Goal: Task Accomplishment & Management: Manage account settings

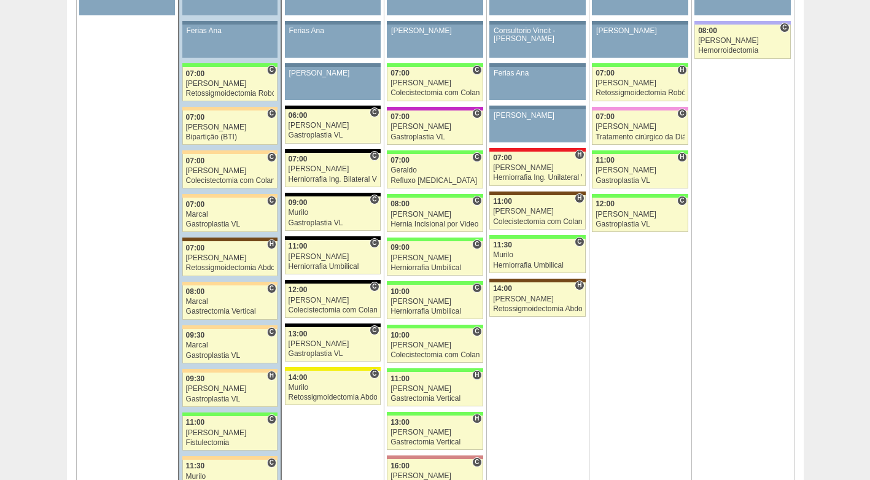
scroll to position [799, 0]
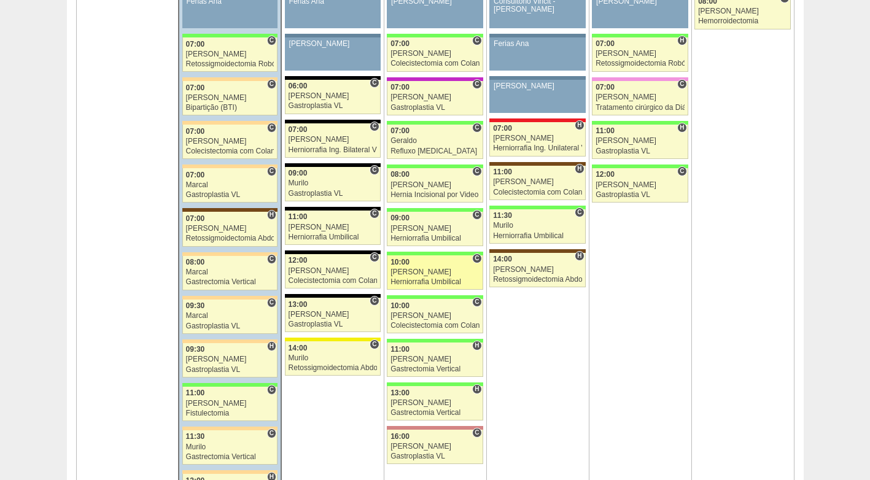
scroll to position [737, 0]
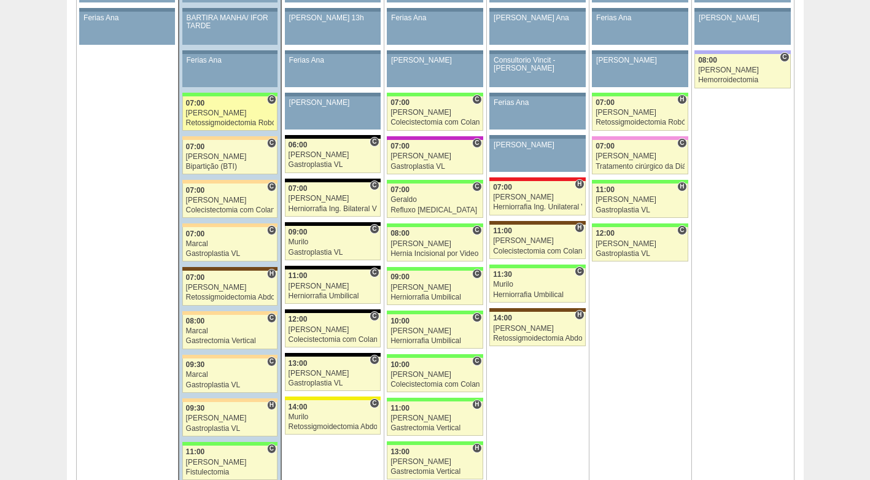
click at [228, 109] on div "[PERSON_NAME]" at bounding box center [230, 113] width 88 height 8
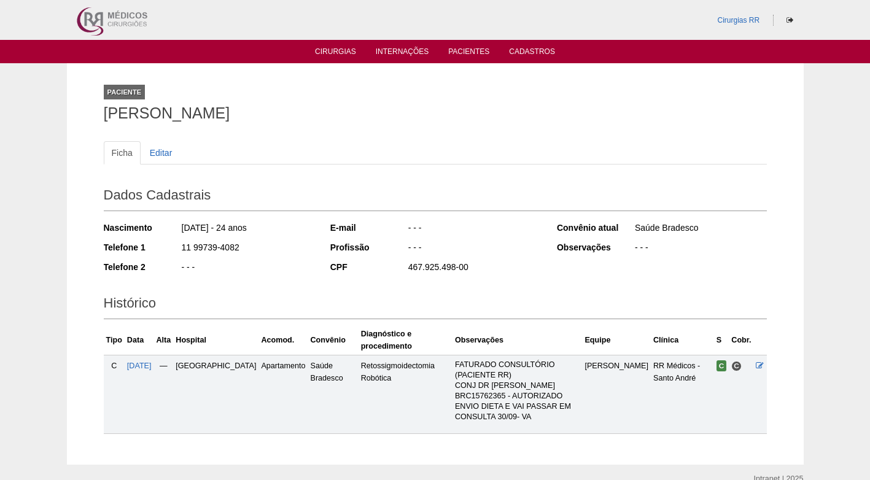
click at [564, 192] on h2 "Dados Cadastrais" at bounding box center [435, 197] width 663 height 28
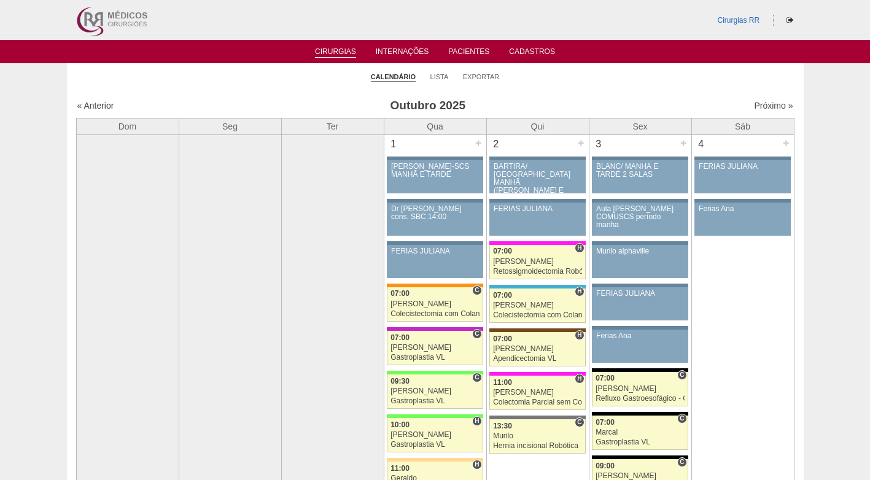
scroll to position [737, 0]
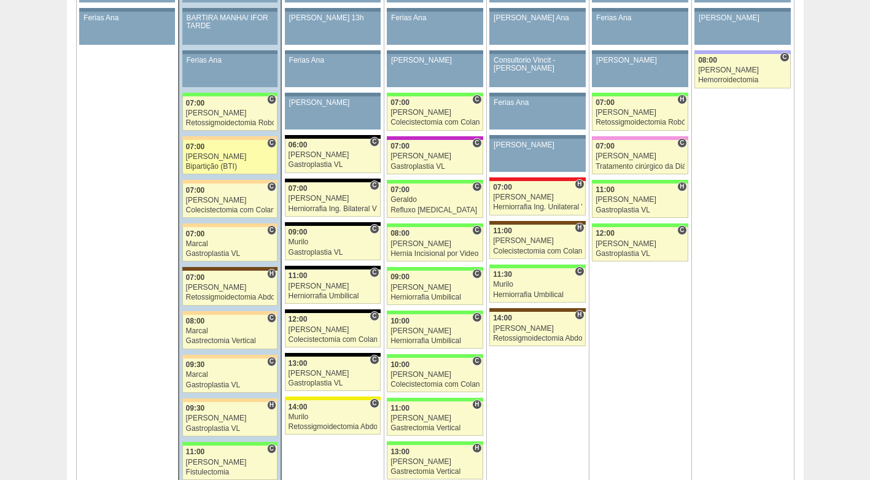
click at [224, 162] on link "88480 Felipe Rossi C 07:00 Felipe Rossi Bipartição (BTI) Hospital Bartira RR Mé…" at bounding box center [229, 157] width 95 height 34
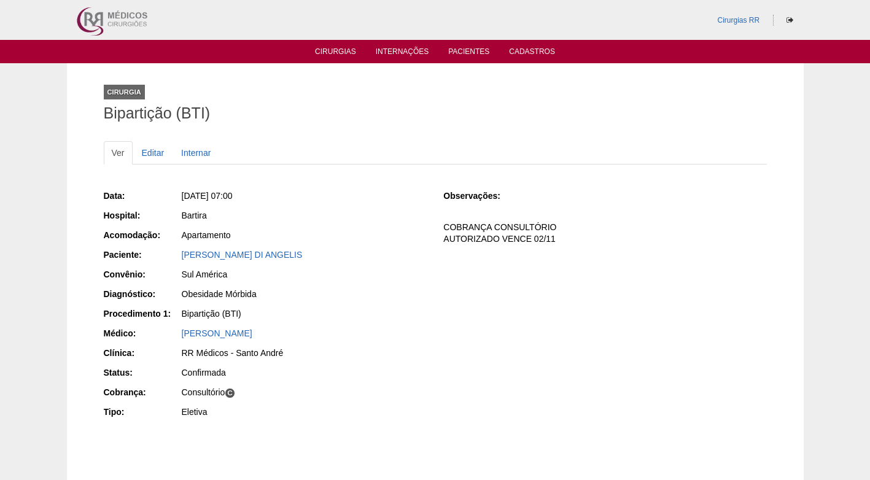
click at [354, 208] on div "Data: Seg, 06/10/2025 - 07:00 Hospital: Bartira Acomodação: Apartamento Pacient…" at bounding box center [265, 305] width 323 height 240
click at [265, 254] on link "LEONARDO ABRANTES DI ANGELIS" at bounding box center [242, 255] width 121 height 10
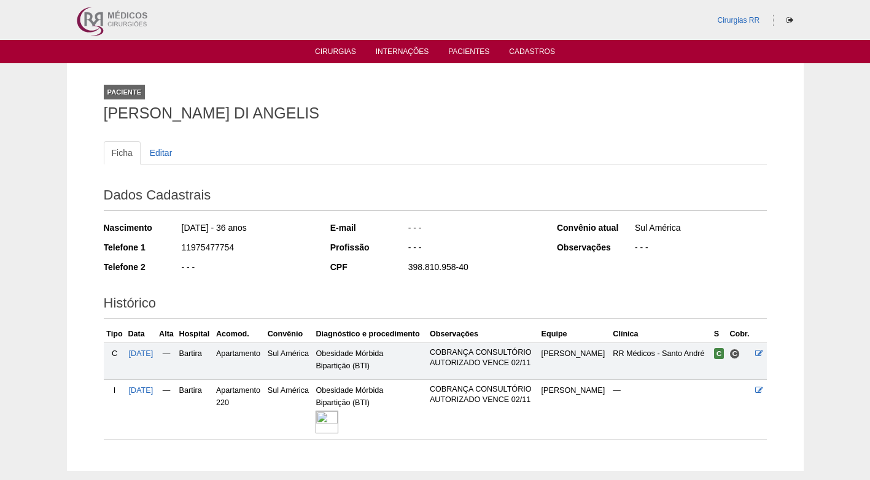
click at [297, 276] on div "Nascimento 26/08/1989 - 36 anos Telefone 1 11975477754 Telefone 2 - - -" at bounding box center [209, 251] width 210 height 68
click at [308, 269] on div "- - -" at bounding box center [247, 268] width 133 height 15
click at [338, 424] on img at bounding box center [327, 422] width 23 height 23
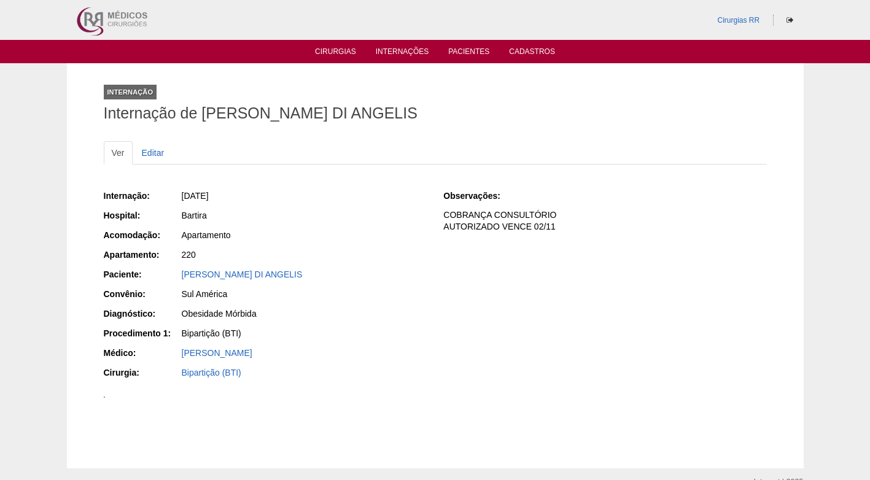
click at [361, 310] on div "Obesidade Mórbida" at bounding box center [304, 314] width 245 height 12
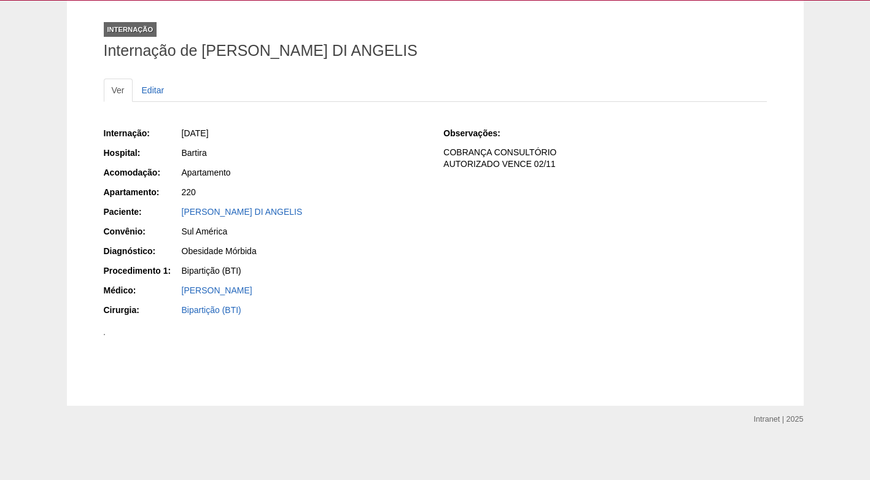
scroll to position [123, 0]
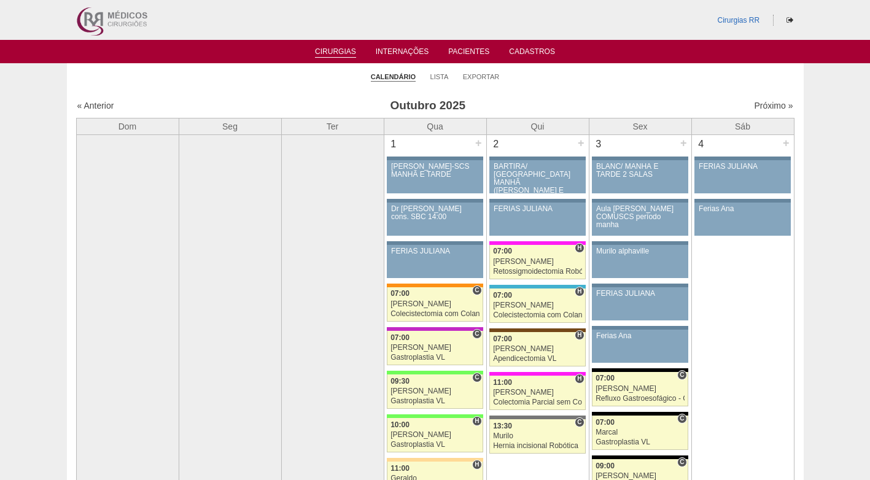
scroll to position [737, 0]
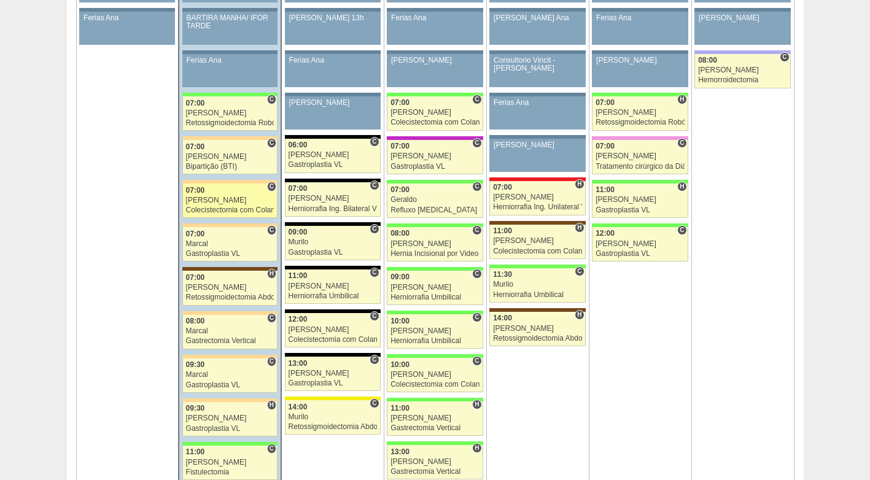
click at [208, 213] on div "Colecistectomia com Colangiografia VL" at bounding box center [230, 210] width 88 height 8
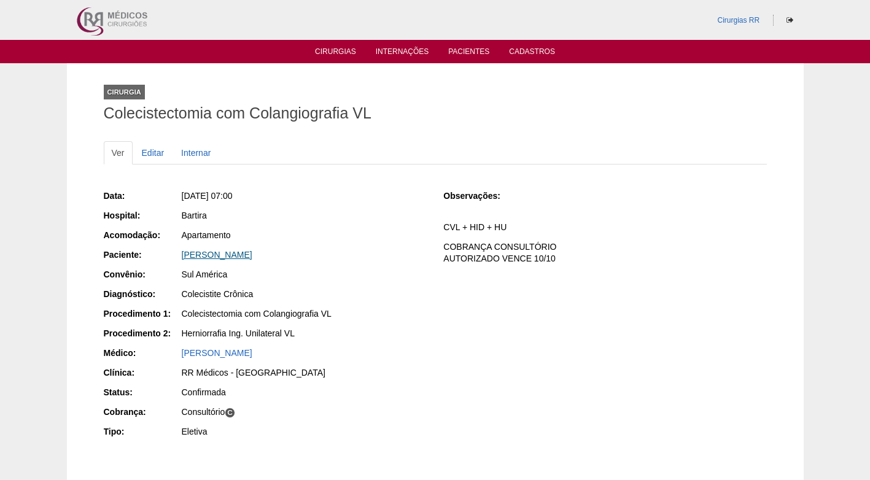
click at [228, 254] on link "ALEXANDRE MUNHOZ" at bounding box center [217, 255] width 71 height 10
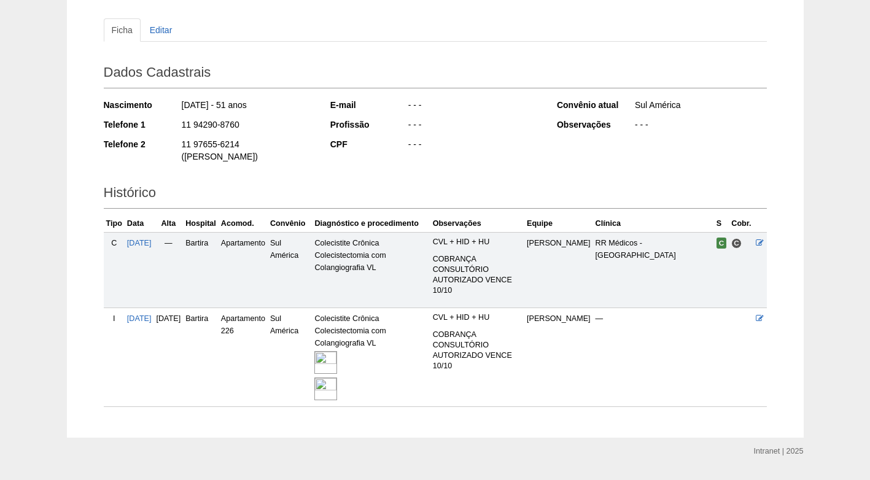
scroll to position [142, 0]
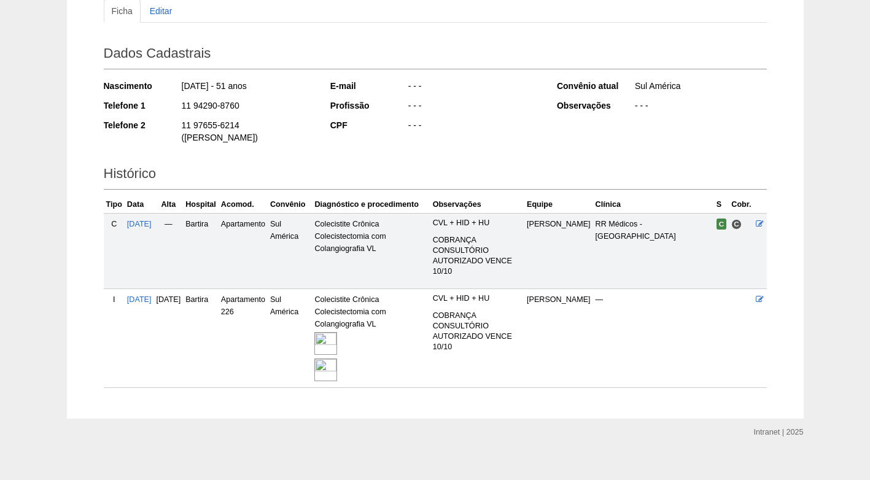
click at [337, 361] on img at bounding box center [325, 370] width 23 height 23
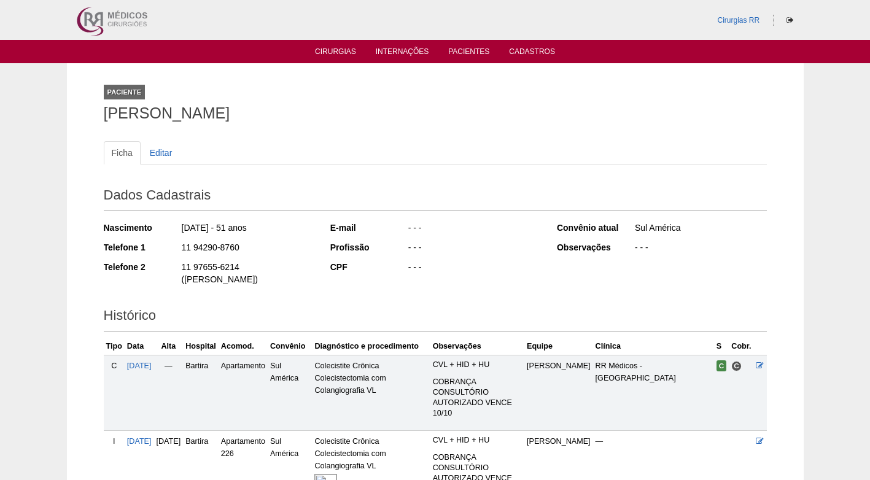
scroll to position [142, 0]
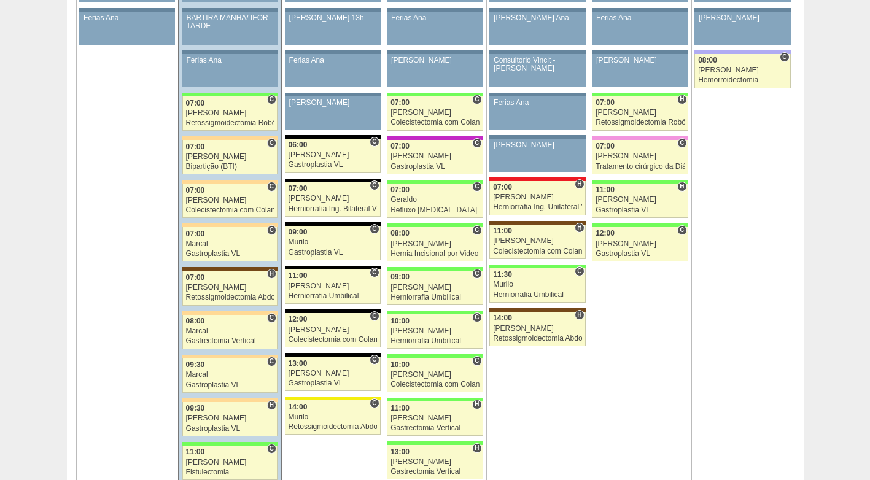
scroll to position [737, 0]
click at [217, 243] on div "Marcal" at bounding box center [230, 244] width 88 height 8
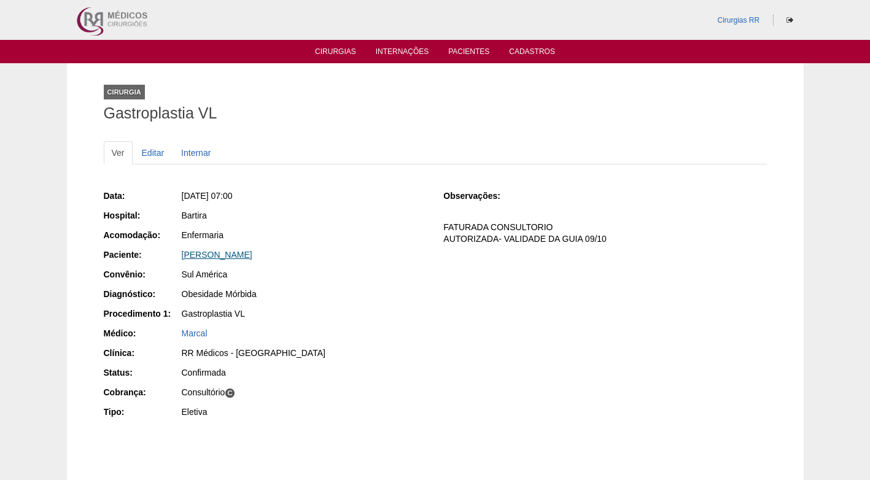
click at [219, 253] on link "[PERSON_NAME]" at bounding box center [217, 255] width 71 height 10
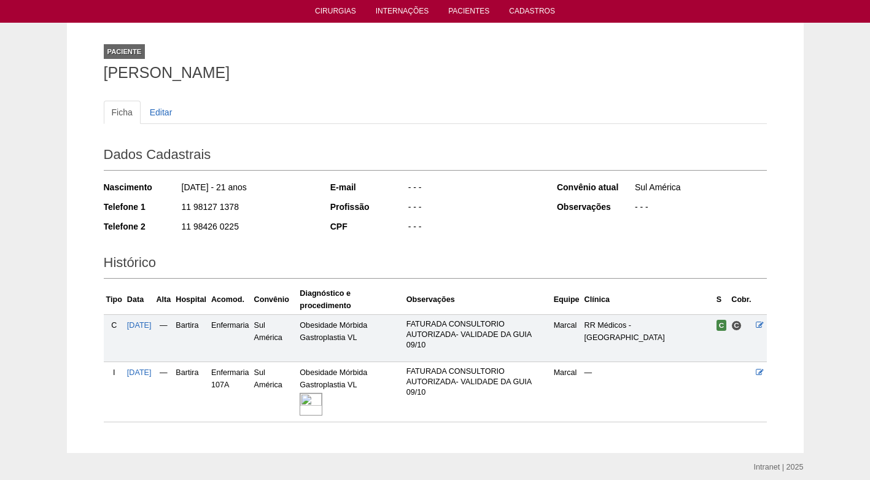
scroll to position [88, 0]
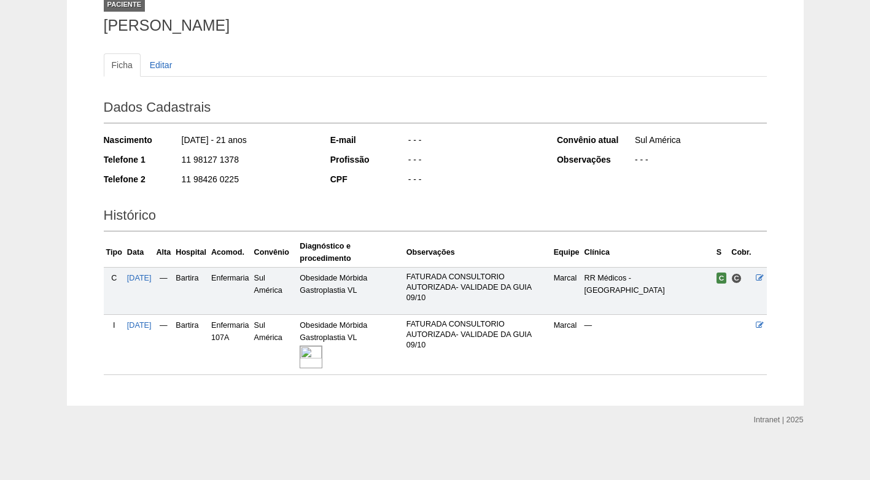
click at [322, 357] on img at bounding box center [311, 357] width 23 height 23
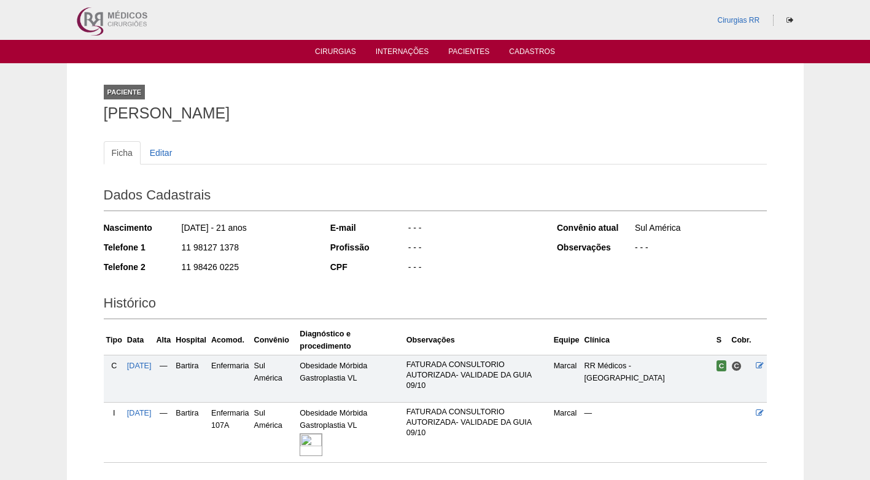
scroll to position [84, 0]
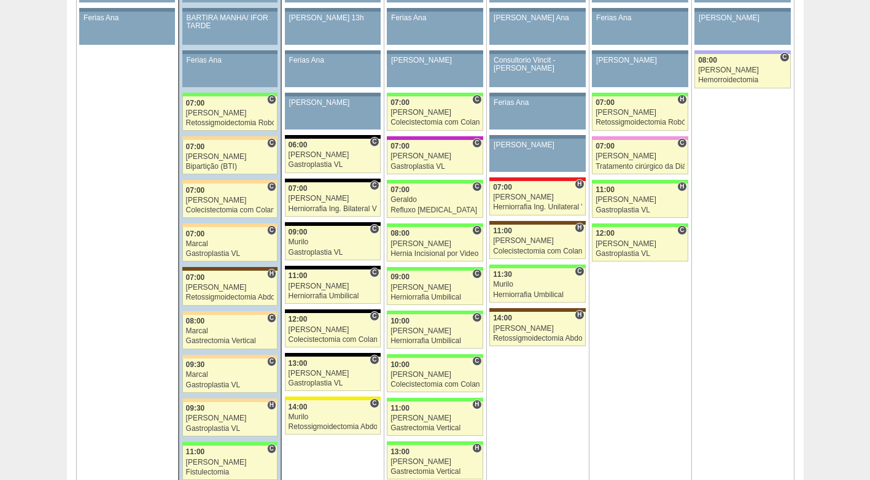
scroll to position [737, 0]
click at [221, 337] on link "88655 Marcal C 08:00 Marcal Gastrectomia Vertical Hospital Bartira RR Médicos -…" at bounding box center [229, 332] width 95 height 34
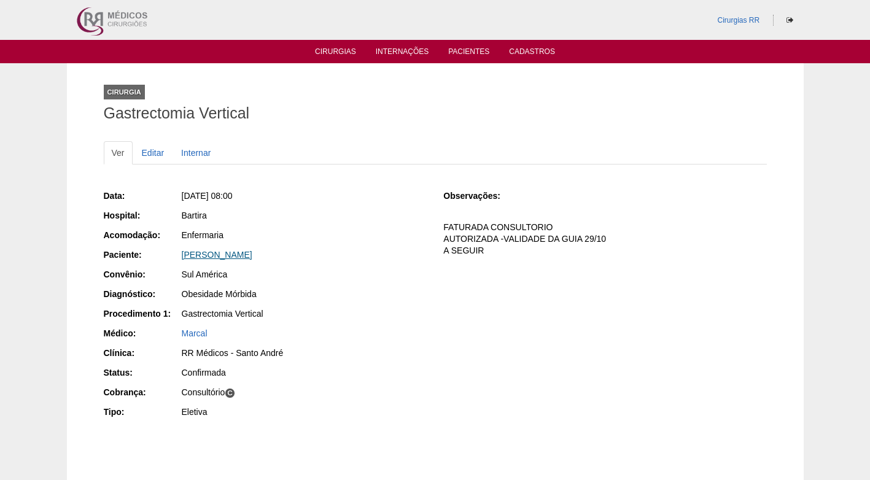
click at [239, 253] on link "[PERSON_NAME]" at bounding box center [217, 255] width 71 height 10
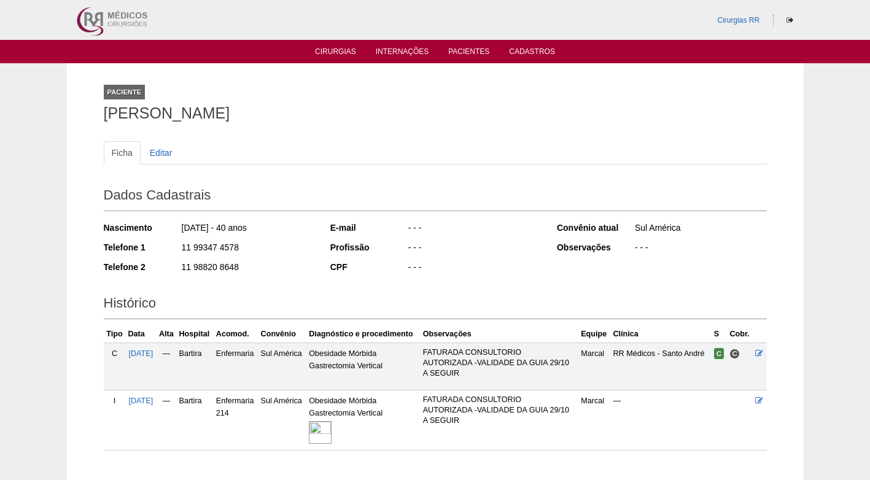
click at [244, 251] on div "11 99347 4578" at bounding box center [247, 248] width 133 height 15
drag, startPoint x: 242, startPoint y: 251, endPoint x: 155, endPoint y: 251, distance: 86.6
click at [155, 251] on div "Telefone 1 11 99347 4578" at bounding box center [209, 248] width 210 height 15
copy div "11 99347 4578"
click at [308, 261] on div "11 98820 8648" at bounding box center [247, 268] width 133 height 15
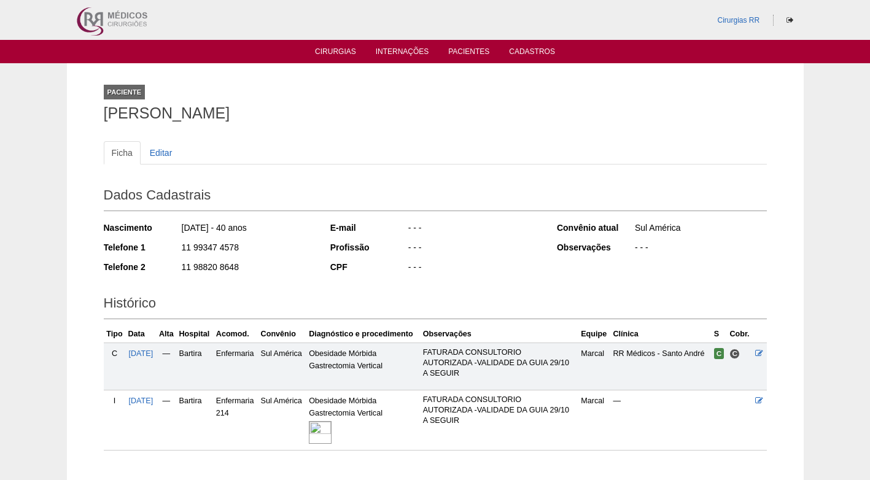
click at [289, 256] on div "11 99347 4578" at bounding box center [247, 248] width 133 height 15
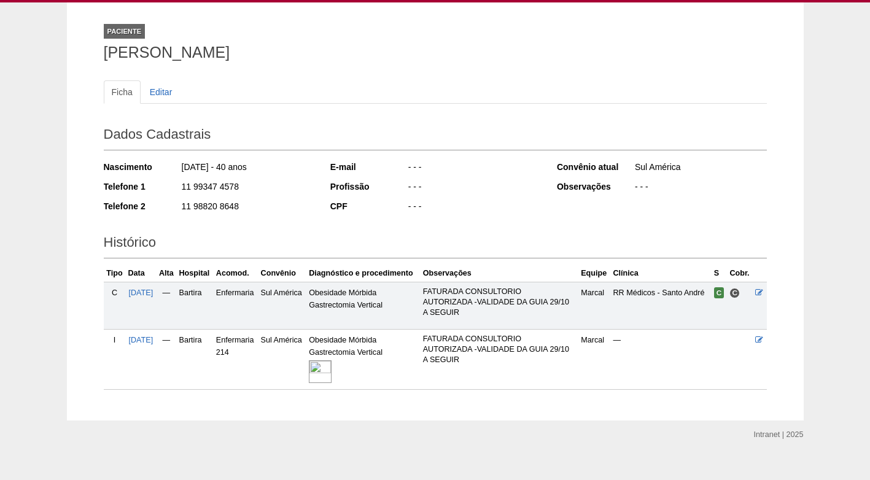
scroll to position [61, 0]
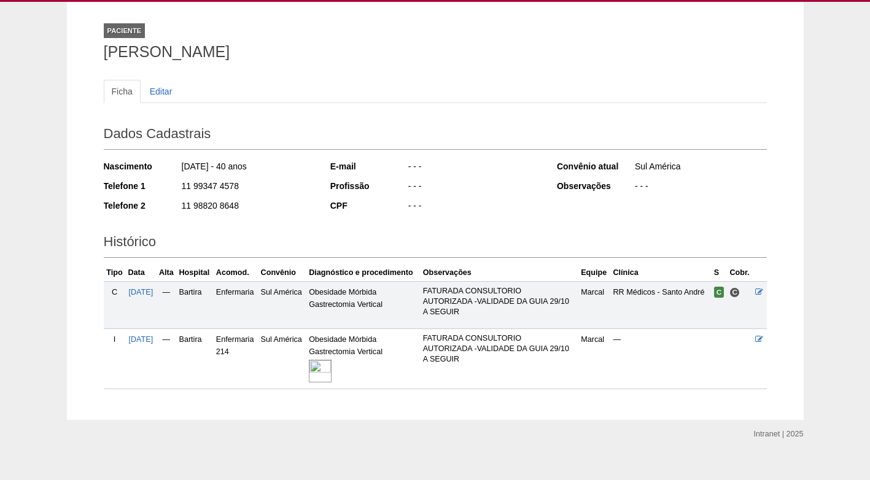
click at [327, 370] on img at bounding box center [320, 371] width 23 height 23
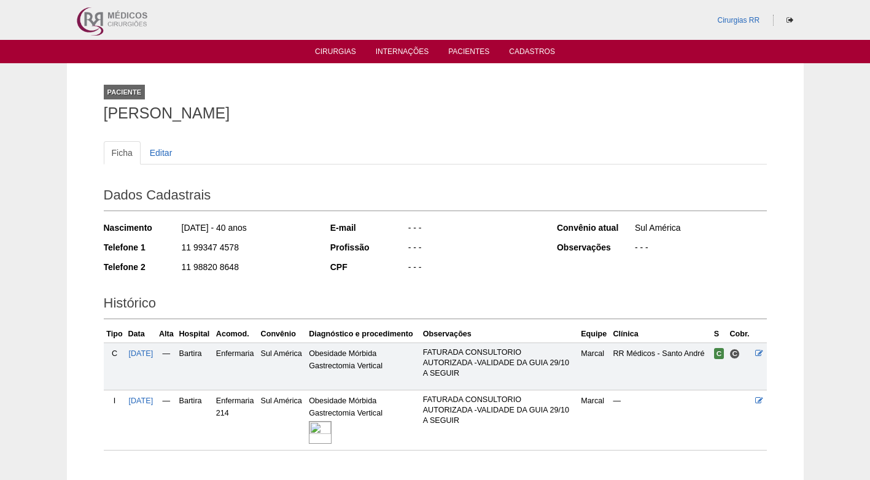
scroll to position [61, 0]
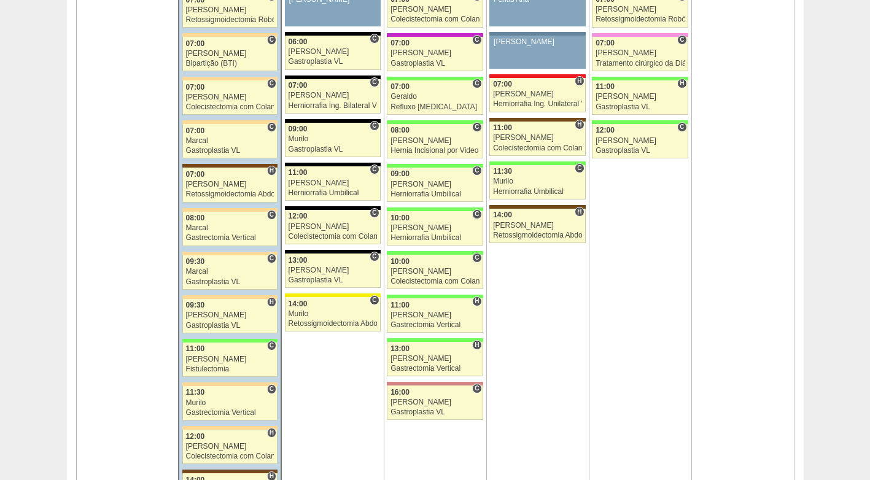
scroll to position [860, 0]
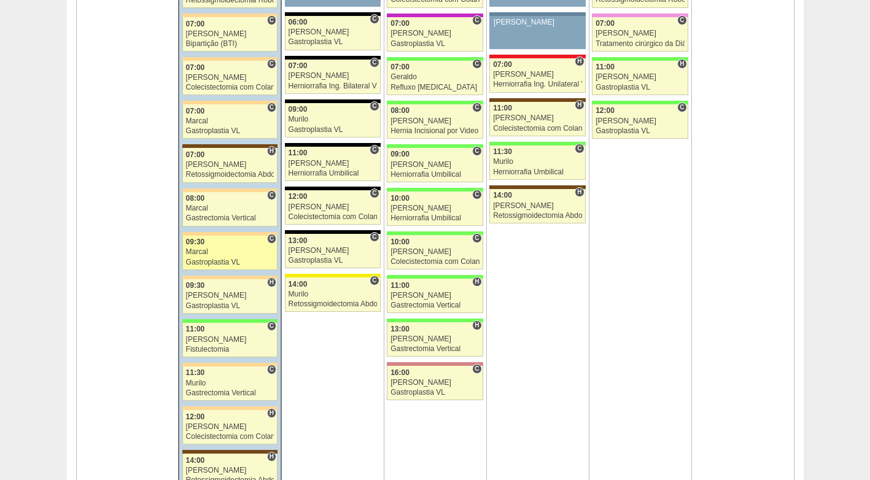
click at [219, 256] on div "Marcal" at bounding box center [230, 252] width 88 height 8
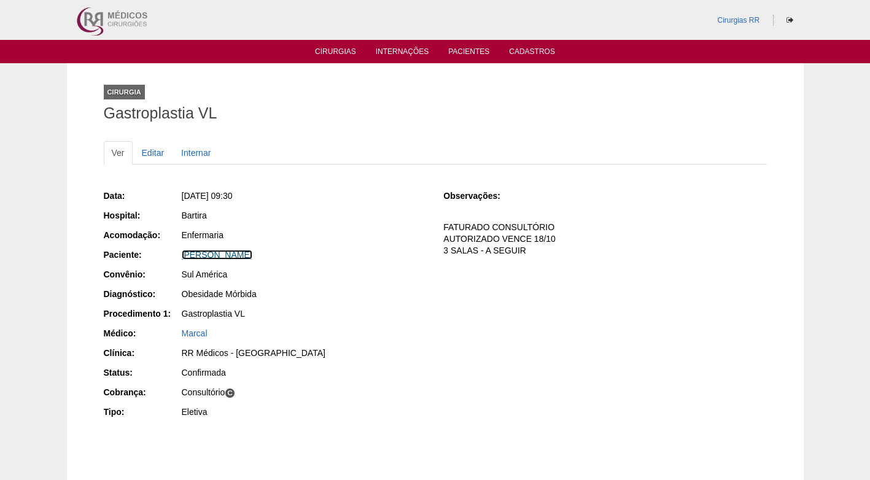
click at [219, 256] on link "Alexandre Ragucci Clemente" at bounding box center [217, 255] width 71 height 10
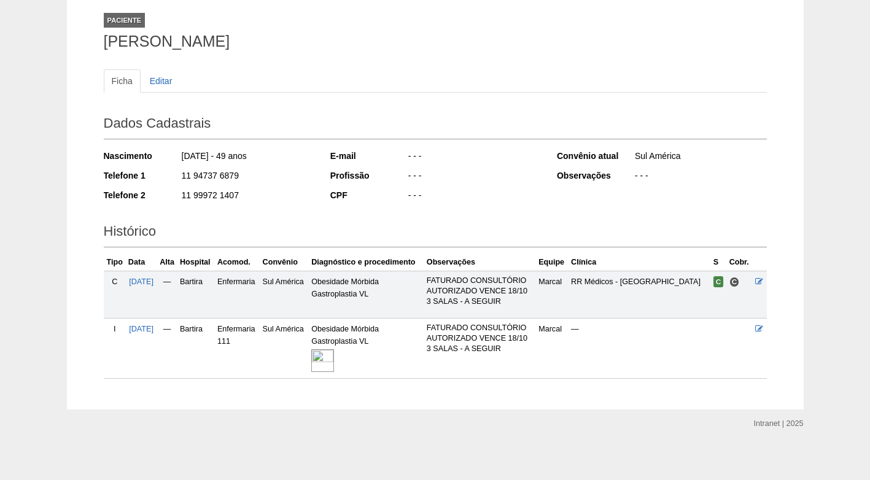
scroll to position [76, 0]
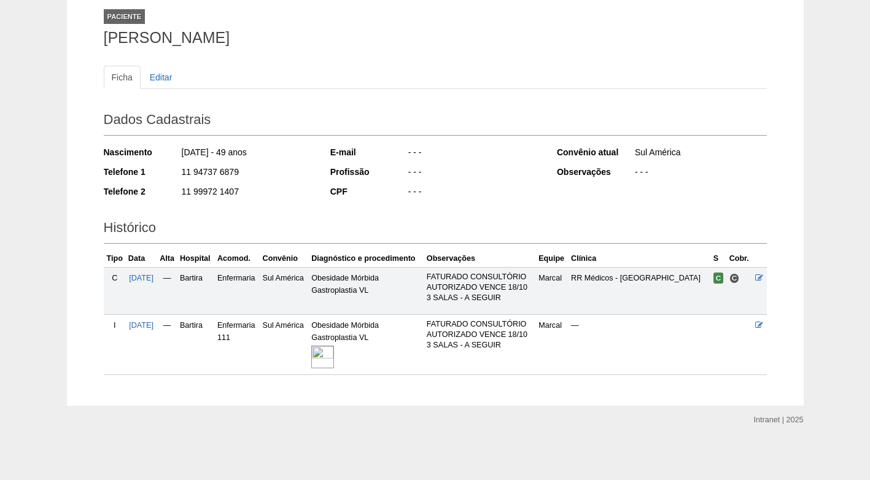
click at [329, 352] on img at bounding box center [322, 357] width 23 height 23
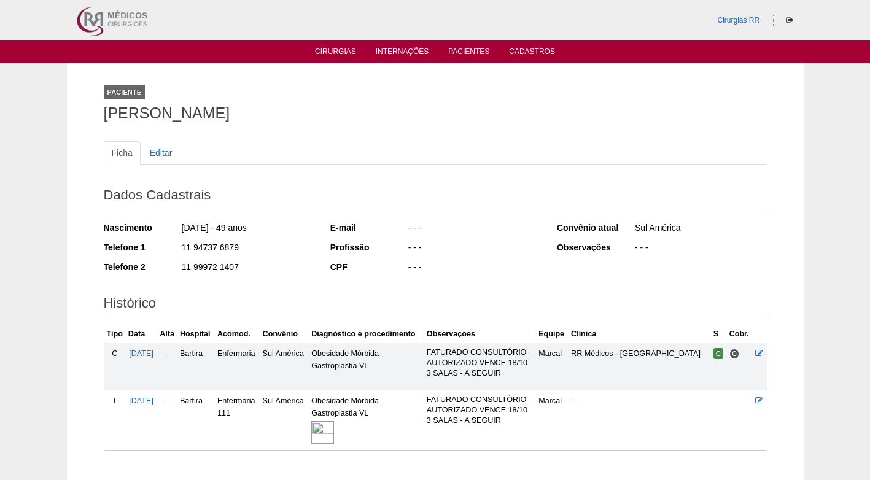
scroll to position [76, 0]
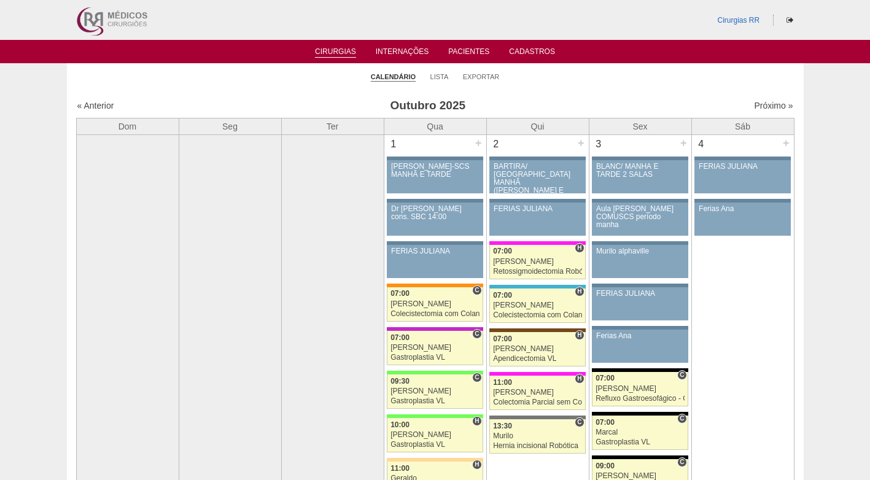
scroll to position [860, 0]
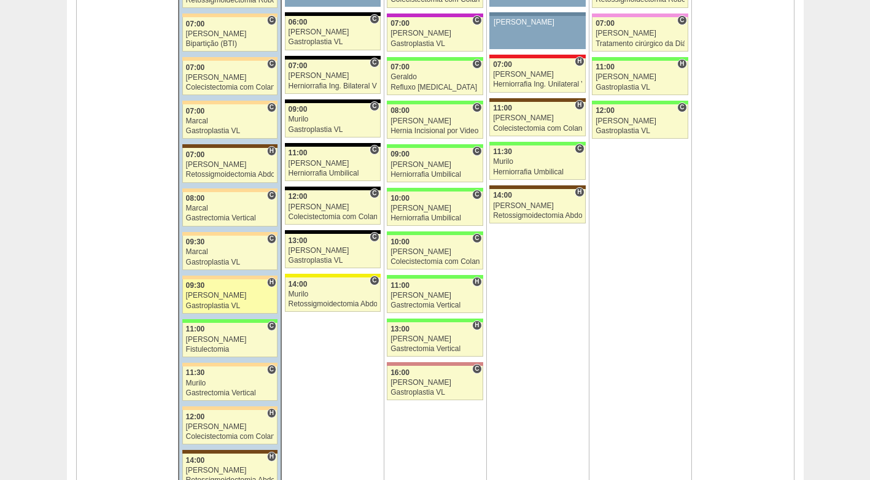
click at [205, 300] on link "89191 Felipe Rossi H 09:30 Felipe Rossi Gastroplastia VL Hospital Bartira Barti…" at bounding box center [229, 296] width 95 height 34
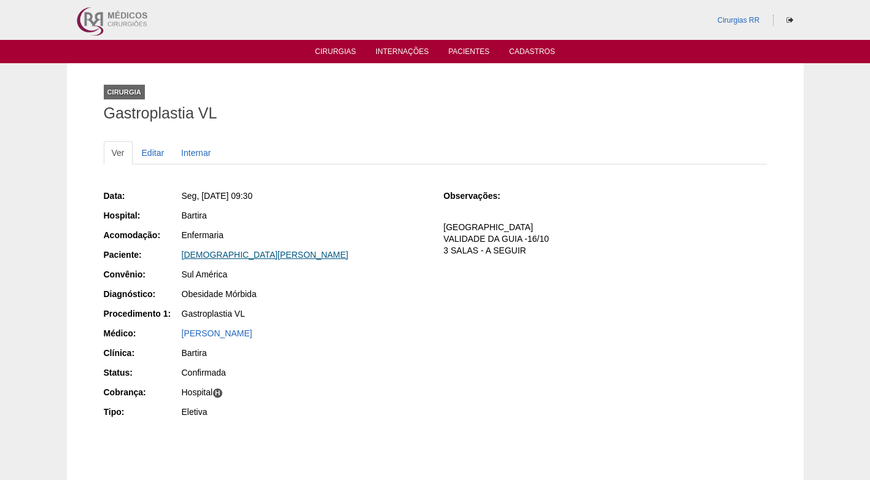
click at [195, 256] on link "THAIS HILARIO SOUZA DOS SANTOS" at bounding box center [265, 255] width 167 height 10
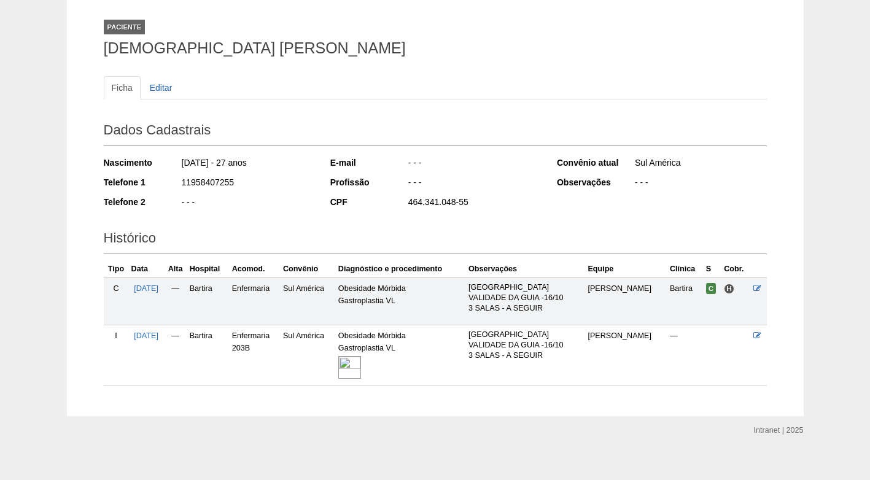
scroll to position [76, 0]
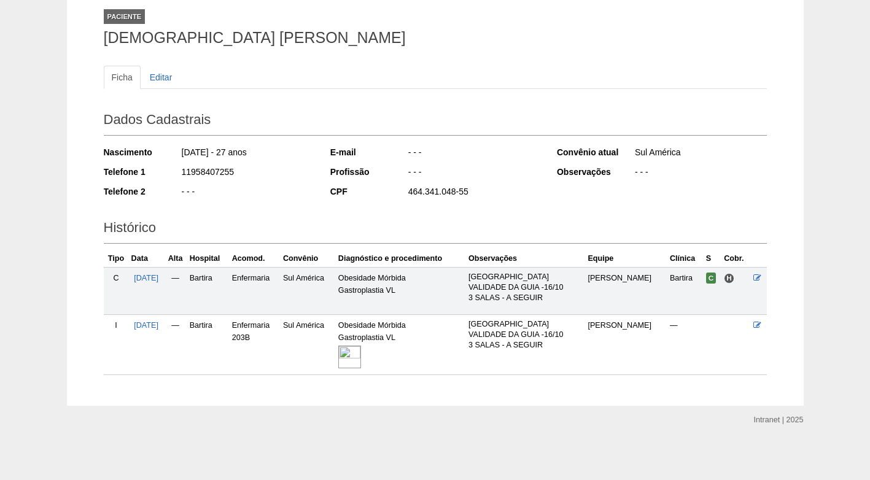
click at [361, 360] on img at bounding box center [349, 357] width 23 height 23
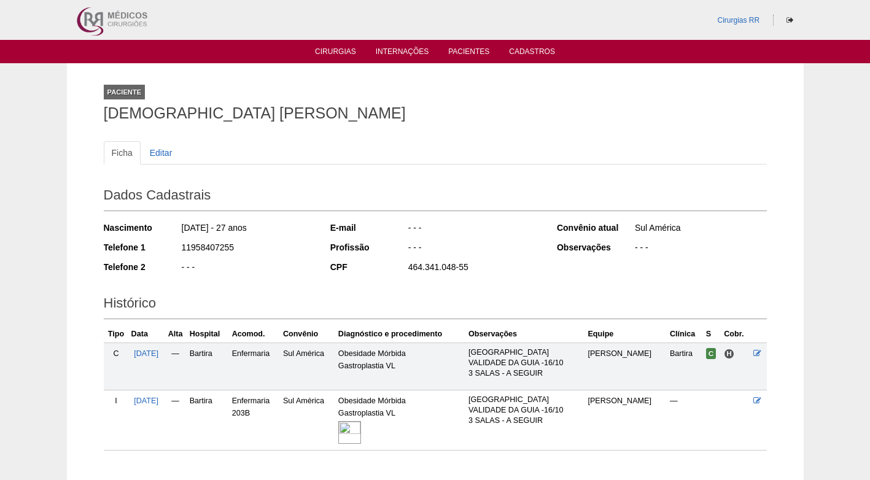
scroll to position [76, 0]
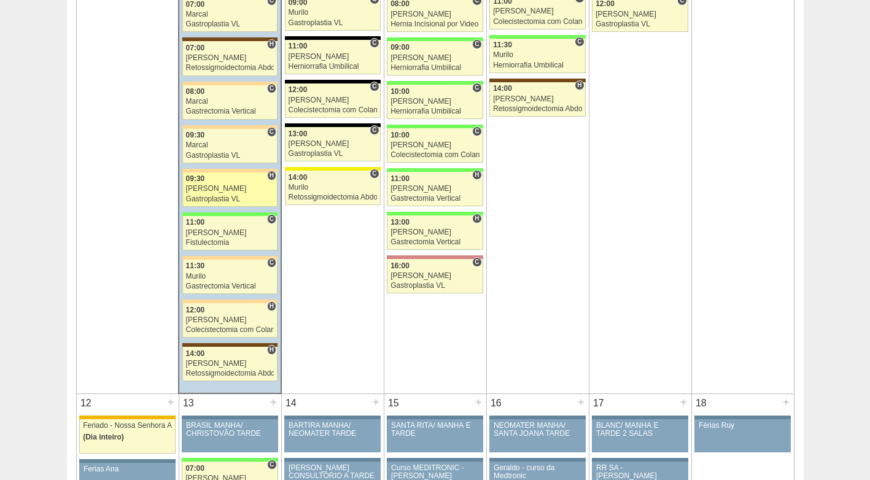
scroll to position [983, 0]
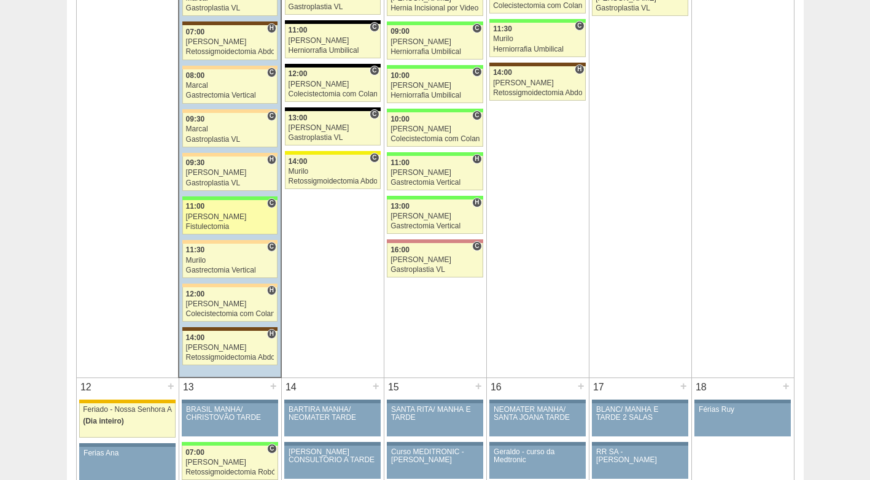
click at [203, 219] on div "Juliana" at bounding box center [230, 217] width 88 height 8
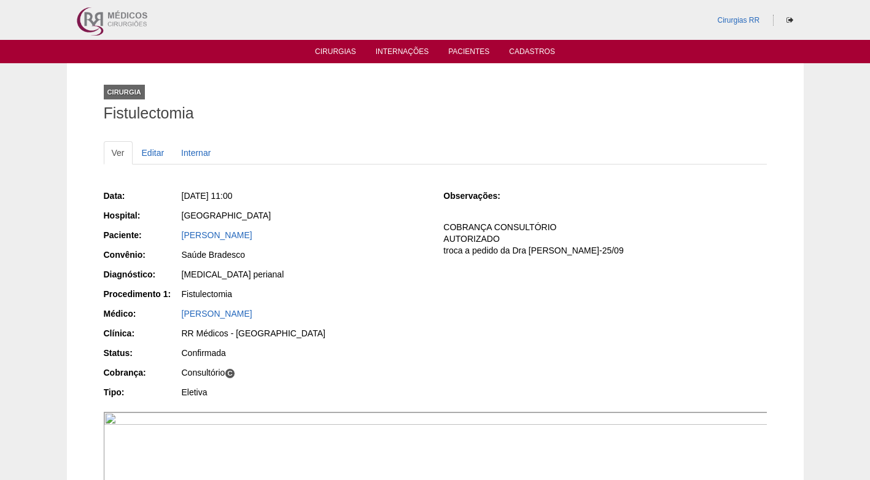
click at [299, 222] on div "[GEOGRAPHIC_DATA]" at bounding box center [304, 216] width 246 height 15
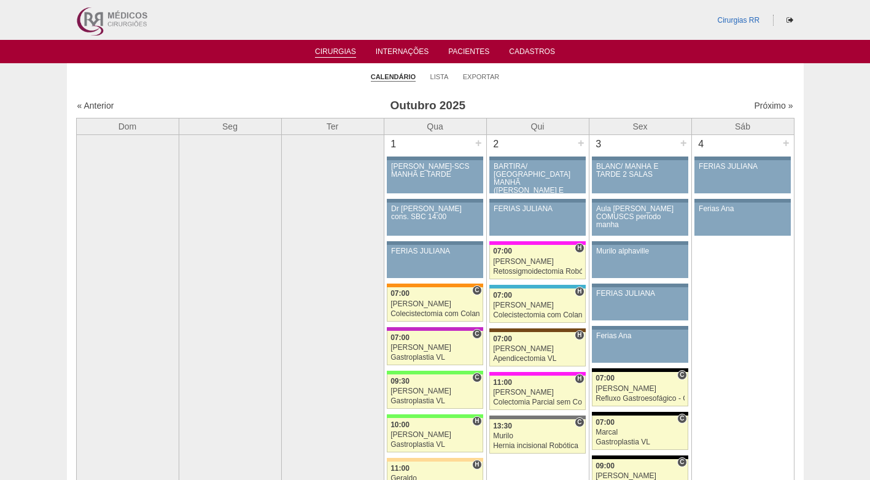
scroll to position [983, 0]
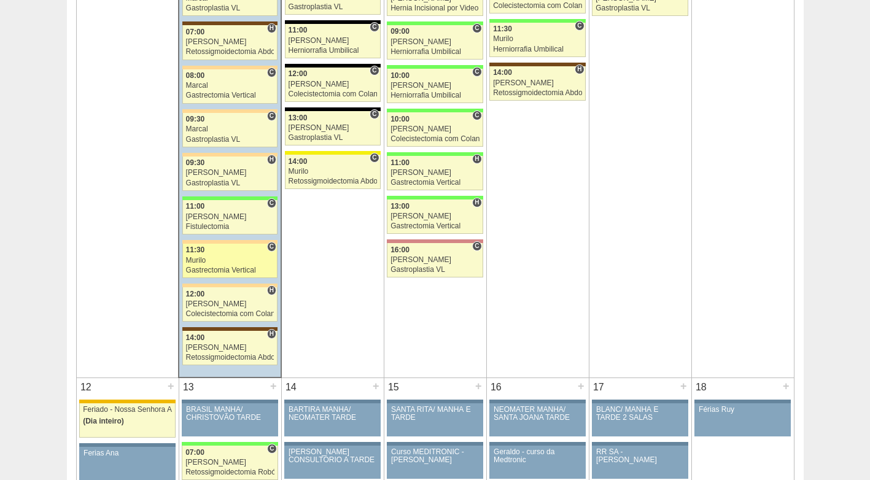
click at [228, 267] on div "Gastrectomia Vertical" at bounding box center [230, 271] width 88 height 8
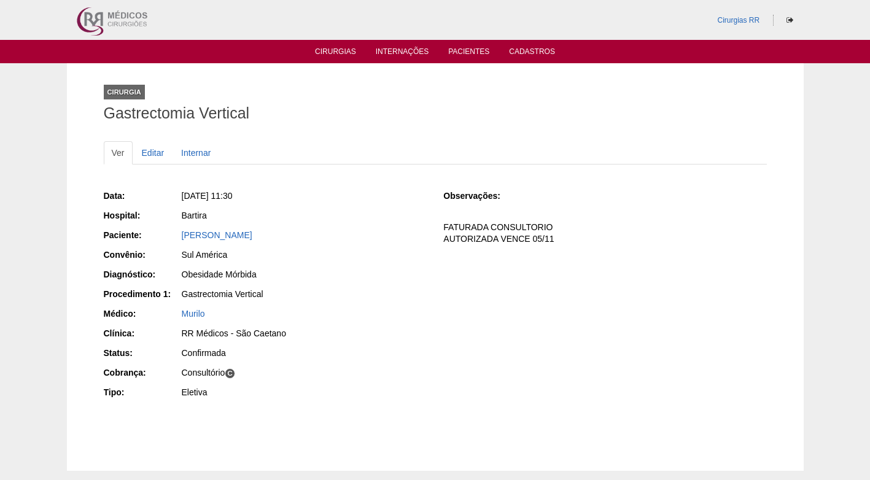
click at [320, 266] on div "Data: [DATE] 11:30 Hospital: [GEOGRAPHIC_DATA] Paciente: [PERSON_NAME] Convênio…" at bounding box center [265, 295] width 323 height 221
click at [240, 235] on link "[PERSON_NAME]" at bounding box center [217, 235] width 71 height 10
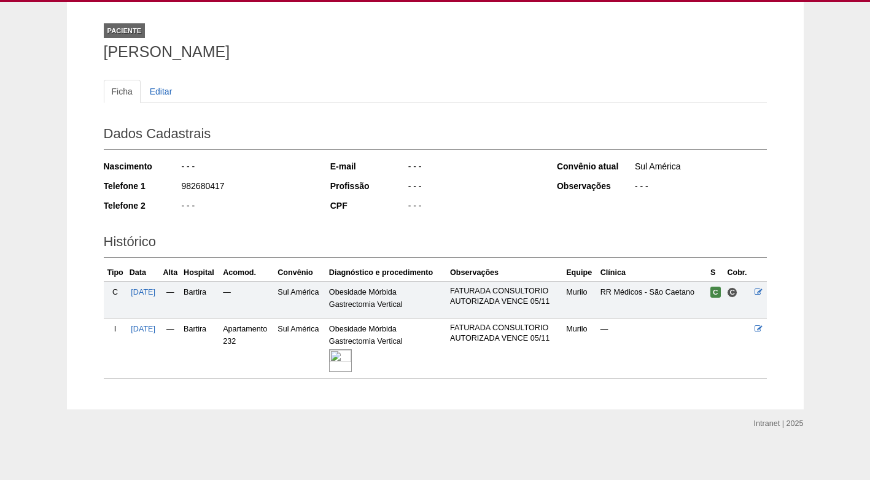
scroll to position [65, 0]
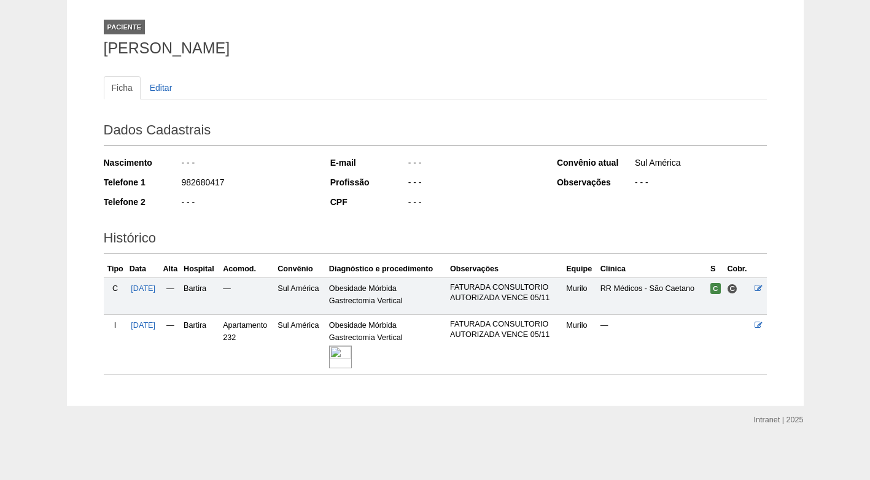
click at [337, 354] on tr "I 06/10/2025 — Bartira Apartamento 232 Sul América Obesidade Mórbida Gastrectom…" at bounding box center [435, 345] width 663 height 60
click at [345, 357] on img at bounding box center [340, 357] width 23 height 23
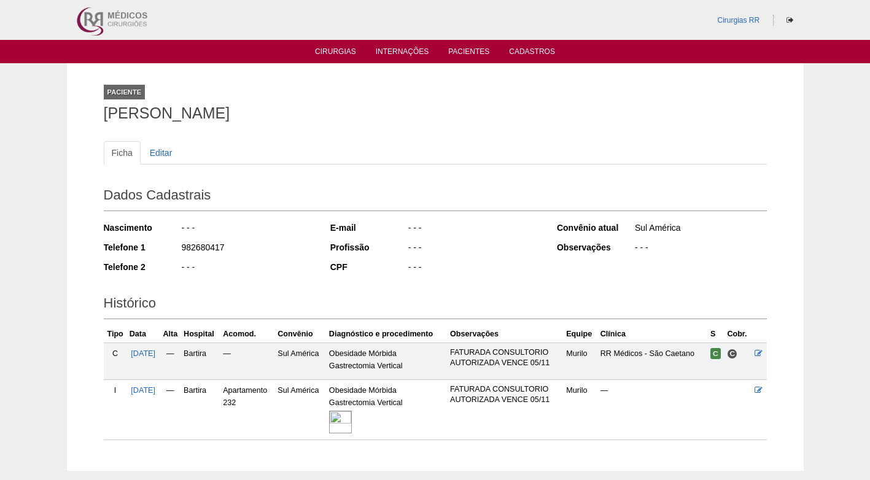
scroll to position [65, 0]
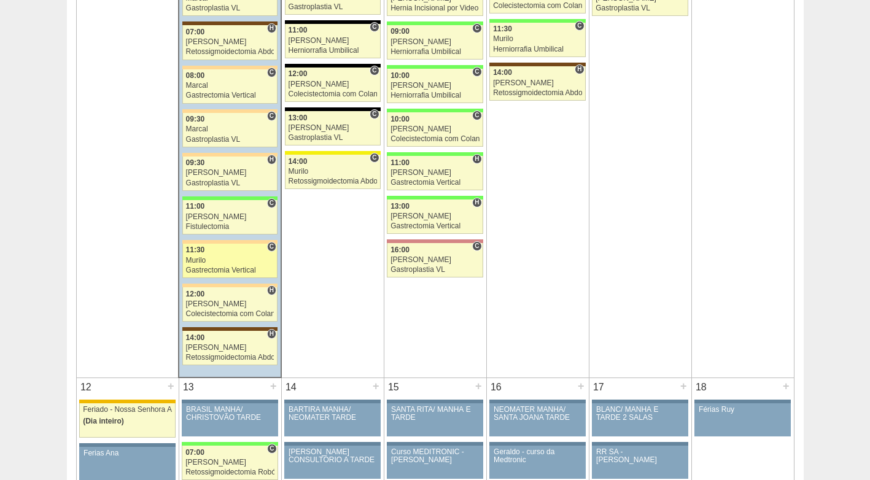
scroll to position [983, 0]
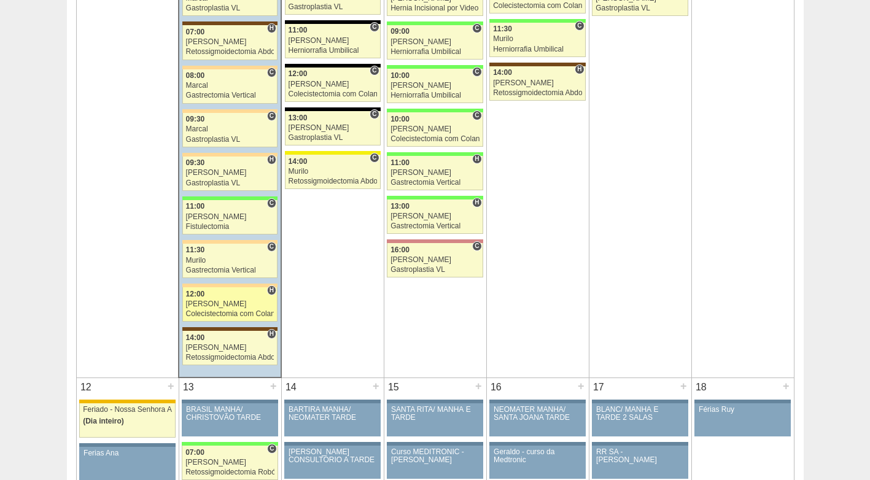
click at [225, 311] on div "Colecistectomia com Colangiografia VL" at bounding box center [230, 314] width 88 height 8
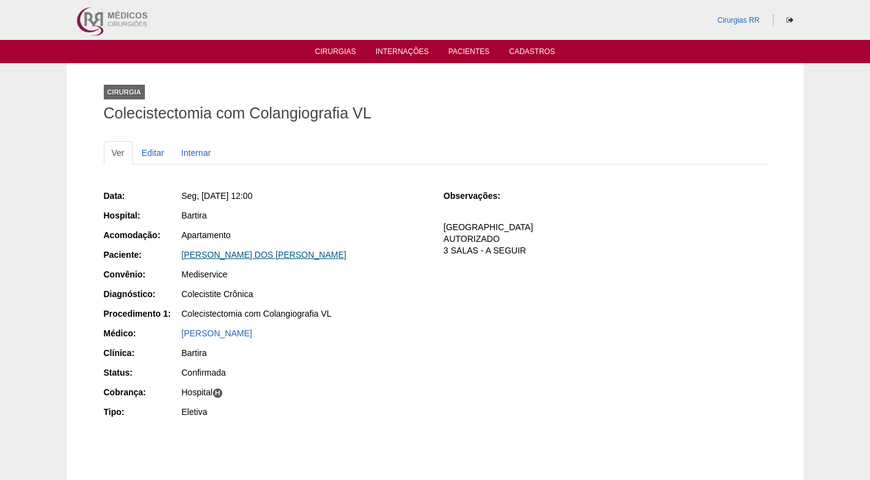
click at [266, 252] on link "[PERSON_NAME] DOS [PERSON_NAME]" at bounding box center [264, 255] width 165 height 10
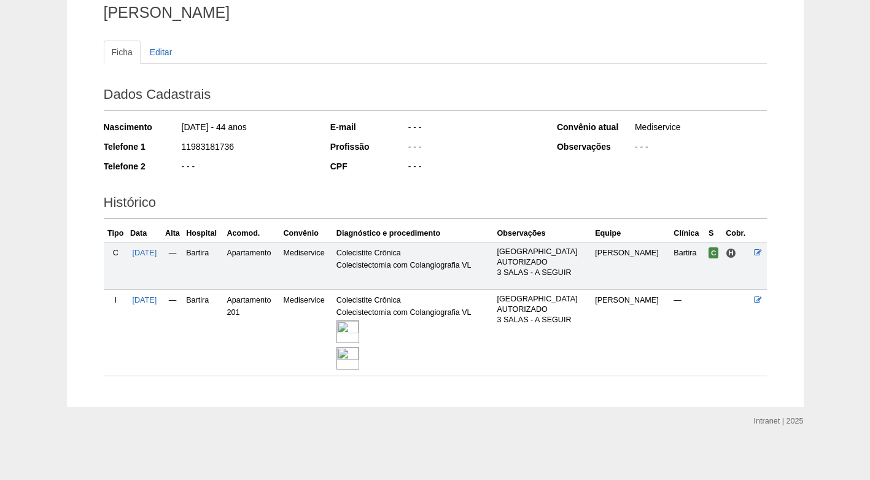
scroll to position [102, 0]
drag, startPoint x: 364, startPoint y: 324, endPoint x: 319, endPoint y: 319, distance: 44.6
click at [359, 324] on img at bounding box center [348, 330] width 23 height 23
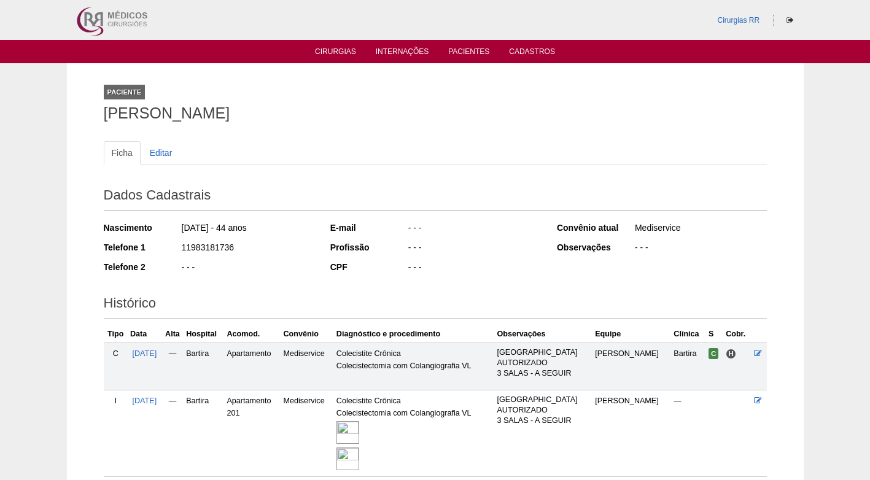
scroll to position [102, 0]
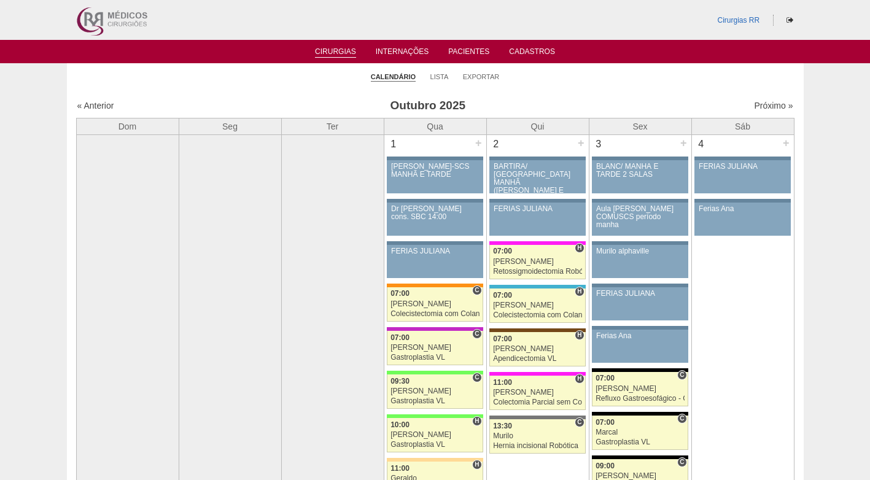
click at [484, 81] on li "Exportar" at bounding box center [481, 76] width 37 height 17
click at [481, 76] on link "Exportar" at bounding box center [481, 76] width 37 height 9
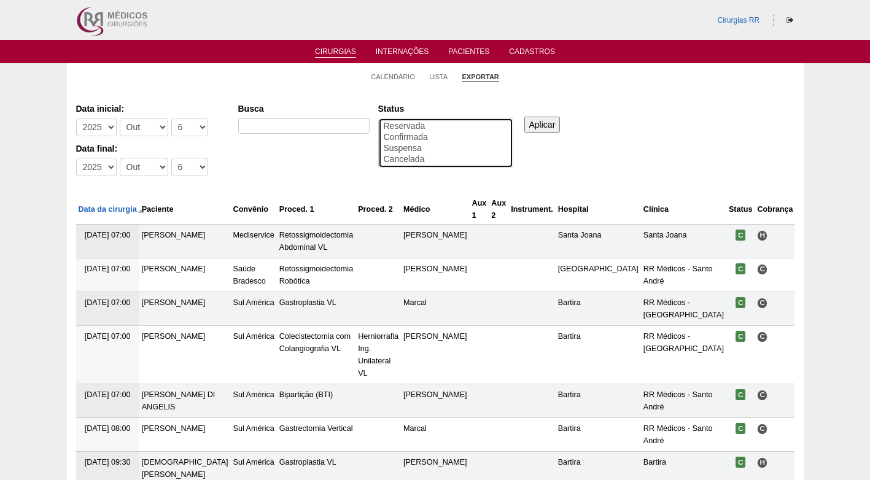
select select "conf"
click at [459, 136] on option "Confirmada" at bounding box center [446, 137] width 127 height 11
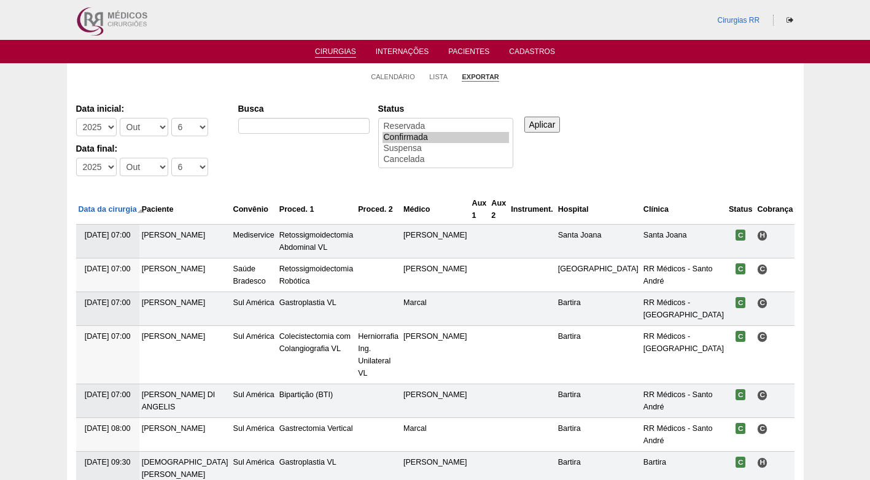
click at [449, 97] on div "Cirurgias Data inicial: -[DEMOGRAPHIC_DATA] 2012 2013 2014 2015 2016 2017 2018 …" at bounding box center [435, 400] width 737 height 623
click at [435, 79] on link "Lista" at bounding box center [438, 76] width 18 height 9
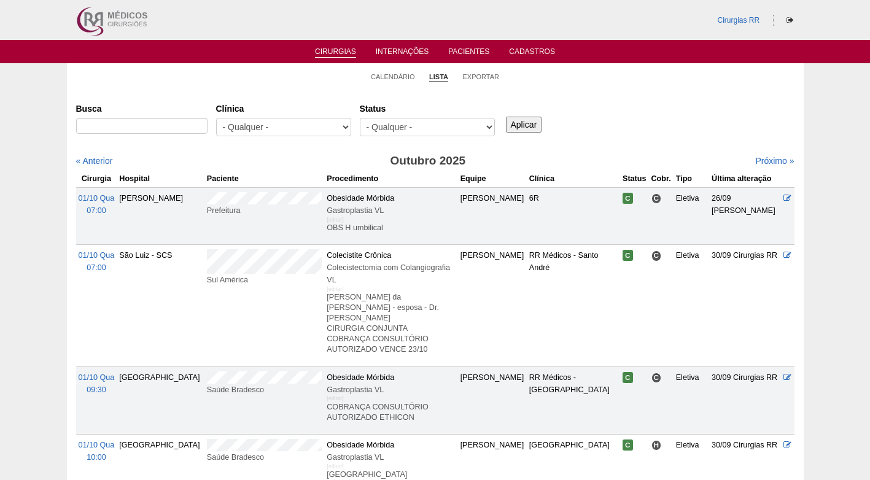
select select "resr"
click at [360, 118] on select "- Qualquer - Reservada Confirmada Suspensa Cancelada" at bounding box center [427, 127] width 135 height 18
click at [531, 122] on input "Aplicar" at bounding box center [524, 125] width 36 height 16
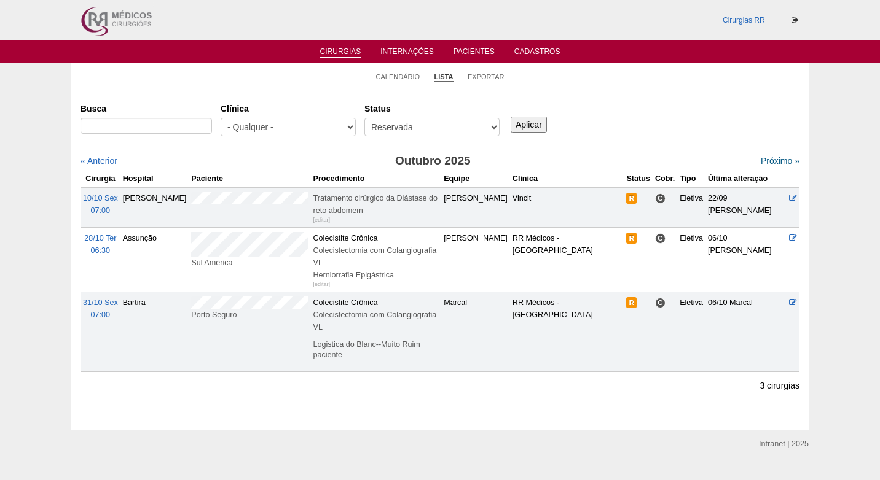
click at [767, 157] on link "Próximo »" at bounding box center [779, 161] width 39 height 10
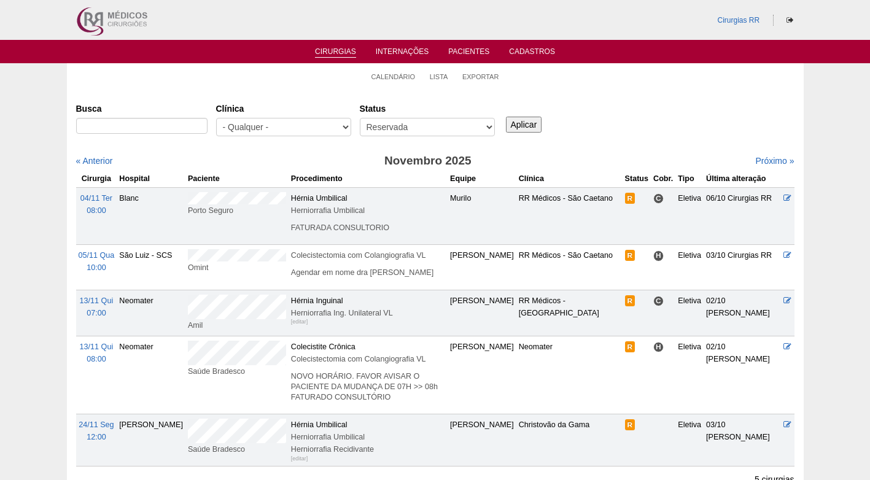
drag, startPoint x: 281, startPoint y: 210, endPoint x: 177, endPoint y: 212, distance: 103.8
click at [177, 212] on tr "[DATE] 08:00 Blanc [GEOGRAPHIC_DATA] Hérnia Umbilical Herniorrafia Umbilical [e…" at bounding box center [435, 215] width 719 height 57
click at [542, 76] on ul "Calendário Lista Exportar" at bounding box center [435, 76] width 737 height 26
click at [670, 124] on div "Busca [GEOGRAPHIC_DATA] - Qualquer - 6R Alphaville Assunção Bartira Brasil Chri…" at bounding box center [435, 120] width 719 height 44
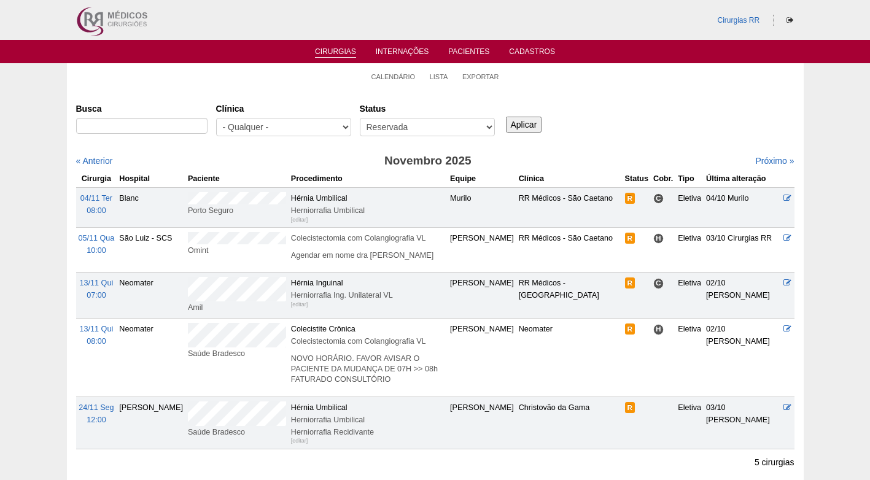
click at [595, 121] on div "Busca [GEOGRAPHIC_DATA] - Qualquer - 6R Alphaville Assunção Bartira Brasil Chri…" at bounding box center [435, 120] width 719 height 44
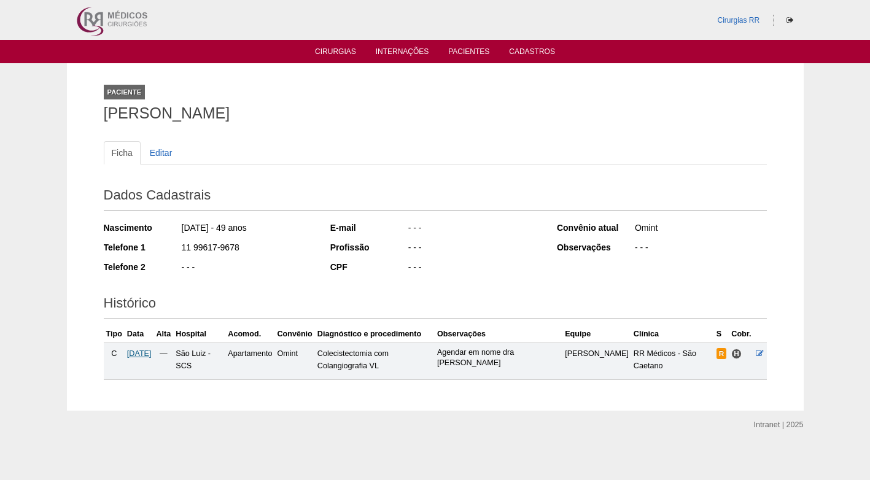
click at [135, 354] on span "[DATE]" at bounding box center [139, 354] width 25 height 9
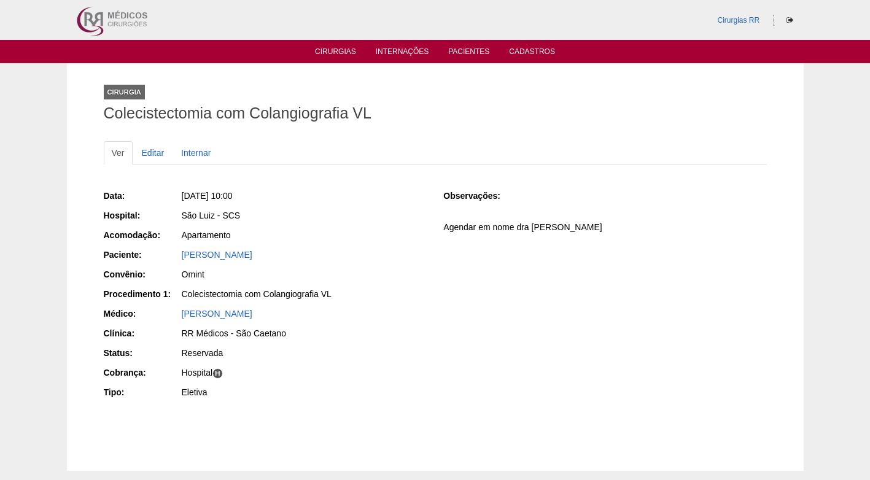
click at [582, 267] on div "Data: [DATE] 10:00 Hospital: [GEOGRAPHIC_DATA] Acomodação: Apartamento Paciente…" at bounding box center [435, 295] width 663 height 221
click at [415, 235] on div "Apartamento" at bounding box center [304, 235] width 245 height 12
click at [319, 260] on div "[PERSON_NAME]" at bounding box center [304, 255] width 245 height 12
click at [338, 260] on div "[PERSON_NAME]" at bounding box center [304, 255] width 245 height 12
drag, startPoint x: 303, startPoint y: 256, endPoint x: 174, endPoint y: 259, distance: 129.0
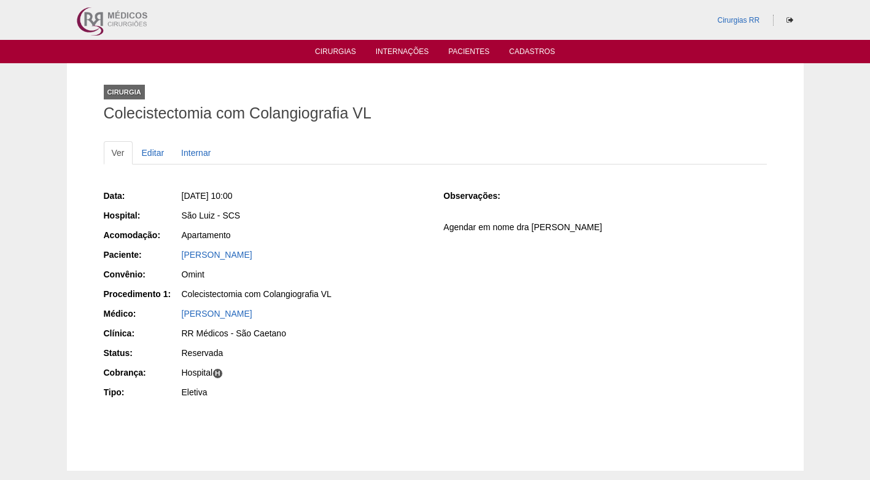
click at [174, 259] on div "Paciente: ALEXANDRE BASSUTO" at bounding box center [265, 256] width 323 height 15
copy div "Paciente: ALEXANDRE BASSUTO"
click at [434, 247] on div "Data: Qua, 05/11/2025 - 10:00 Hospital: São Luiz - SCS Acomodação: Apartamento …" at bounding box center [435, 295] width 663 height 221
click at [371, 244] on div "Data: Qua, 05/11/2025 - 10:00 Hospital: São Luiz - SCS Acomodação: Apartamento …" at bounding box center [265, 295] width 323 height 221
click at [146, 150] on link "Editar" at bounding box center [153, 152] width 39 height 23
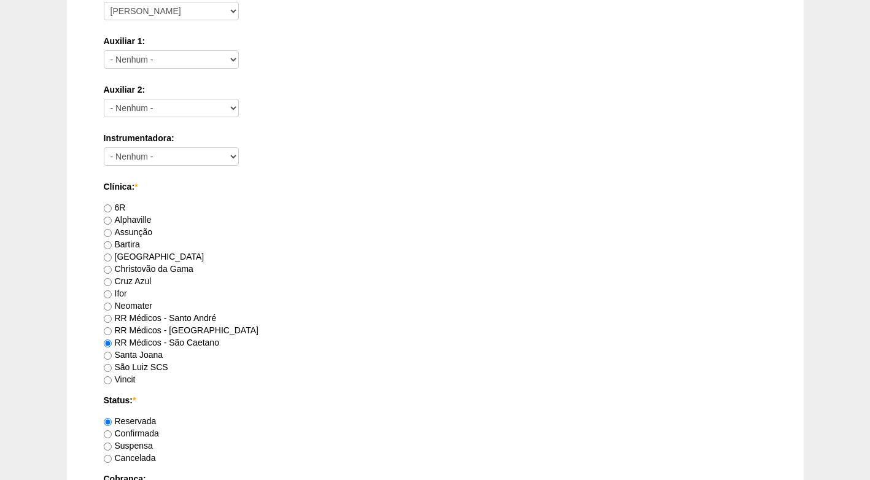
scroll to position [614, 0]
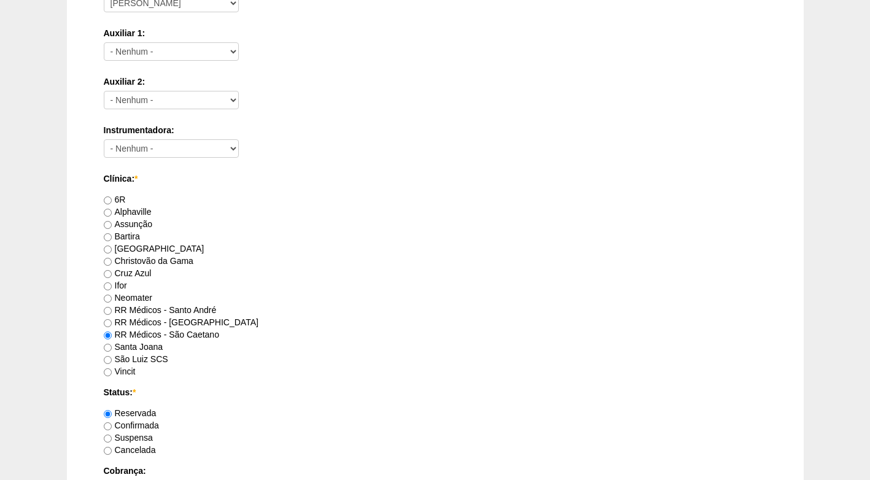
click at [157, 360] on label "São Luiz SCS" at bounding box center [136, 359] width 64 height 10
click at [112, 360] on input "São Luiz SCS" at bounding box center [108, 360] width 8 height 8
radio input "true"
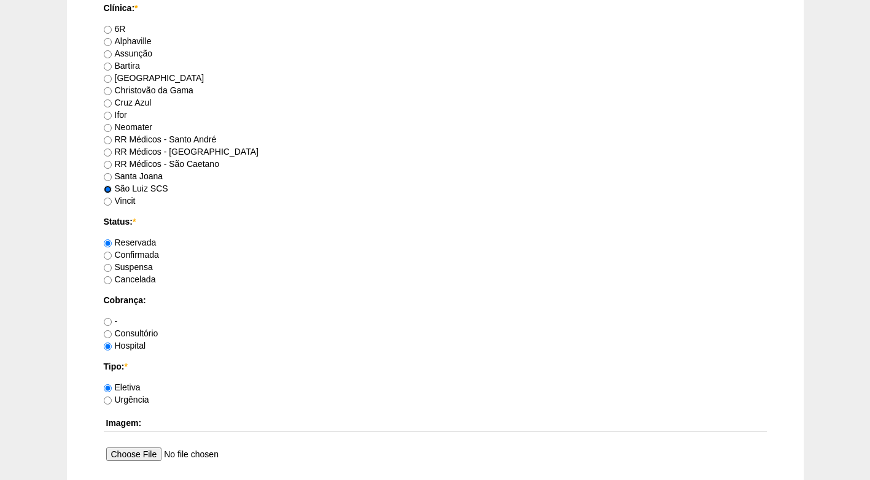
scroll to position [799, 0]
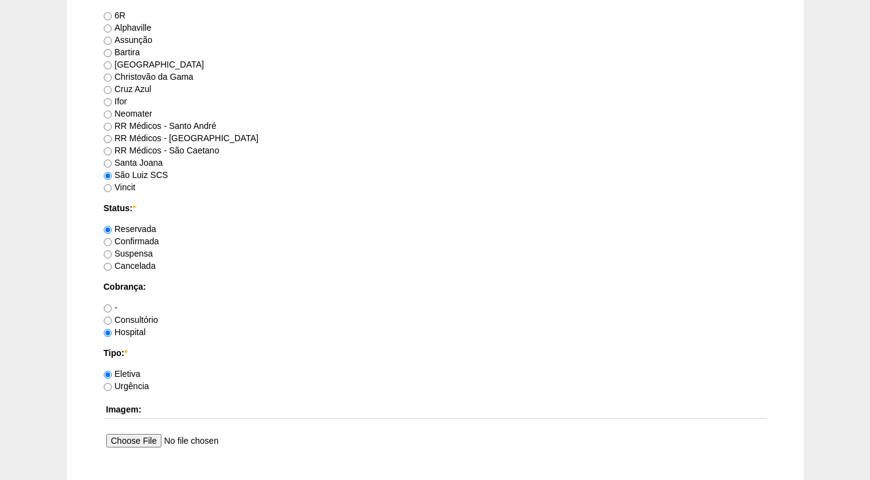
click at [142, 243] on label "Confirmada" at bounding box center [131, 241] width 55 height 10
click at [112, 243] on input "Confirmada" at bounding box center [108, 242] width 8 height 8
radio input "true"
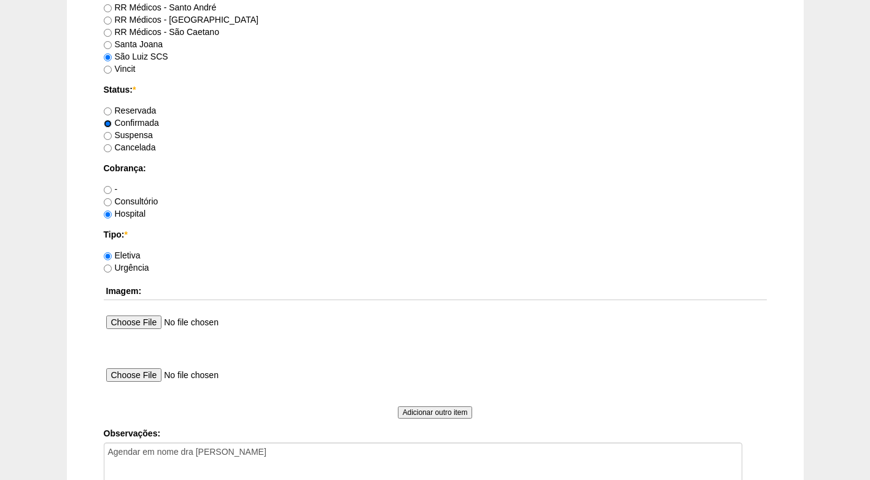
scroll to position [921, 0]
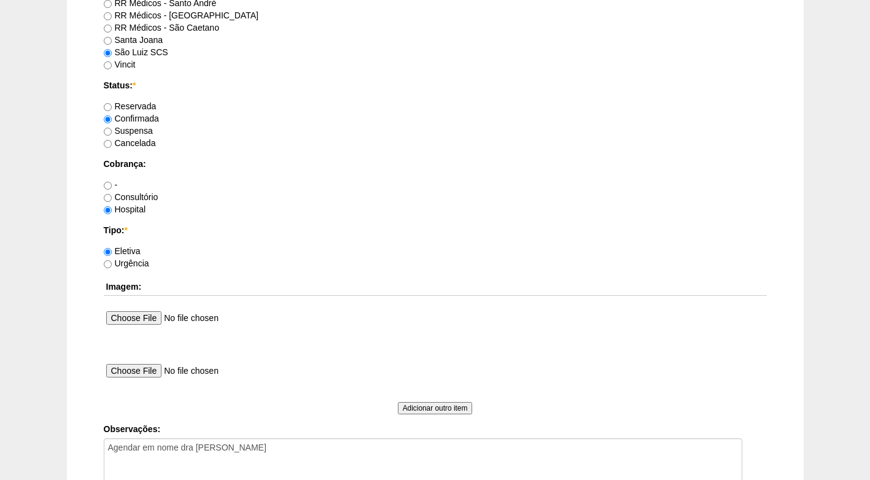
click at [133, 106] on label "Reservada" at bounding box center [130, 106] width 53 height 10
click at [112, 106] on input "Reservada" at bounding box center [108, 107] width 8 height 8
radio input "true"
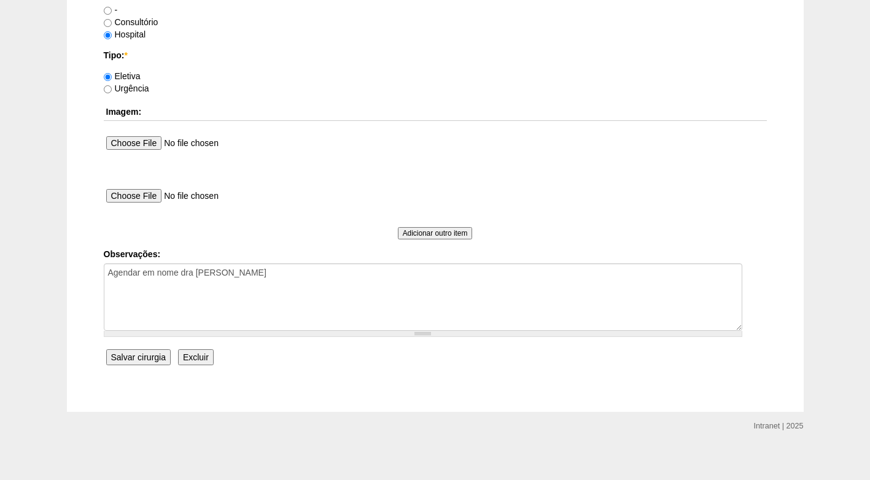
scroll to position [1103, 0]
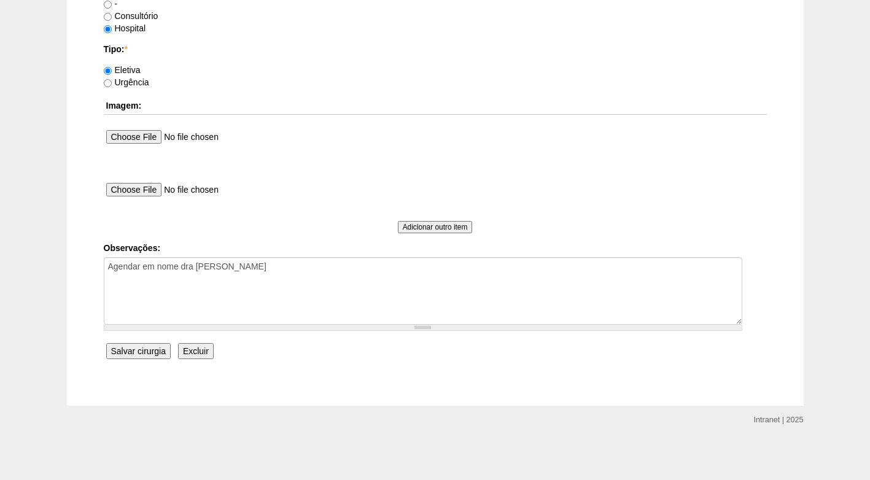
drag, startPoint x: 134, startPoint y: 353, endPoint x: 125, endPoint y: 352, distance: 9.2
click at [134, 352] on input "Salvar cirurgia" at bounding box center [138, 351] width 64 height 16
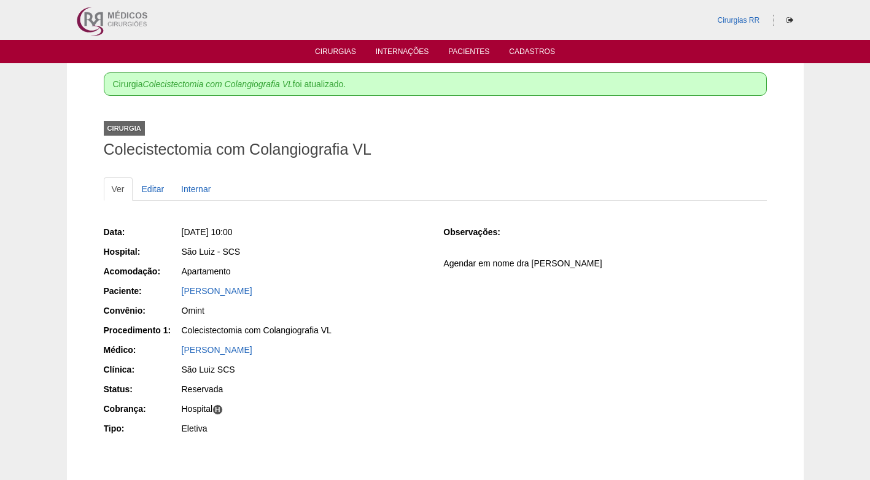
drag, startPoint x: 459, startPoint y: 356, endPoint x: 463, endPoint y: 348, distance: 8.6
click at [460, 355] on div "Data: [DATE] 10:00 Hospital: [GEOGRAPHIC_DATA] Acomodação: Apartamento Paciente…" at bounding box center [435, 332] width 663 height 221
click at [420, 192] on ul "Ver Editar Internar" at bounding box center [435, 189] width 663 height 23
click at [343, 55] on link "Cirurgias" at bounding box center [335, 52] width 41 height 10
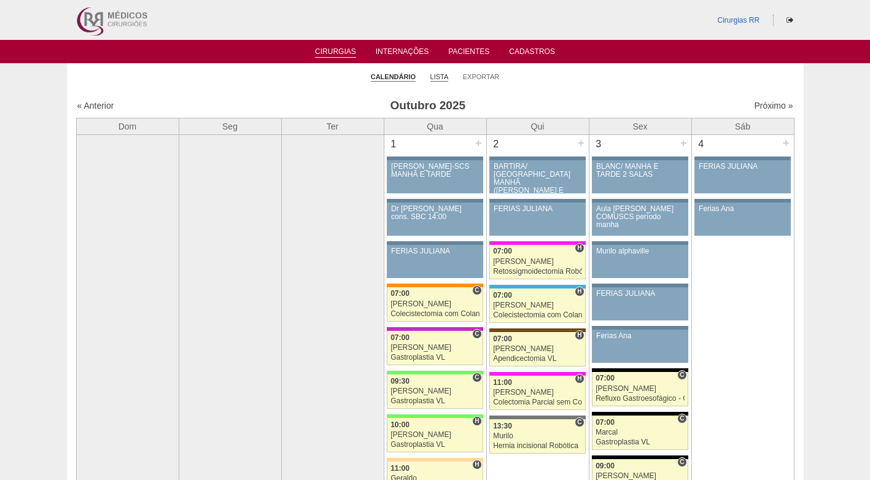
click at [447, 74] on link "Lista" at bounding box center [440, 76] width 18 height 9
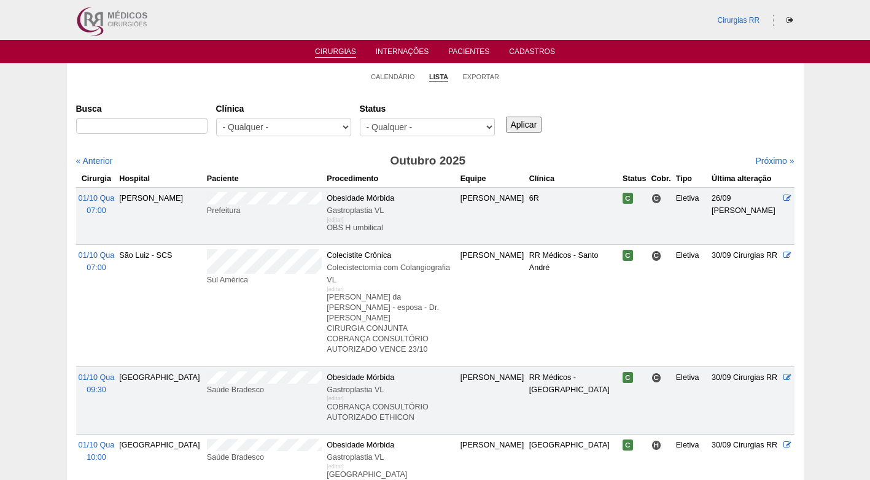
select select "resr"
click at [360, 118] on select "- Qualquer - Reservada Confirmada Suspensa Cancelada" at bounding box center [427, 127] width 135 height 18
click at [519, 130] on input "Aplicar" at bounding box center [524, 125] width 36 height 16
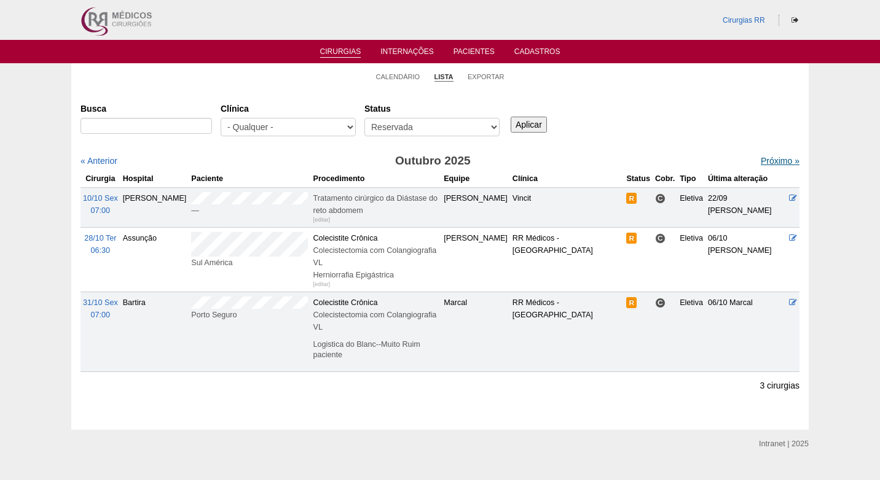
click at [766, 157] on link "Próximo »" at bounding box center [779, 161] width 39 height 10
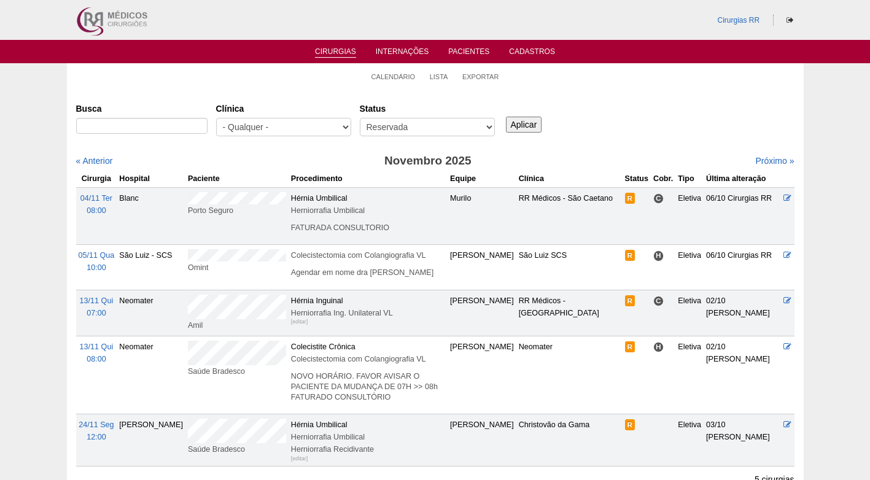
click at [580, 143] on div "Busca [GEOGRAPHIC_DATA] - Qualquer - 6R Alphaville Assunção Bartira Brasil Chri…" at bounding box center [435, 120] width 719 height 44
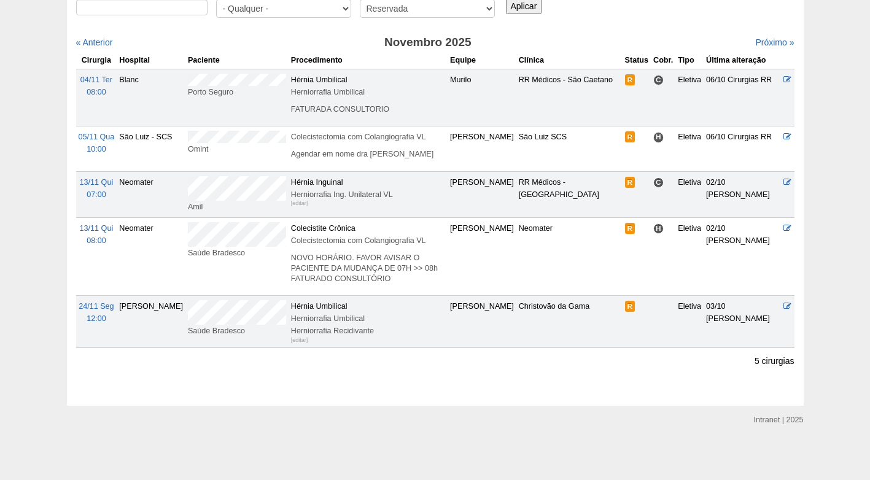
scroll to position [131, 0]
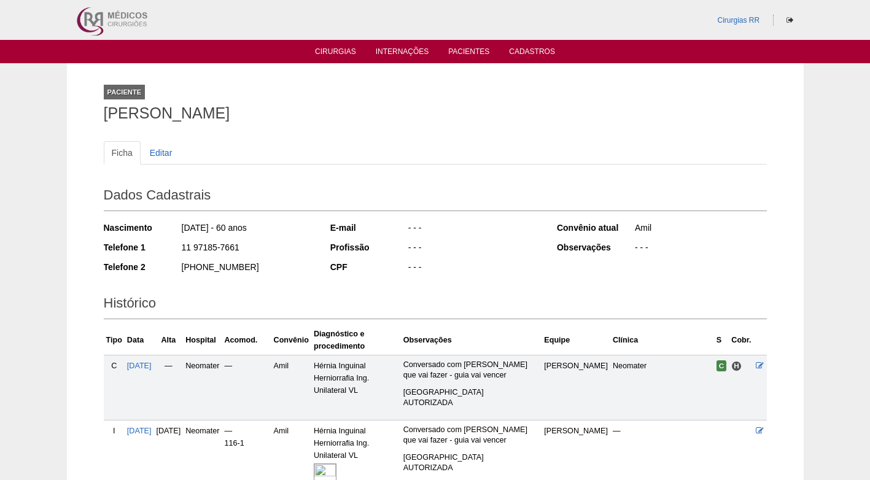
drag, startPoint x: 340, startPoint y: 107, endPoint x: 102, endPoint y: 112, distance: 238.4
click at [102, 112] on div "Paciente Reginaldo Aparecido dos Santos Ficha Editar Dados Cadastrais Nasciment…" at bounding box center [436, 389] width 682 height 652
copy h1 "[PERSON_NAME]"
click at [394, 118] on h1 "[PERSON_NAME]" at bounding box center [435, 113] width 663 height 15
click at [414, 111] on h1 "[PERSON_NAME]" at bounding box center [435, 113] width 663 height 15
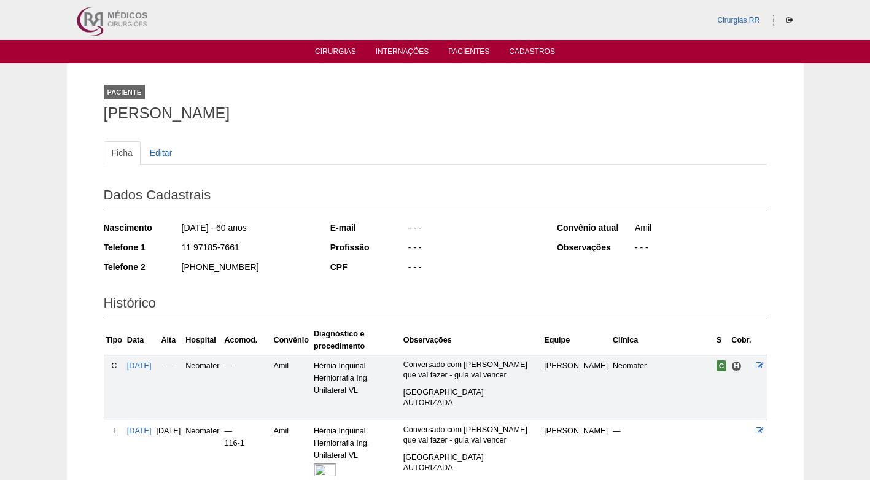
click at [416, 139] on div "Ficha Editar Dados Cadastrais Nascimento 07/01/1965 - 60 anos Telefone 1 11 971…" at bounding box center [435, 407] width 663 height 556
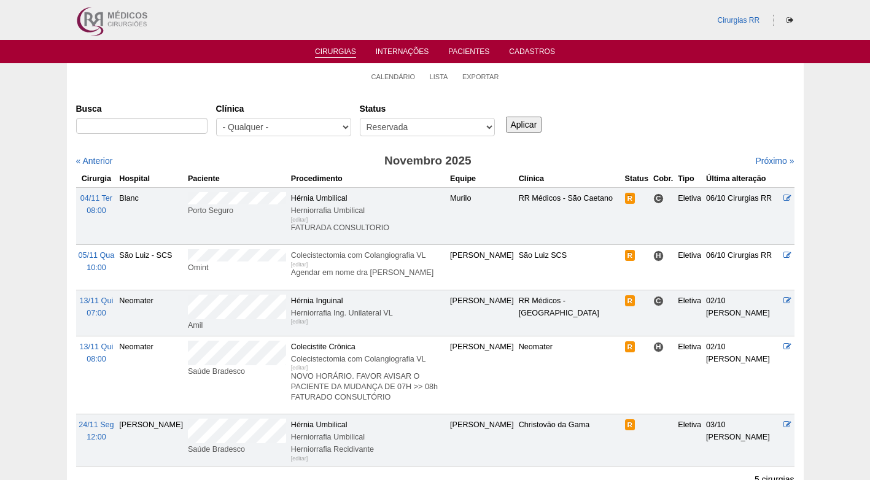
scroll to position [131, 0]
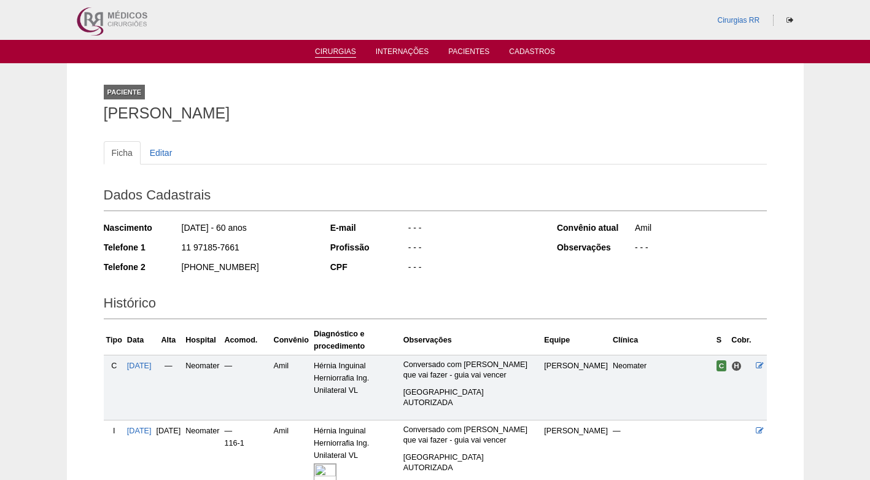
click at [332, 52] on link "Cirurgias" at bounding box center [335, 52] width 41 height 10
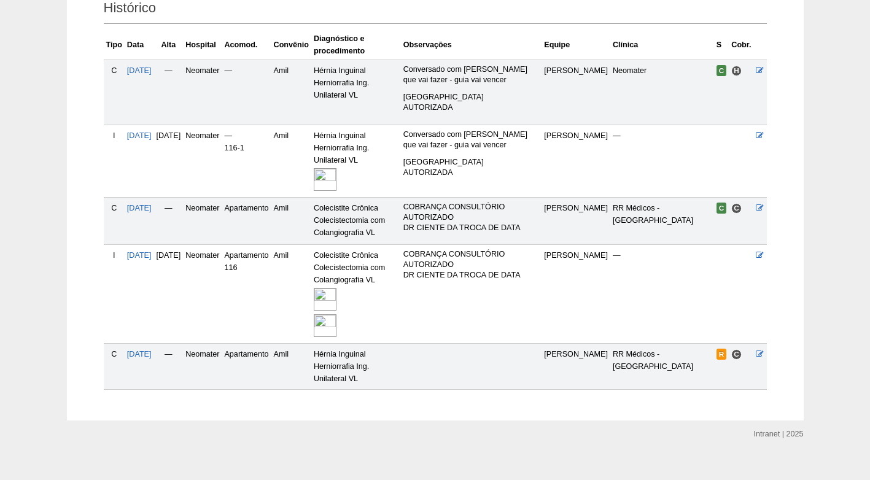
scroll to position [310, 0]
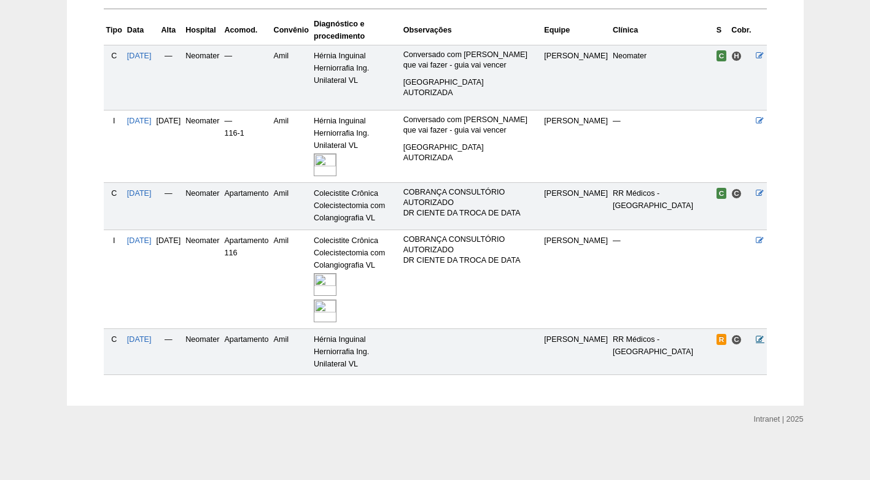
click at [760, 340] on icon at bounding box center [760, 339] width 8 height 8
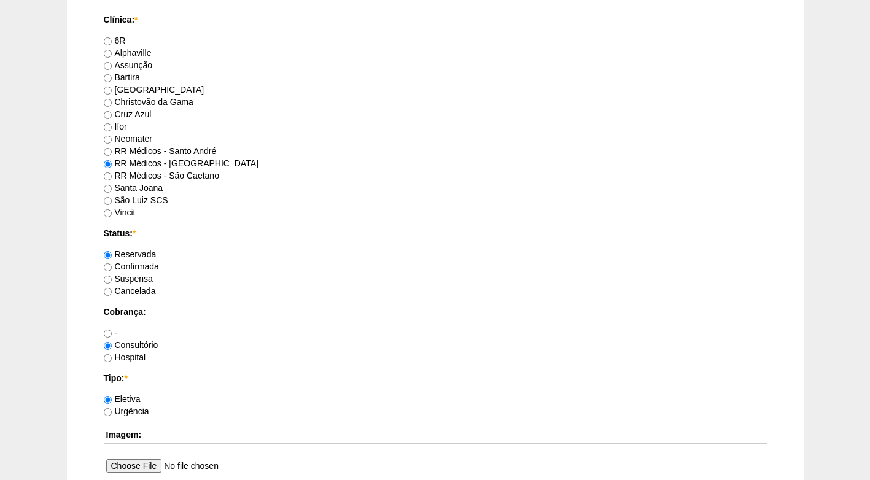
scroll to position [799, 0]
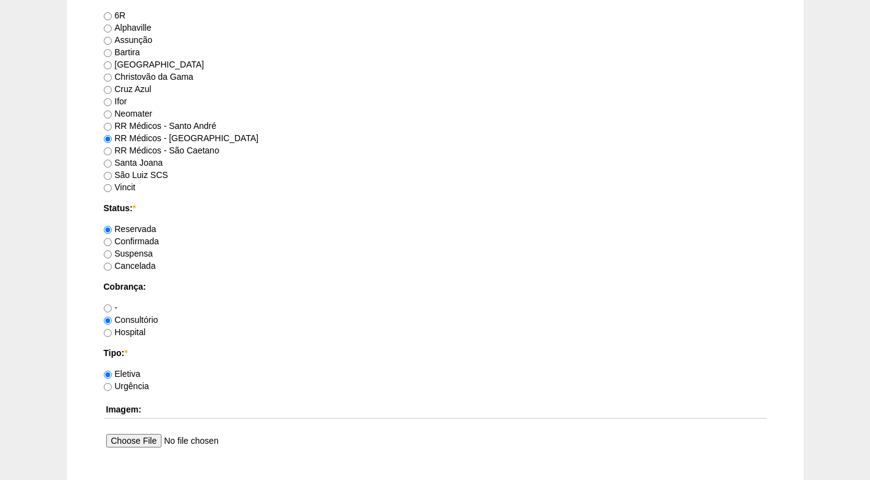
click at [150, 243] on label "Confirmada" at bounding box center [131, 241] width 55 height 10
click at [112, 243] on input "Confirmada" at bounding box center [108, 242] width 8 height 8
radio input "true"
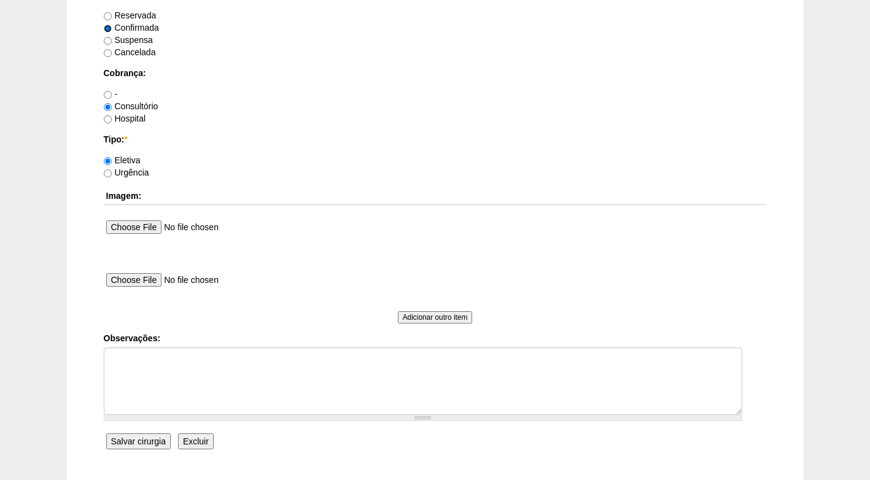
scroll to position [1044, 0]
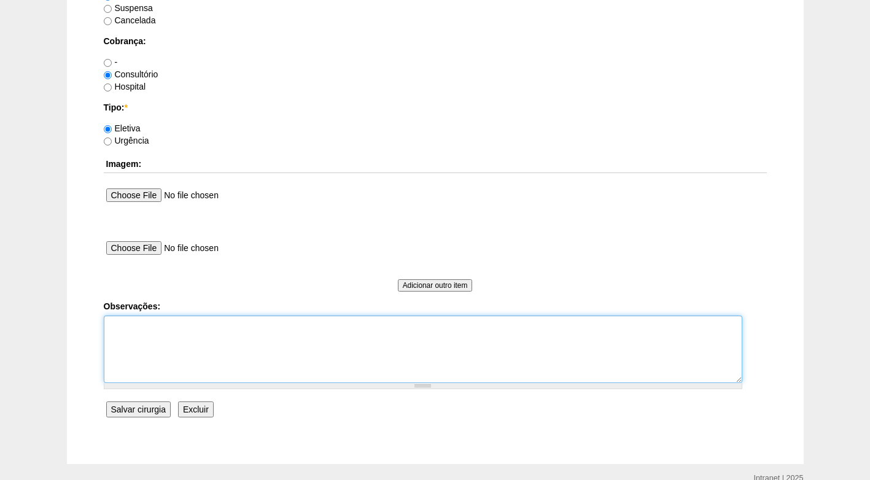
click at [165, 321] on textarea "Observações:" at bounding box center [423, 350] width 639 height 68
type textarea "f"
type textarea "FATURADO CONSULTÓRIO"
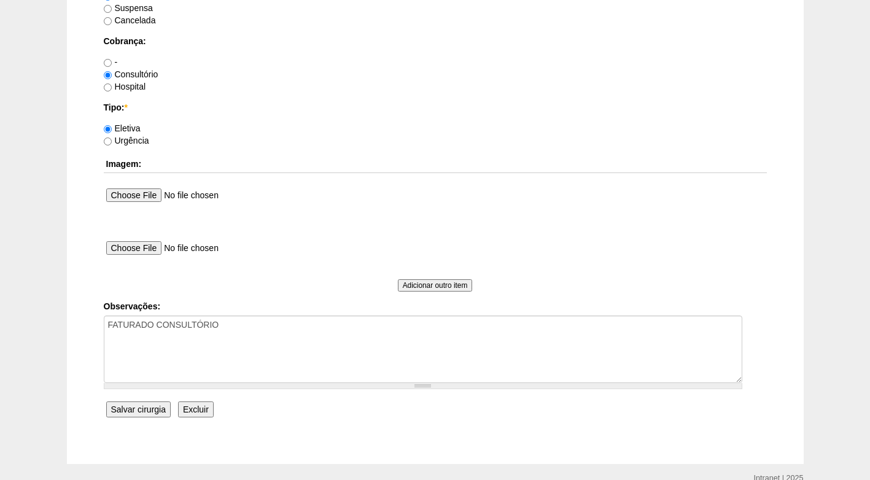
click at [143, 412] on input "Salvar cirurgia" at bounding box center [138, 410] width 64 height 16
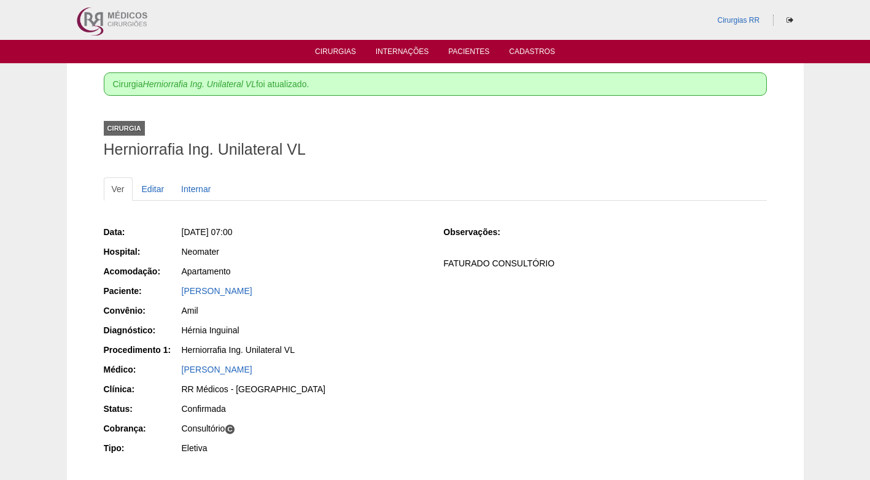
click at [348, 44] on ul "Cirurgias Internações Pacientes Cadastros" at bounding box center [435, 51] width 870 height 23
click at [338, 48] on link "Cirurgias" at bounding box center [335, 52] width 41 height 10
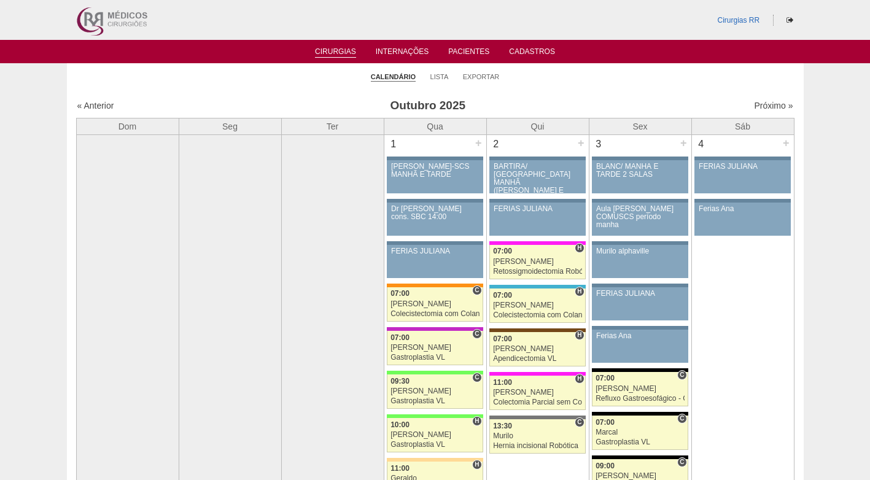
click at [328, 77] on ul "Calendário Lista Exportar" at bounding box center [435, 76] width 737 height 26
click at [489, 76] on link "Exportar" at bounding box center [481, 76] width 37 height 9
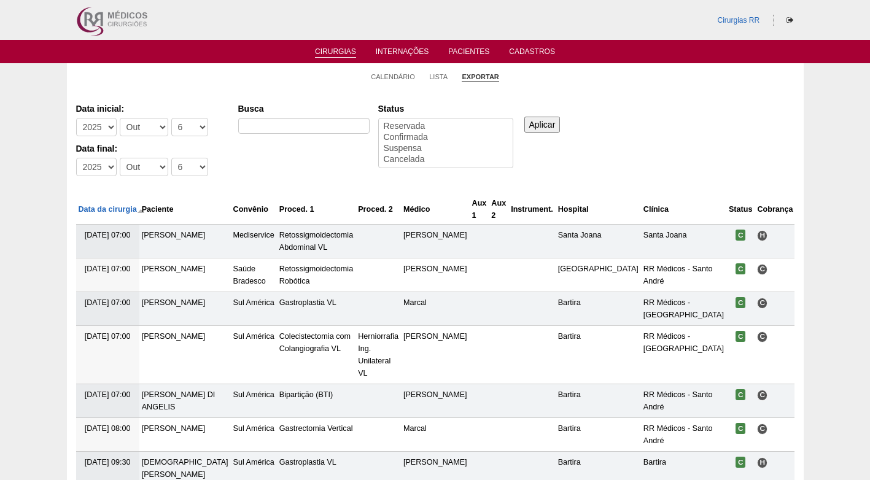
select select
click at [441, 76] on link "Lista" at bounding box center [438, 76] width 18 height 9
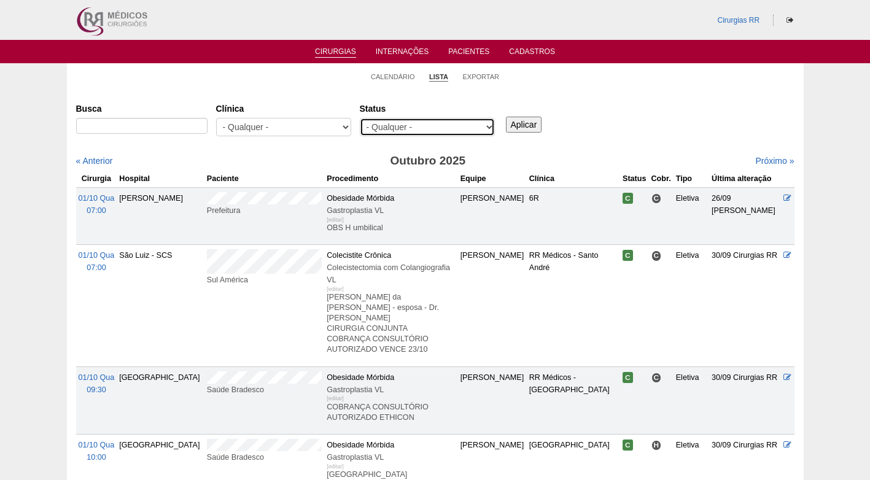
click at [453, 125] on select "- Qualquer - Reservada Confirmada Suspensa Cancelada" at bounding box center [427, 127] width 135 height 18
select select "resr"
click at [360, 118] on select "- Qualquer - Reservada Confirmada Suspensa Cancelada" at bounding box center [427, 127] width 135 height 18
click at [547, 122] on div "Aplicar" at bounding box center [529, 115] width 50 height 34
click at [529, 126] on input "Aplicar" at bounding box center [524, 125] width 36 height 16
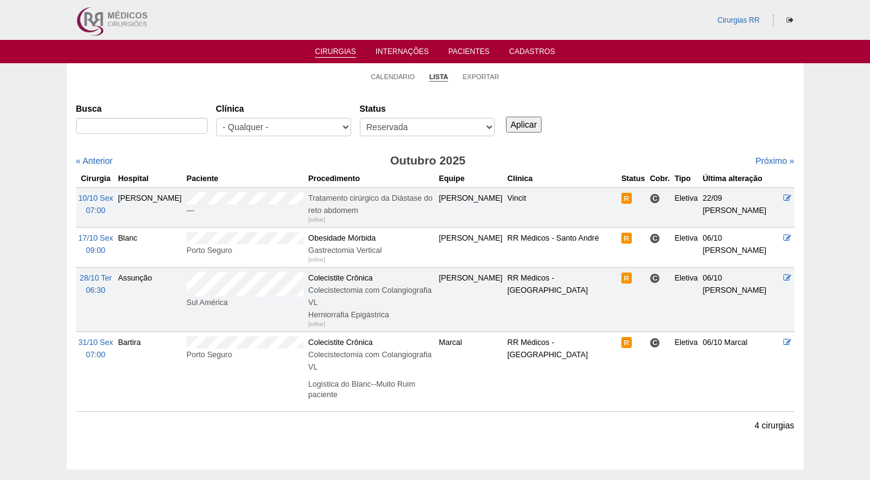
click at [663, 123] on div "Busca Clínica - Qualquer - 6R Alphaville Assunção Bartira Brasil Christovão da …" at bounding box center [435, 120] width 719 height 44
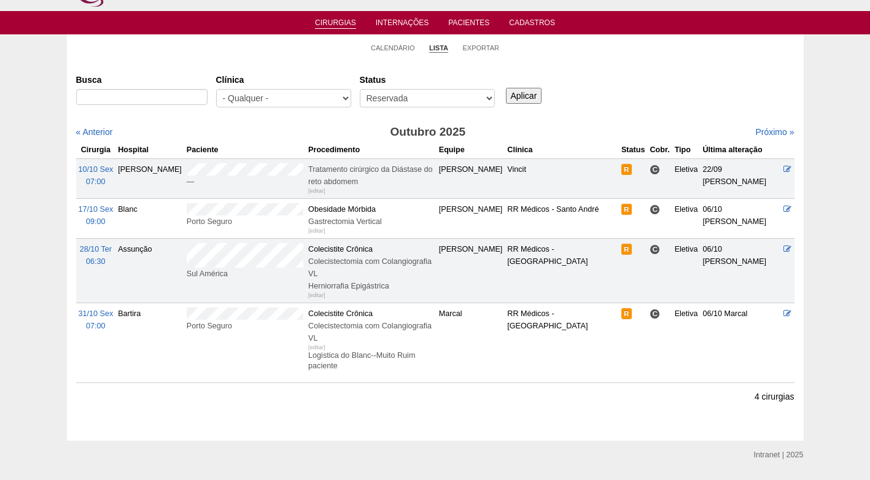
click at [337, 379] on div "Cirurgias Busca Clínica - Qualquer - 6R Alphaville Assunção Bartira Brasil Chri…" at bounding box center [435, 250] width 737 height 381
click at [396, 45] on link "Calendário" at bounding box center [393, 48] width 44 height 9
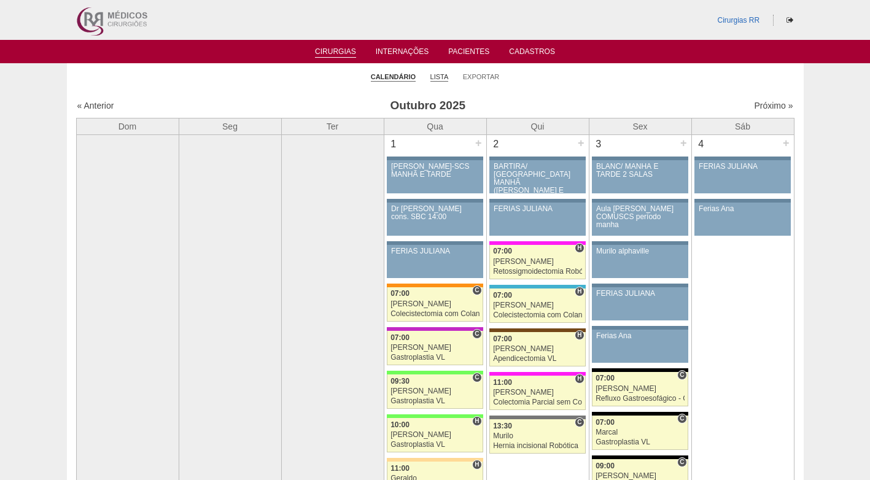
click at [439, 79] on link "Lista" at bounding box center [440, 76] width 18 height 9
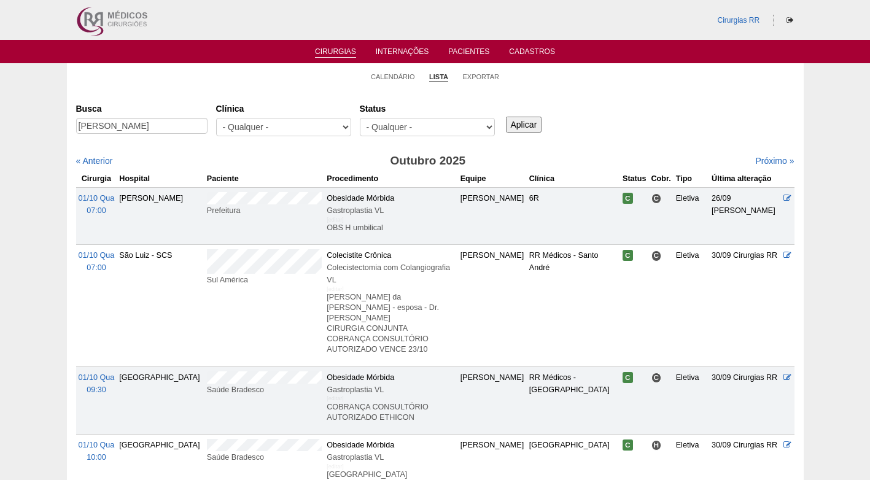
type input "[PERSON_NAME]"
click at [518, 123] on input "Aplicar" at bounding box center [524, 125] width 36 height 16
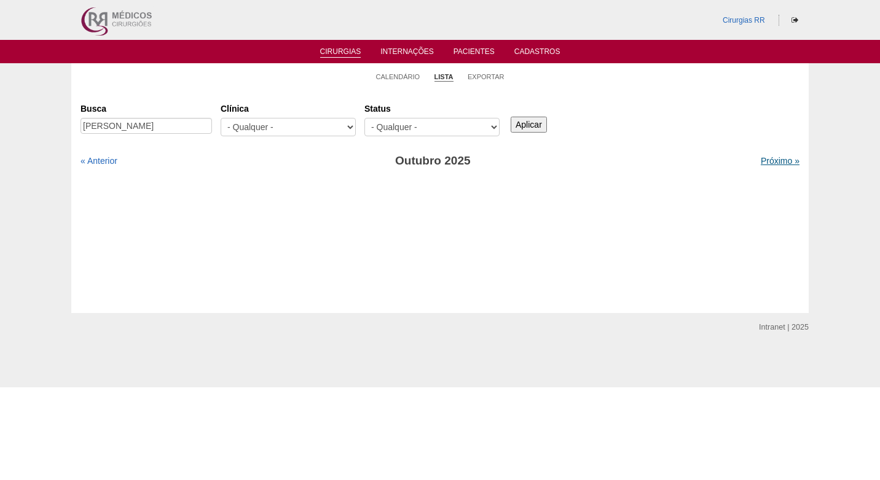
drag, startPoint x: 762, startPoint y: 162, endPoint x: 709, endPoint y: 164, distance: 53.5
click at [762, 162] on link "Próximo »" at bounding box center [779, 161] width 39 height 10
drag, startPoint x: 198, startPoint y: 124, endPoint x: 146, endPoint y: 126, distance: 52.2
click at [146, 126] on input "Laura Solis Tomaz da Silva" at bounding box center [145, 126] width 131 height 16
type input "[PERSON_NAME] [PERSON_NAME]"
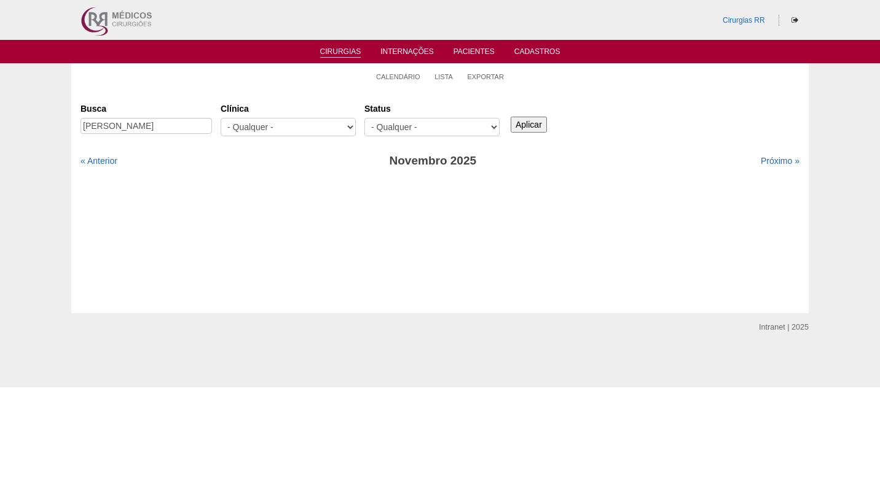
click at [526, 122] on input "Aplicar" at bounding box center [528, 125] width 36 height 16
click at [109, 163] on link "« Anterior" at bounding box center [98, 161] width 37 height 10
click at [169, 126] on input "[PERSON_NAME] [PERSON_NAME]" at bounding box center [145, 126] width 131 height 16
type input "[PERSON_NAME]"
click at [536, 126] on input "Aplicar" at bounding box center [528, 125] width 36 height 16
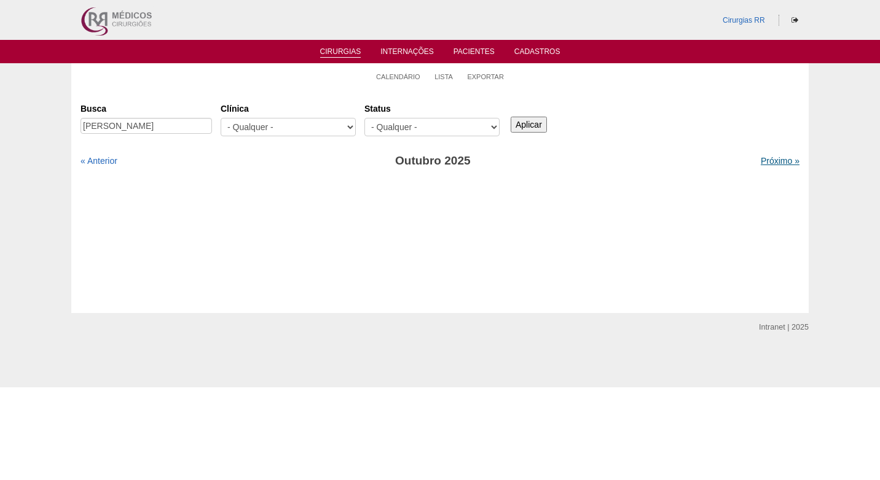
drag, startPoint x: 762, startPoint y: 160, endPoint x: 725, endPoint y: 158, distance: 37.5
click at [760, 160] on link "Próximo »" at bounding box center [779, 161] width 39 height 10
click at [117, 163] on link "« Anterior" at bounding box center [98, 161] width 37 height 10
click at [768, 162] on link "Próximo »" at bounding box center [779, 161] width 39 height 10
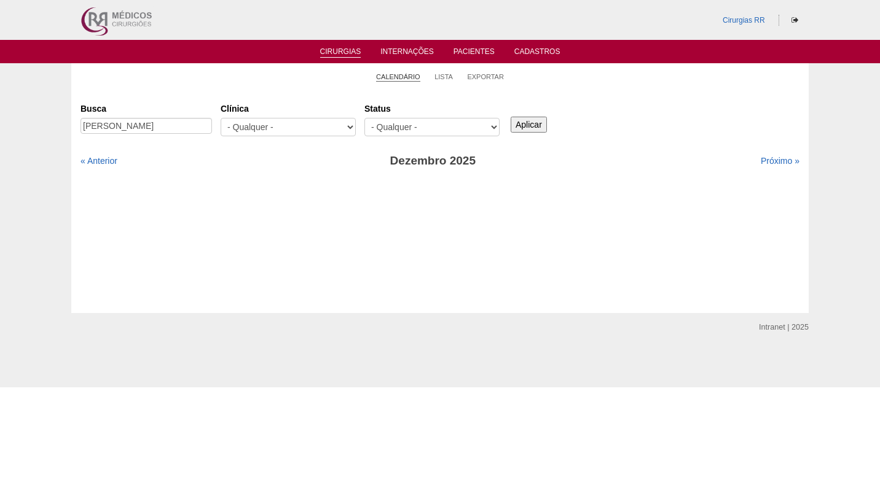
click at [400, 79] on link "Calendário" at bounding box center [398, 76] width 44 height 9
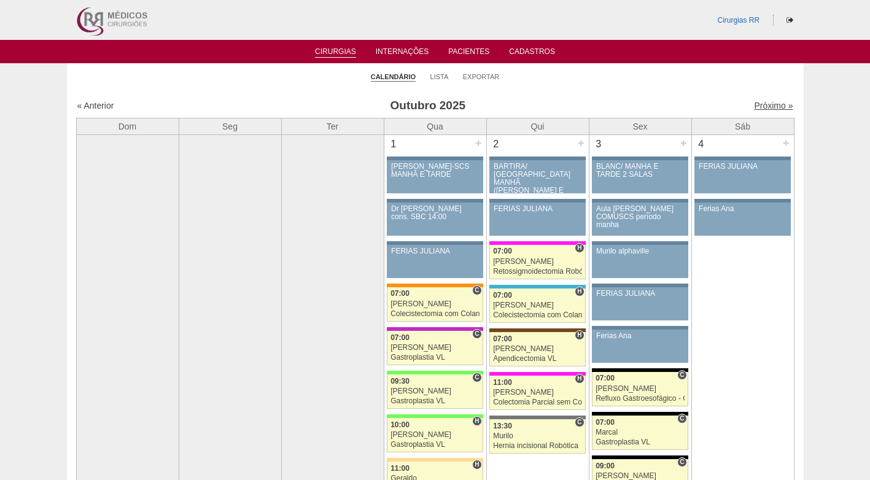
click at [765, 110] on link "Próximo »" at bounding box center [773, 106] width 39 height 10
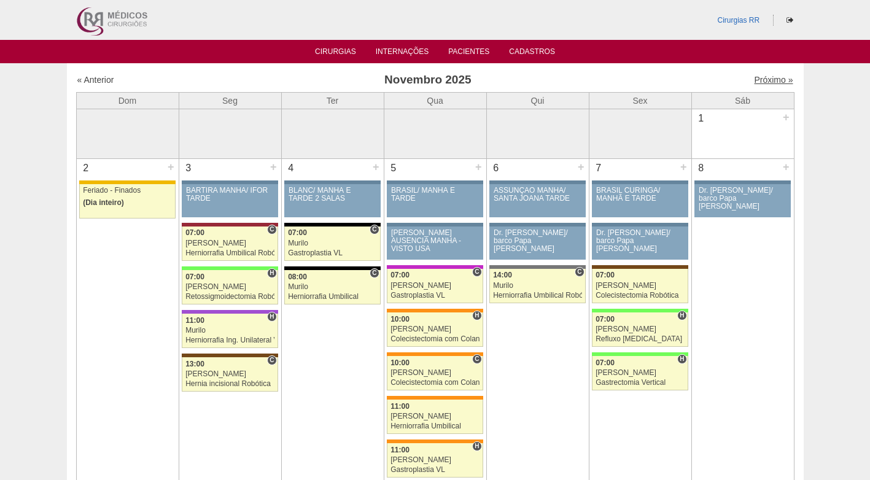
click at [761, 78] on link "Próximo »" at bounding box center [773, 80] width 39 height 10
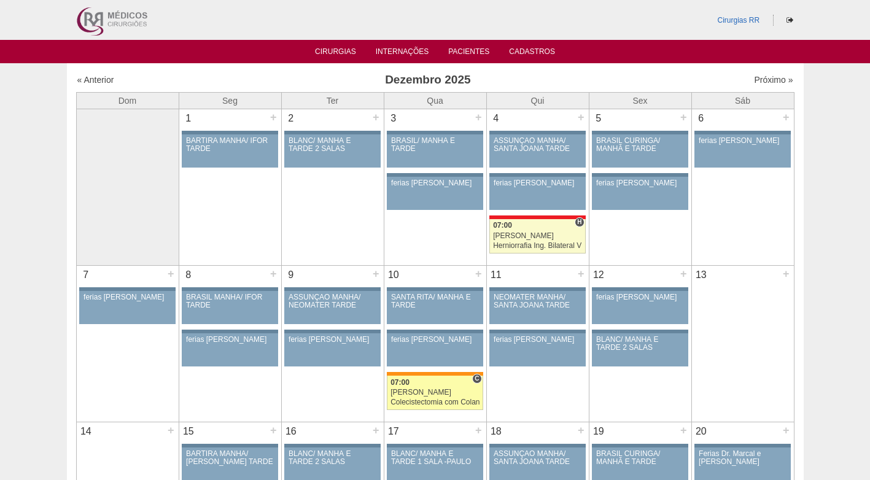
click at [437, 378] on link "89323 [PERSON_NAME] C 07:00 [PERSON_NAME] Colecistectomia com Colangiografia VL…" at bounding box center [435, 393] width 96 height 34
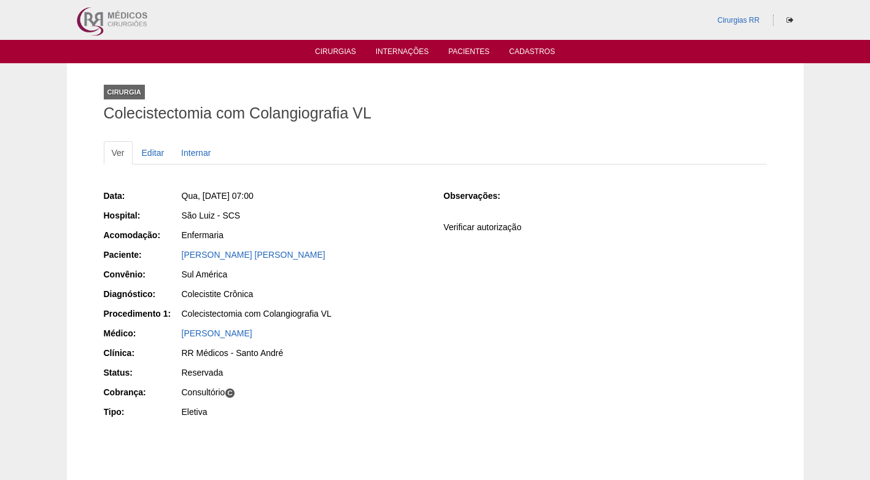
click at [380, 255] on div "Laura Solis Tomaz da SIlva" at bounding box center [304, 255] width 245 height 12
click at [399, 251] on div "Laura Solis Tomaz da SIlva" at bounding box center [304, 255] width 245 height 12
click at [377, 320] on div "Colecistectomia com Colangiografia VL" at bounding box center [304, 315] width 246 height 15
click at [331, 52] on link "Cirurgias" at bounding box center [335, 52] width 41 height 10
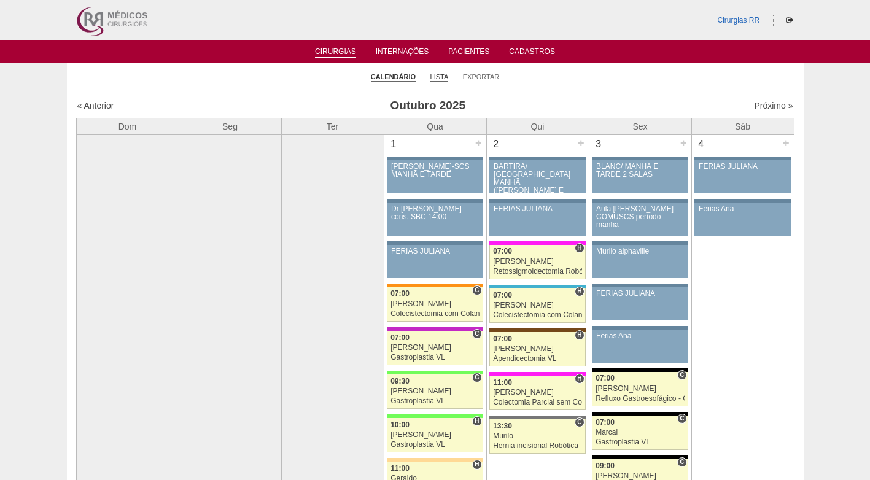
click at [434, 76] on link "Lista" at bounding box center [440, 76] width 18 height 9
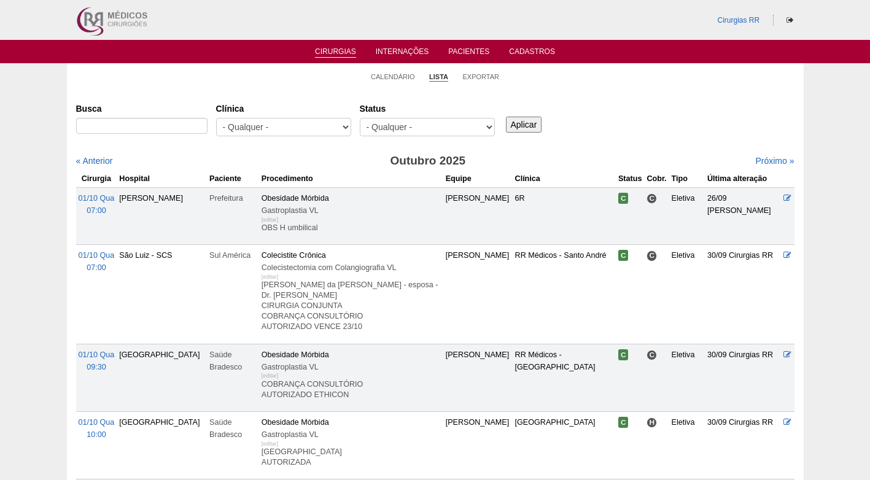
click at [171, 127] on input "Busca" at bounding box center [141, 126] width 131 height 16
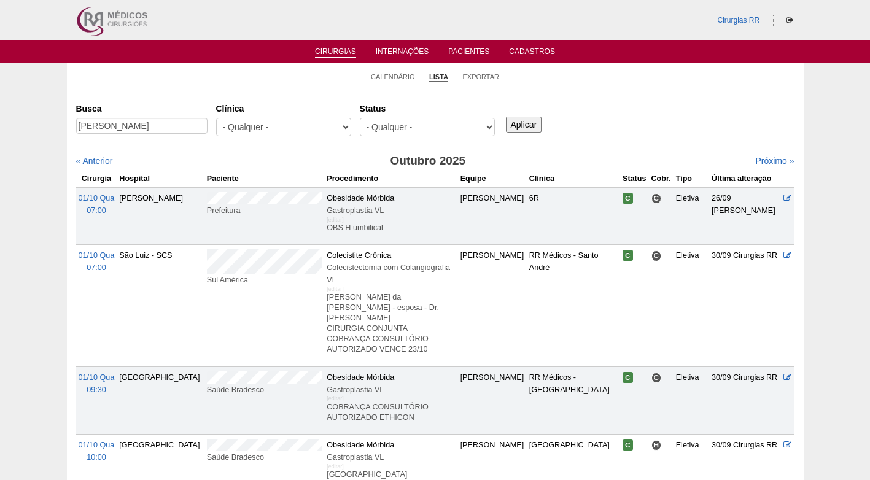
type input "[PERSON_NAME]"
click at [539, 125] on input "Aplicar" at bounding box center [524, 125] width 36 height 16
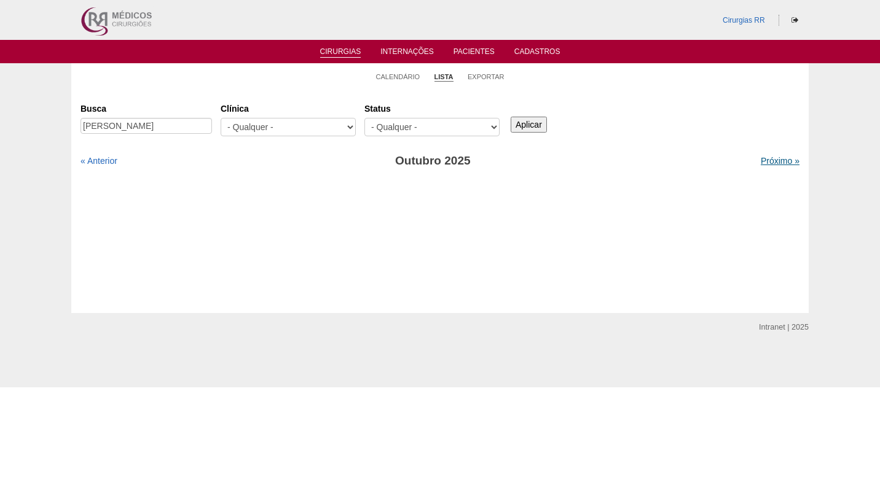
click at [765, 162] on link "Próximo »" at bounding box center [779, 161] width 39 height 10
drag, startPoint x: 131, startPoint y: 128, endPoint x: 256, endPoint y: 131, distance: 124.1
click at [256, 131] on div "Busca [PERSON_NAME] [GEOGRAPHIC_DATA] - Qualquer - 6R Alphaville Assunção Barti…" at bounding box center [439, 120] width 719 height 44
type input "[PERSON_NAME]"
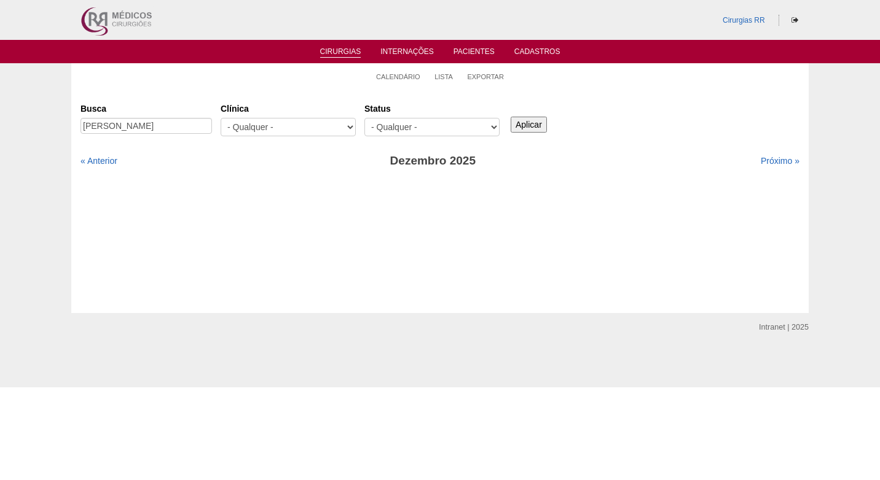
click at [541, 126] on input "Aplicar" at bounding box center [528, 125] width 36 height 16
click at [93, 158] on link "« Anterior" at bounding box center [98, 161] width 37 height 10
click at [186, 97] on div "Cirurgias [GEOGRAPHIC_DATA] [PERSON_NAME] [GEOGRAPHIC_DATA] - Qualquer - 6R Alp…" at bounding box center [439, 201] width 737 height 224
click at [391, 72] on link "Calendário" at bounding box center [398, 76] width 44 height 9
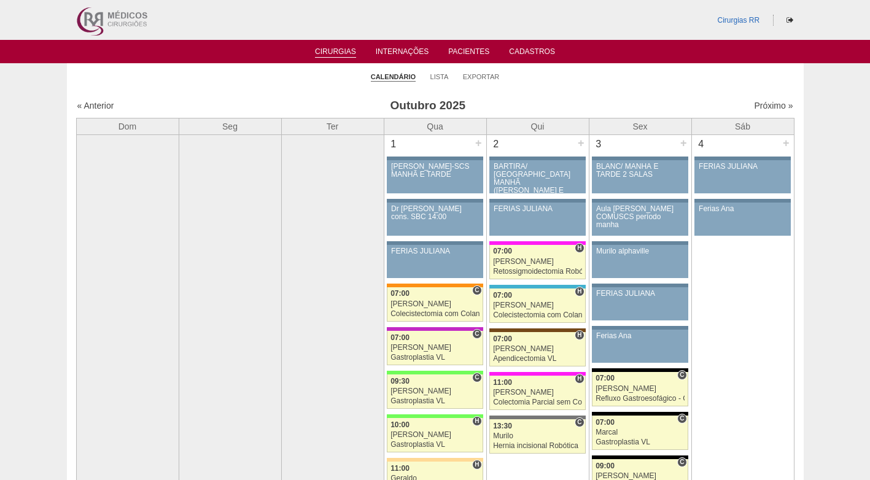
click at [588, 85] on ul "Calendário Lista Exportar" at bounding box center [435, 76] width 737 height 26
click at [442, 76] on link "Lista" at bounding box center [440, 76] width 18 height 9
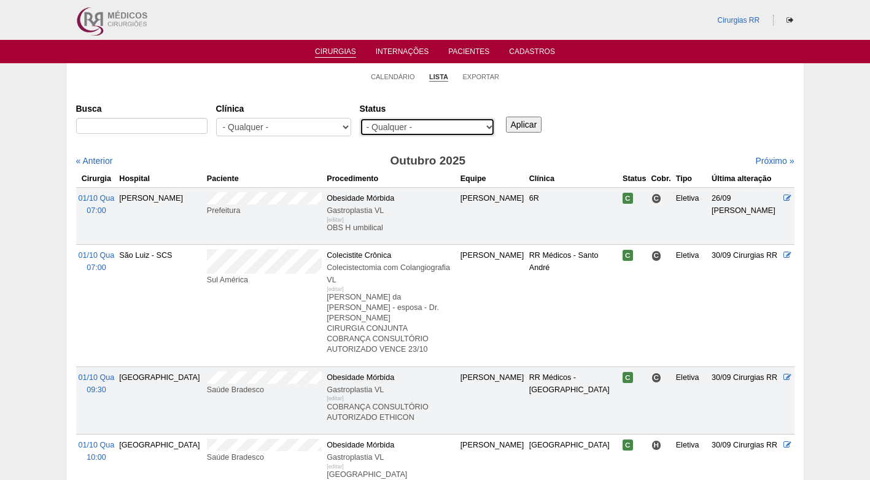
click at [461, 127] on select "- Qualquer - Reservada Confirmada Suspensa Cancelada" at bounding box center [427, 127] width 135 height 18
select select "resr"
click at [360, 118] on select "- Qualquer - Reservada Confirmada Suspensa Cancelada" at bounding box center [427, 127] width 135 height 18
click at [520, 123] on input "Aplicar" at bounding box center [524, 125] width 36 height 16
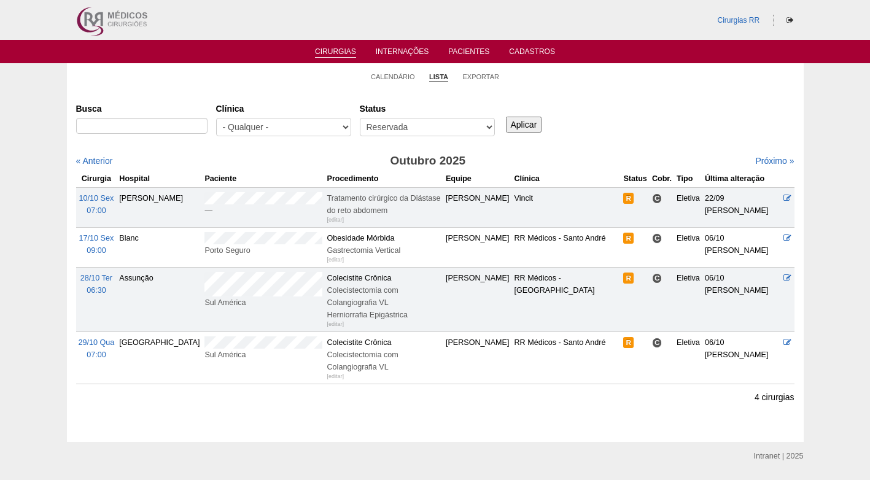
click at [760, 152] on div "Busca Clínica - Qualquer - 6R Alphaville Assunção Bartira Brasil Christovão da …" at bounding box center [435, 241] width 719 height 286
click at [763, 158] on link "Próximo »" at bounding box center [775, 161] width 39 height 10
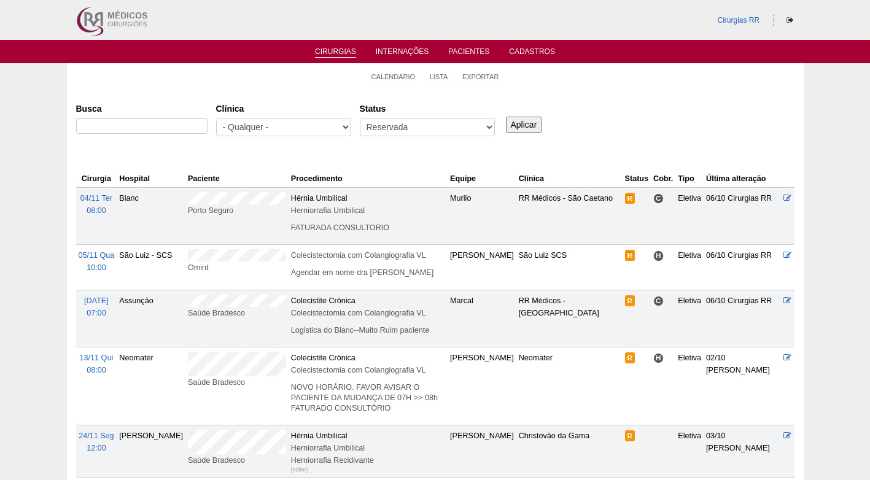
click at [708, 122] on div "Busca [GEOGRAPHIC_DATA] - Qualquer - 6R Alphaville Assunção Bartira Brasil Chri…" at bounding box center [435, 120] width 719 height 44
click at [771, 160] on link "Próximo »" at bounding box center [775, 161] width 39 height 10
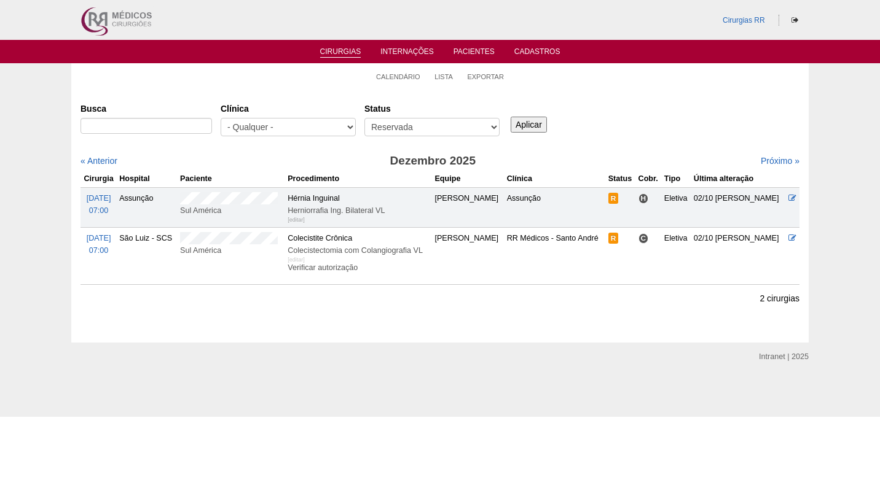
click at [632, 120] on div "Busca [GEOGRAPHIC_DATA] - Qualquer - 6R Alphaville Assunção Bartira Brasil Chri…" at bounding box center [439, 120] width 719 height 44
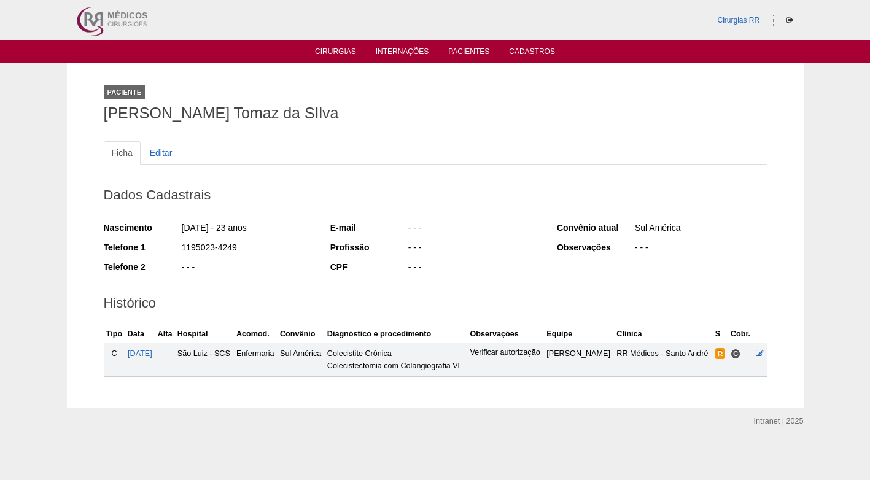
click at [389, 167] on div "Ficha Editar" at bounding box center [435, 159] width 663 height 36
drag, startPoint x: 86, startPoint y: 107, endPoint x: 139, endPoint y: 108, distance: 52.8
click at [139, 108] on div "Paciente Laura Solis Tomaz da SIlva Ficha Editar Dados Cadastrais Nascimento 16…" at bounding box center [435, 235] width 737 height 345
click at [112, 114] on h1 "Laura Solis Tomaz da SIlva" at bounding box center [435, 113] width 663 height 15
drag, startPoint x: 103, startPoint y: 115, endPoint x: 352, endPoint y: 127, distance: 249.7
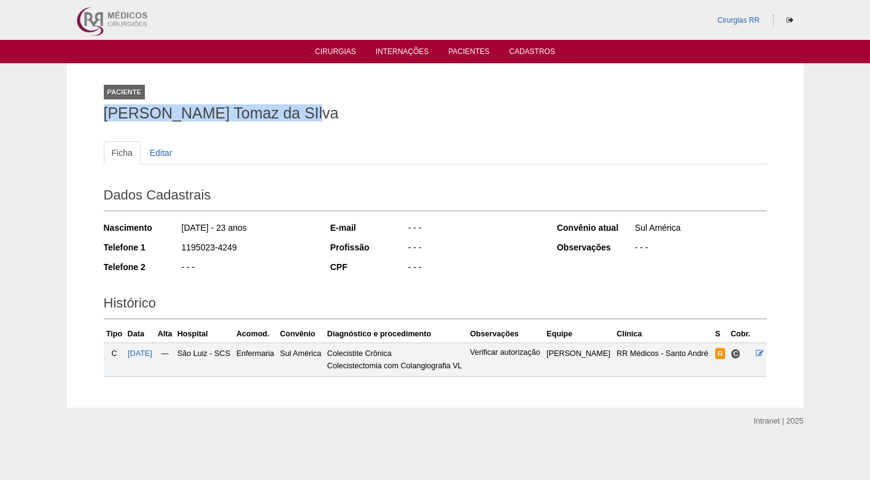
click at [352, 127] on div "Paciente Laura Solis Tomaz da SIlva Ficha Editar Dados Cadastrais Nascimento 16…" at bounding box center [436, 235] width 682 height 345
copy h1 "Laura Solis Tomaz da SIlva"
click at [369, 116] on h1 "Laura Solis Tomaz da SIlva" at bounding box center [435, 113] width 663 height 15
click at [376, 118] on h1 "Laura Solis Tomaz da SIlva" at bounding box center [435, 113] width 663 height 15
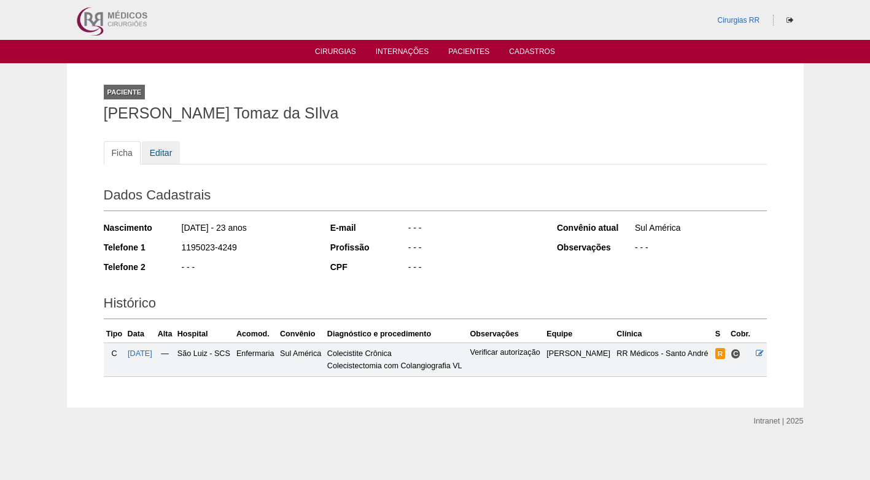
click at [154, 155] on link "Editar" at bounding box center [161, 152] width 39 height 23
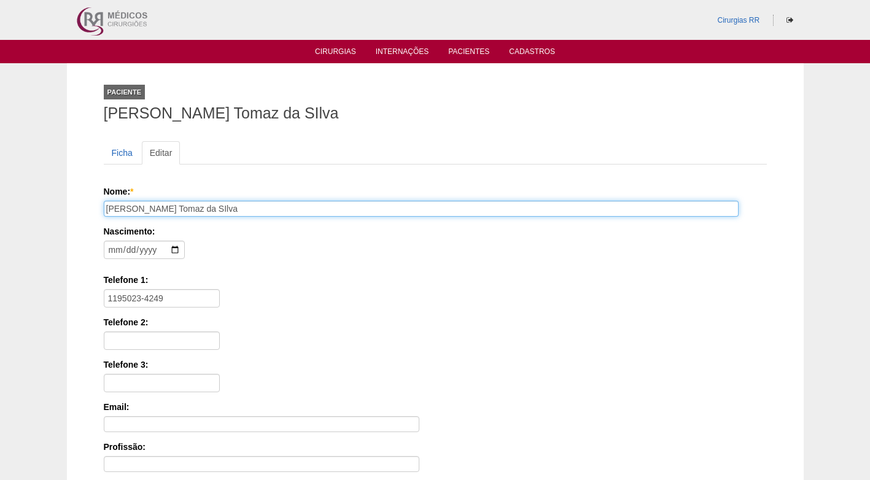
click at [202, 207] on input "Laura Solis Tomaz da SIlva" at bounding box center [421, 209] width 635 height 16
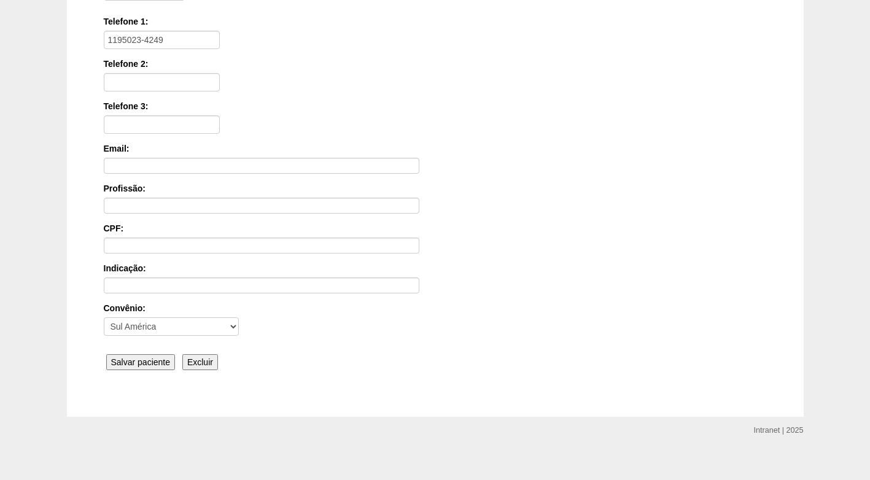
scroll to position [270, 0]
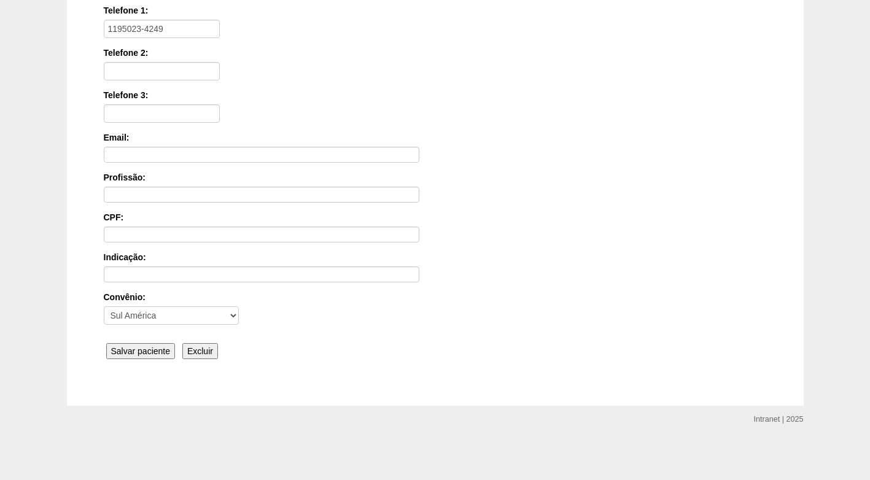
type input "[PERSON_NAME]"
click at [159, 350] on input "Salvar paciente" at bounding box center [140, 351] width 69 height 16
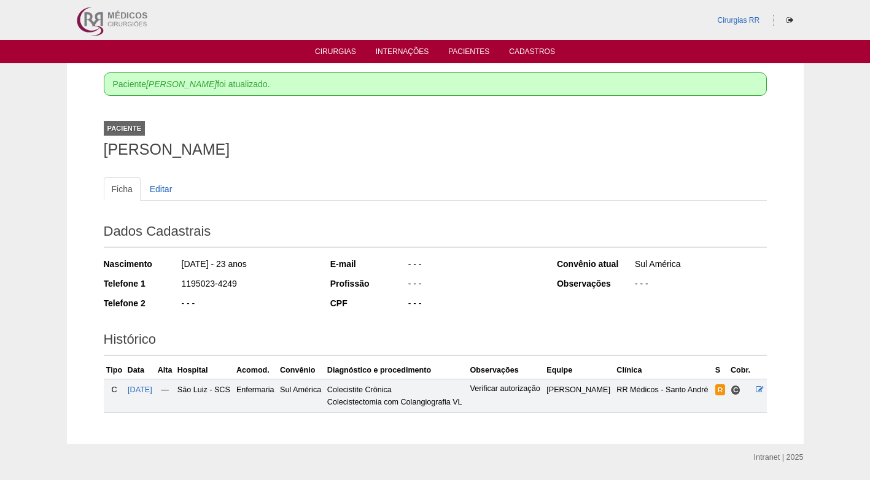
click at [459, 173] on div "Ficha Editar Dados Cadastrais Nascimento [DATE] - 23 anos Telefone 1 1195023-42…" at bounding box center [435, 289] width 663 height 248
click at [761, 391] on icon at bounding box center [760, 390] width 8 height 8
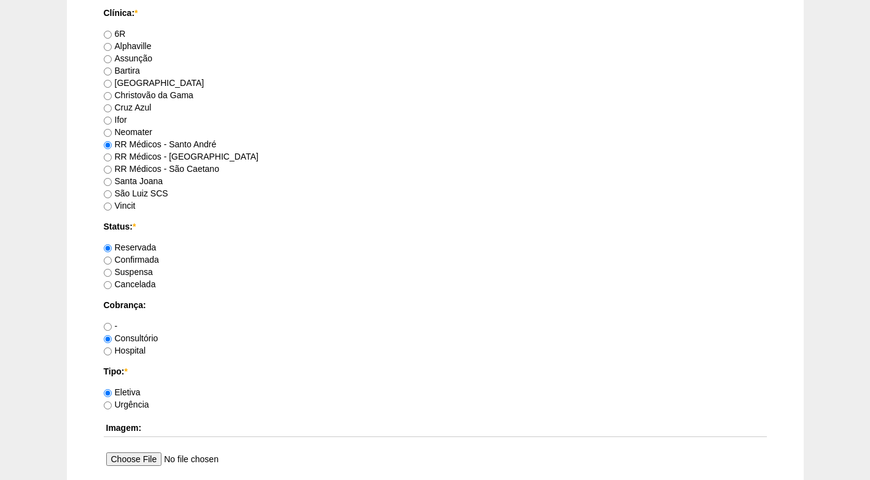
scroll to position [799, 0]
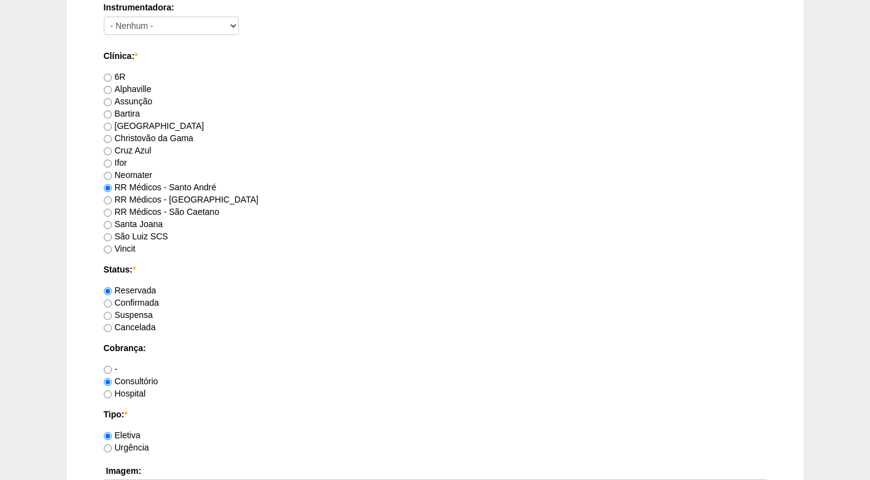
click at [152, 299] on label "Confirmada" at bounding box center [131, 303] width 55 height 10
click at [112, 300] on input "Confirmada" at bounding box center [108, 304] width 8 height 8
radio input "true"
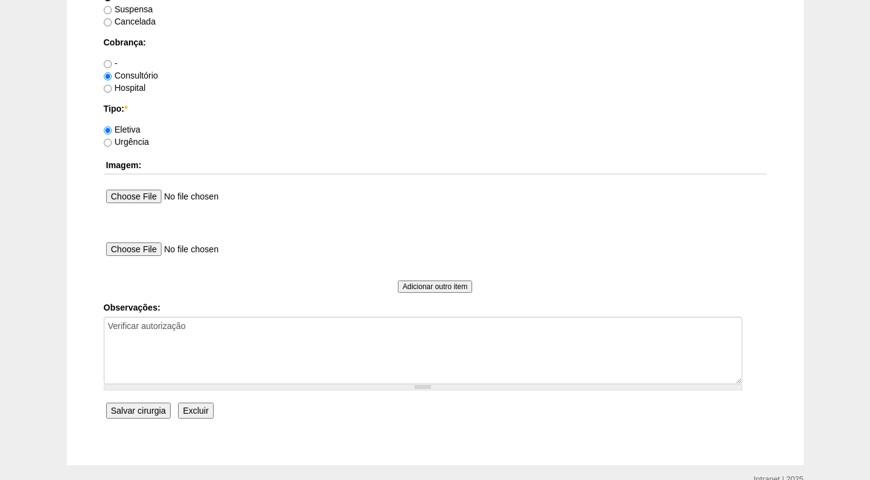
scroll to position [1044, 0]
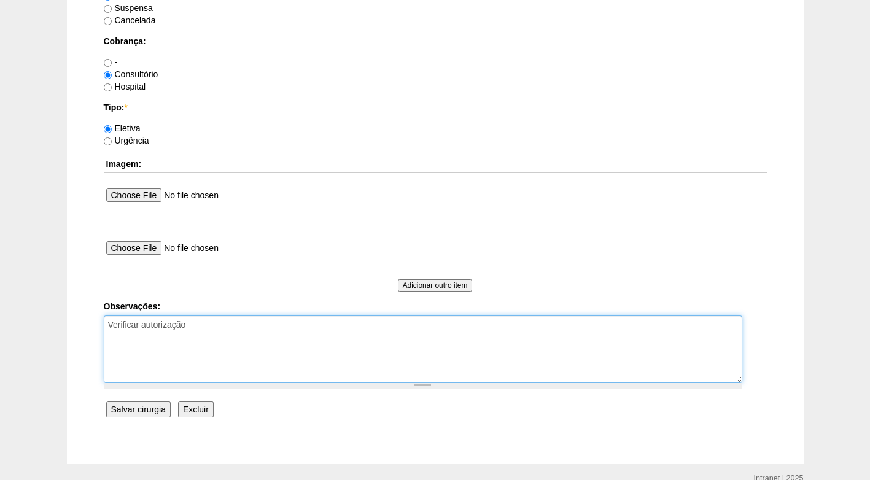
click at [198, 335] on textarea "Verificar autorização" at bounding box center [423, 350] width 639 height 68
click at [262, 326] on textarea "Verificar autorização" at bounding box center [423, 350] width 639 height 68
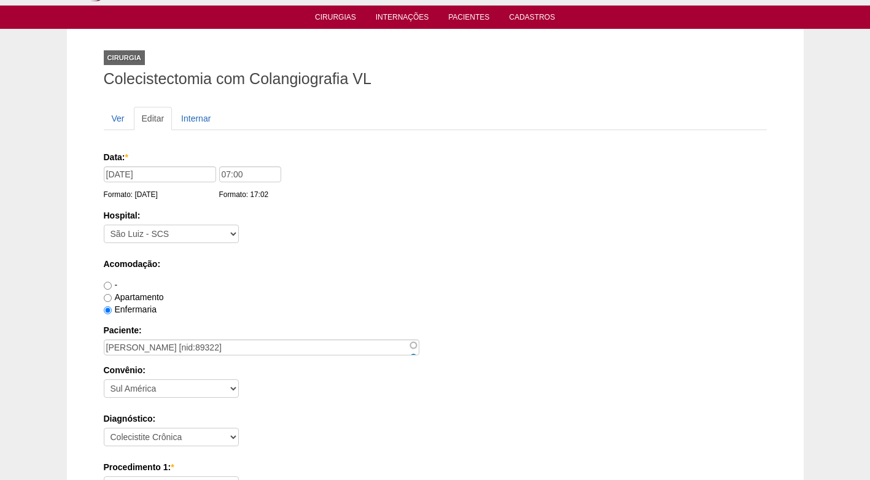
scroll to position [0, 0]
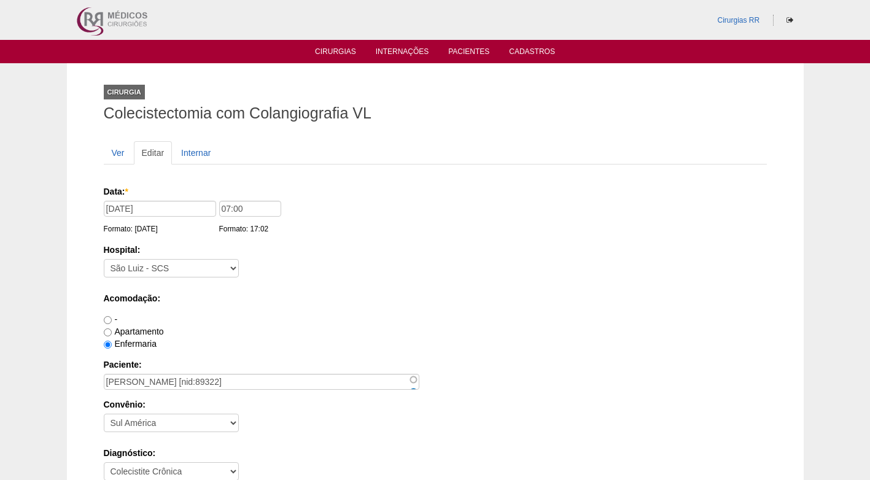
type textarea "Verificar autorização - validade 09/10 FATURADO CONSULTÓRIO"
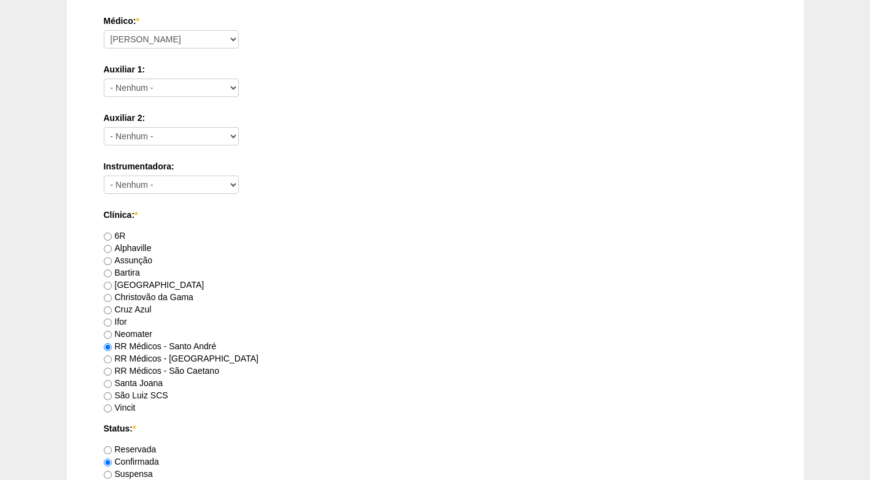
scroll to position [553, 0]
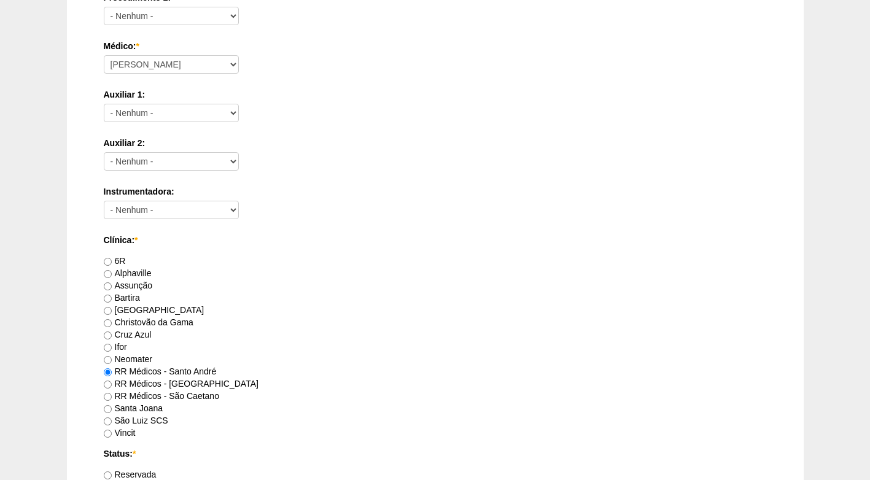
click at [290, 337] on div "Cruz Azul" at bounding box center [435, 335] width 663 height 12
click at [378, 311] on div "[GEOGRAPHIC_DATA]" at bounding box center [435, 310] width 663 height 12
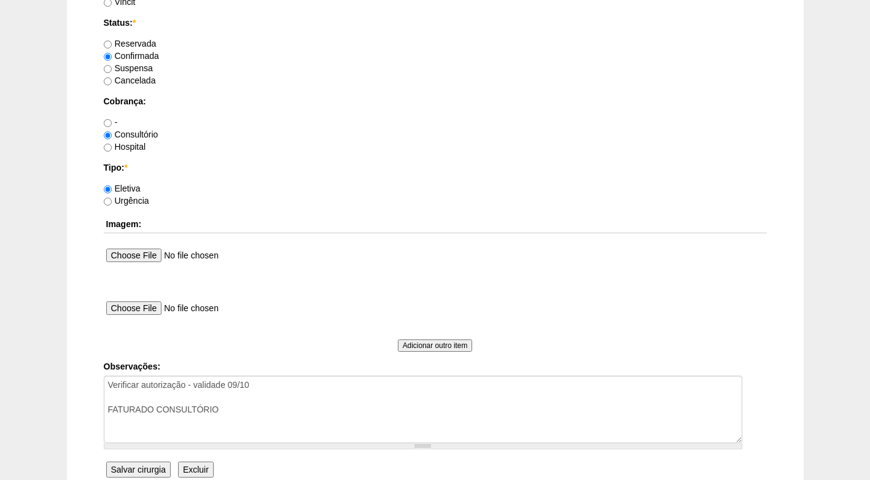
scroll to position [1103, 0]
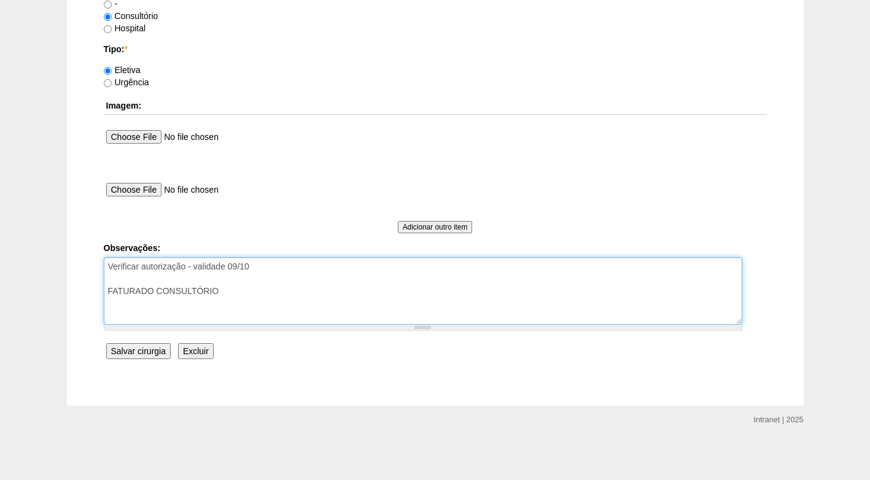
click at [235, 281] on textarea "Verificar autorização" at bounding box center [423, 291] width 639 height 68
click at [301, 289] on textarea "Verificar autorização" at bounding box center [423, 291] width 639 height 68
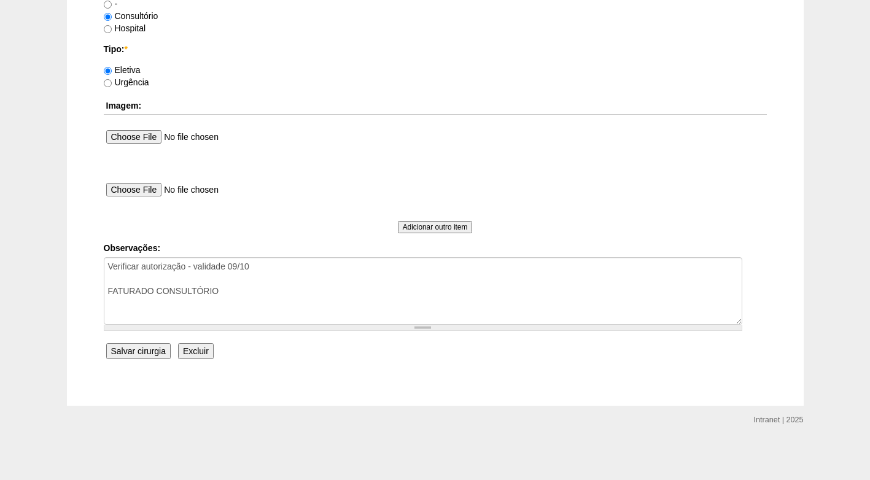
drag, startPoint x: 150, startPoint y: 351, endPoint x: 90, endPoint y: 350, distance: 59.6
click at [149, 351] on input "Salvar cirurgia" at bounding box center [138, 351] width 64 height 16
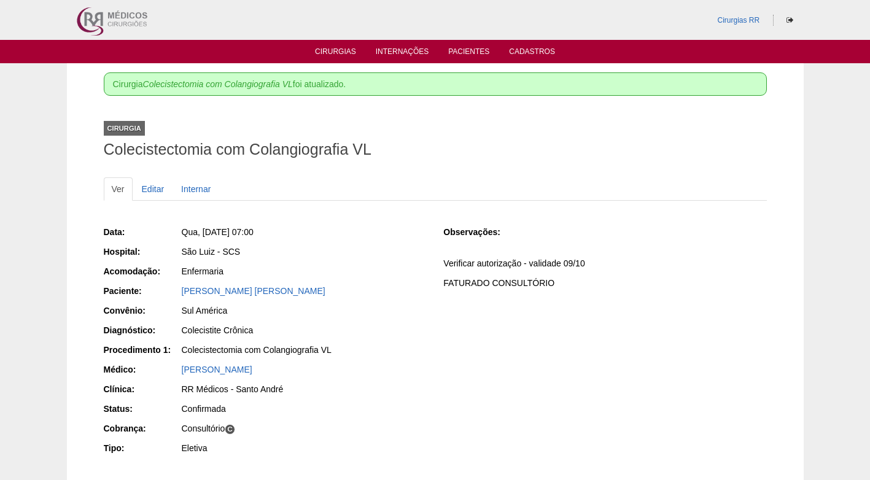
click at [375, 240] on div "Qua, 10/12/2025 - 07:00" at bounding box center [304, 233] width 246 height 15
click at [357, 291] on div "Laura Solis Tomaz da Silva" at bounding box center [304, 291] width 245 height 12
click at [334, 51] on link "Cirurgias" at bounding box center [335, 52] width 41 height 10
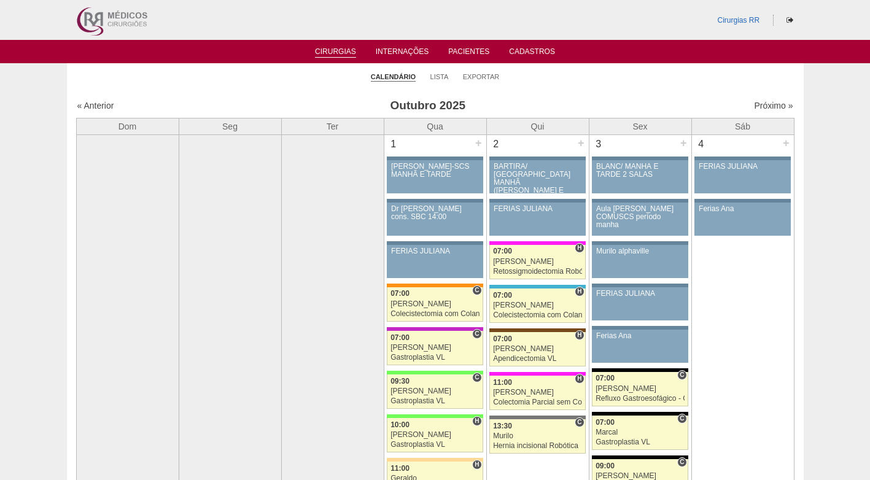
drag, startPoint x: 579, startPoint y: 102, endPoint x: 534, endPoint y: 90, distance: 47.1
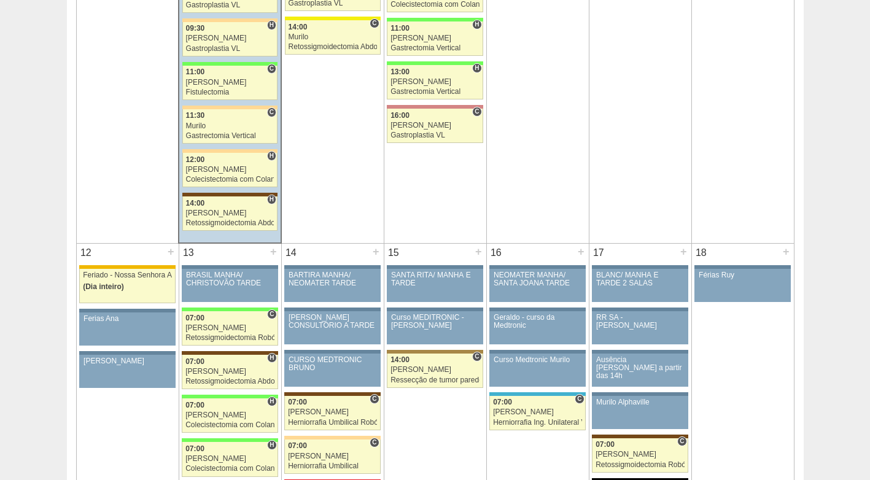
scroll to position [1351, 0]
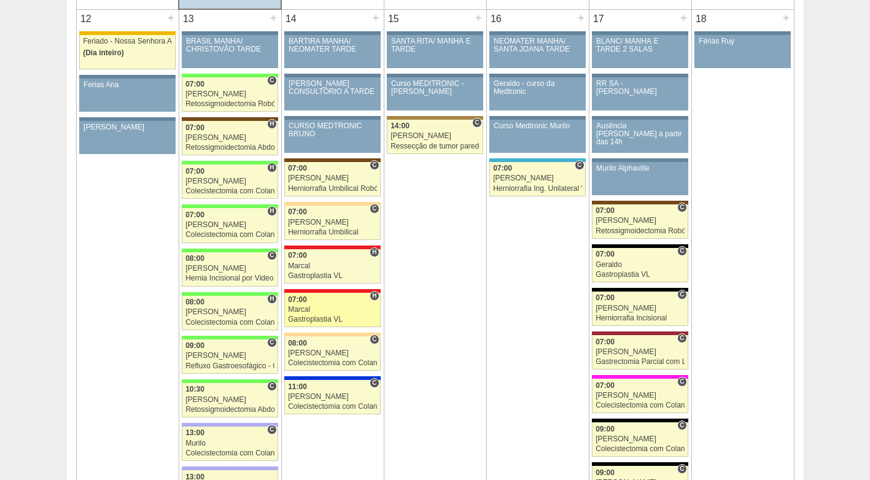
click at [322, 303] on div "07:00" at bounding box center [332, 300] width 89 height 8
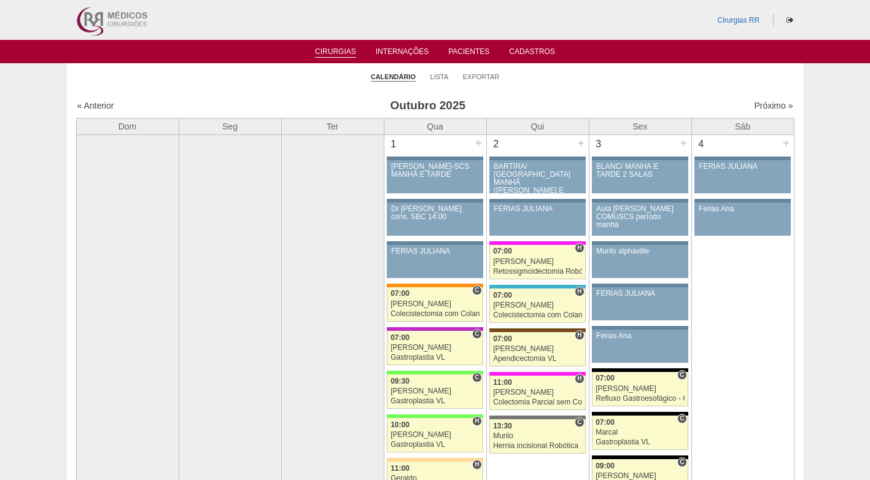
scroll to position [1351, 0]
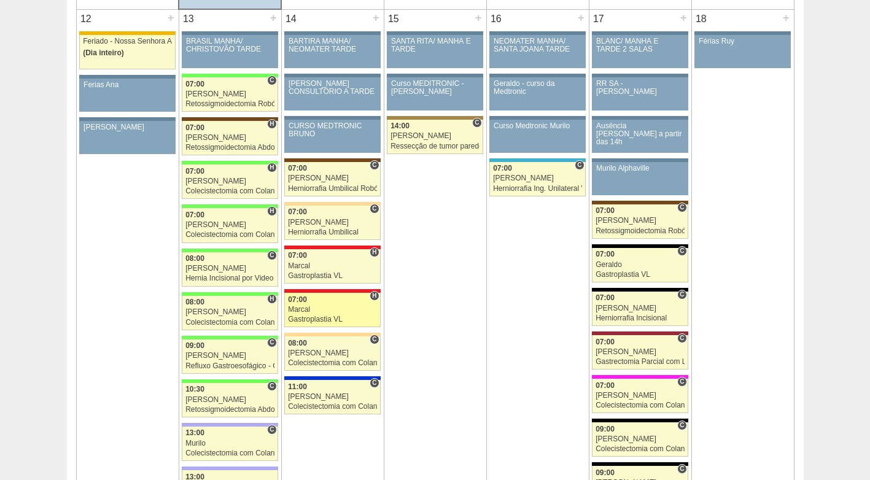
click at [329, 310] on div "Marcal" at bounding box center [332, 310] width 89 height 8
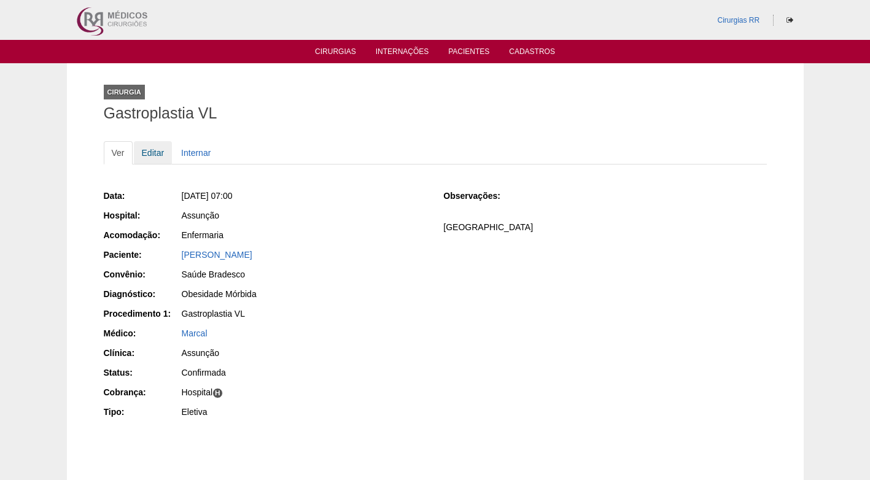
click at [157, 152] on link "Editar" at bounding box center [153, 152] width 39 height 23
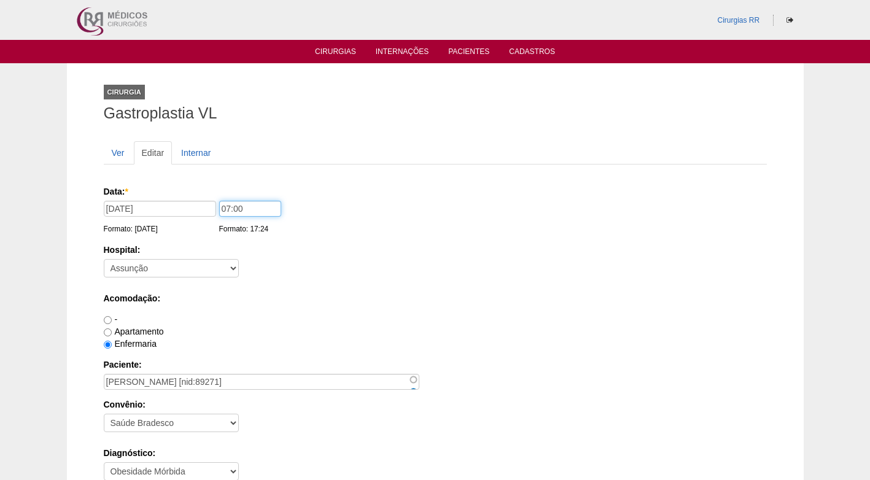
click at [225, 209] on input "07:00" at bounding box center [250, 209] width 62 height 16
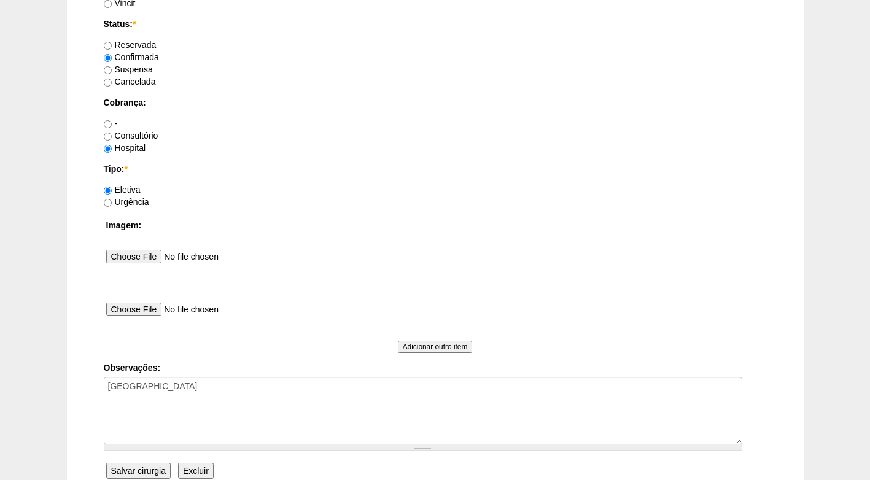
scroll to position [1044, 0]
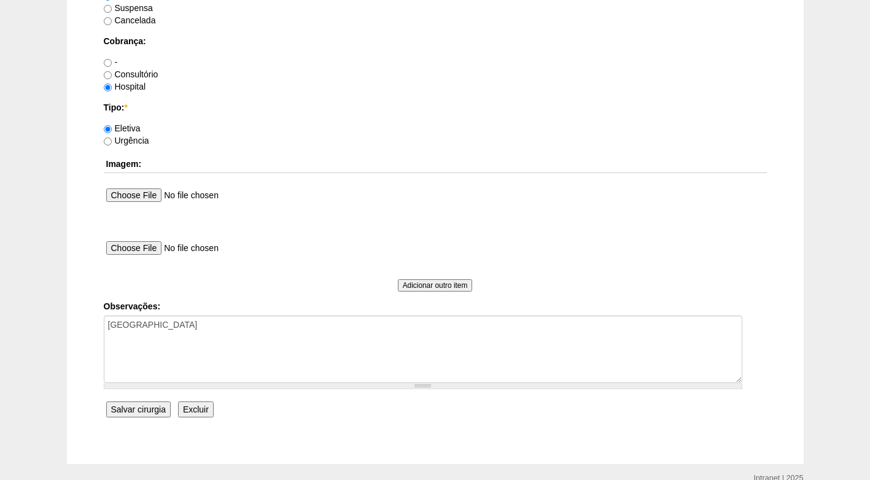
type input "09:00"
click at [144, 413] on input "Salvar cirurgia" at bounding box center [138, 410] width 64 height 16
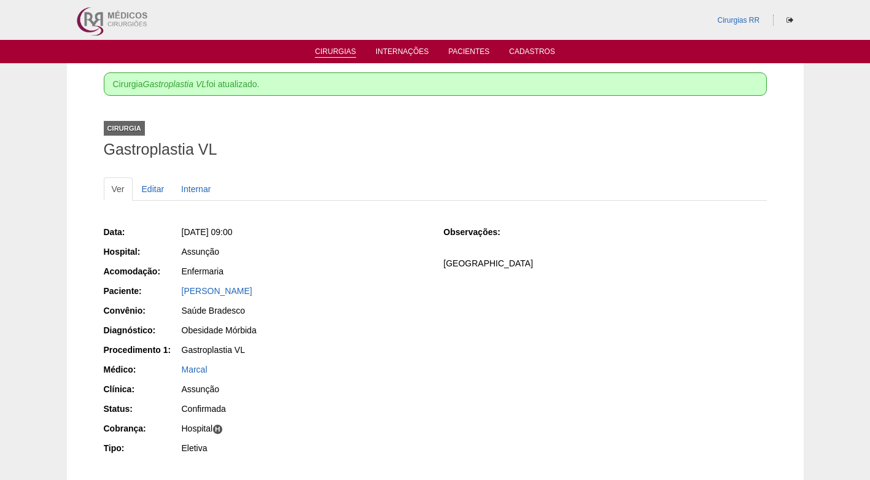
click at [340, 50] on link "Cirurgias" at bounding box center [335, 52] width 41 height 10
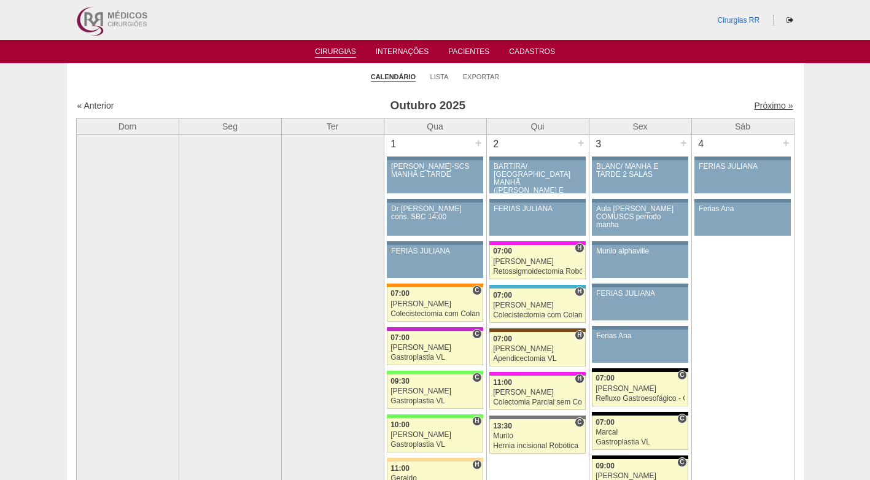
click at [765, 103] on link "Próximo »" at bounding box center [773, 106] width 39 height 10
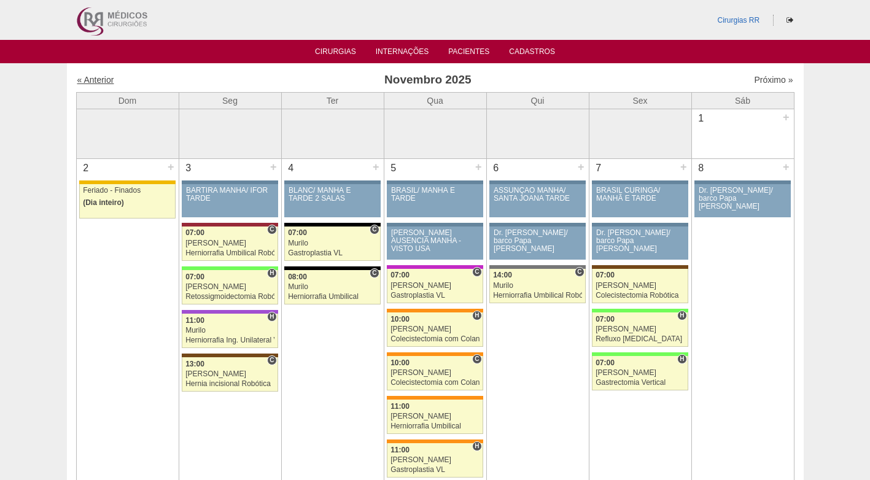
click at [106, 82] on link "« Anterior" at bounding box center [95, 80] width 37 height 10
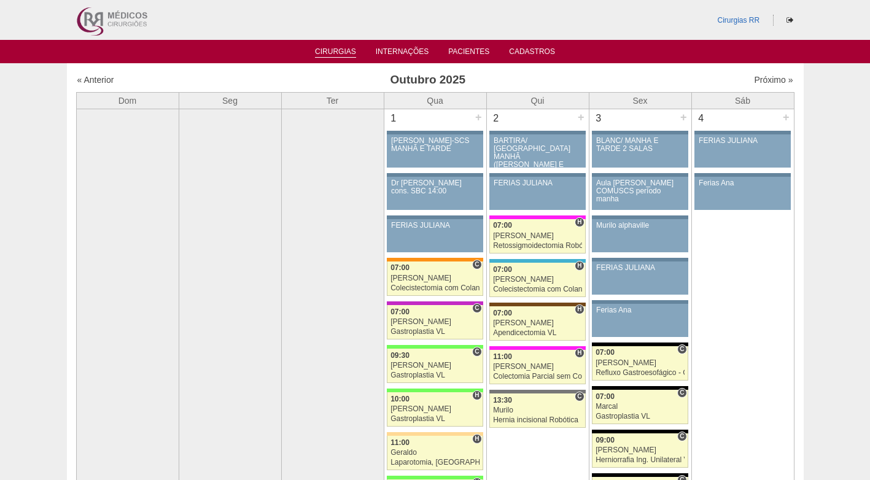
click at [345, 49] on link "Cirurgias" at bounding box center [335, 52] width 41 height 10
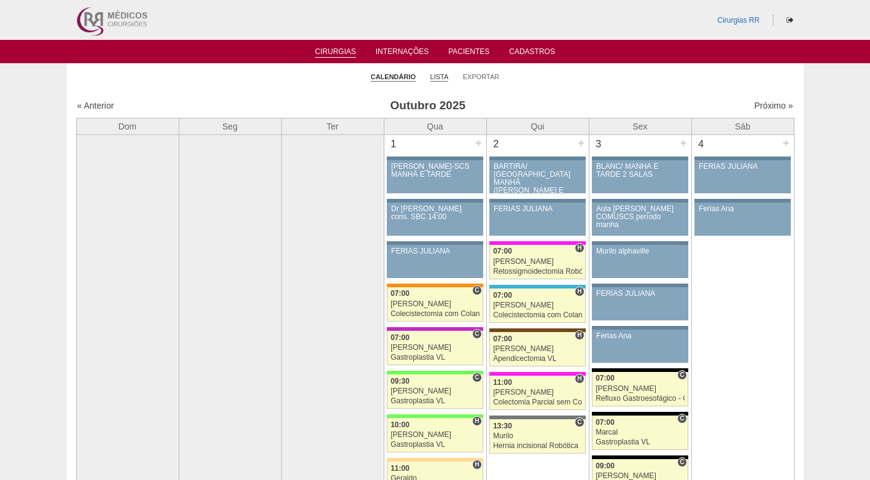
click at [437, 75] on link "Lista" at bounding box center [440, 76] width 18 height 9
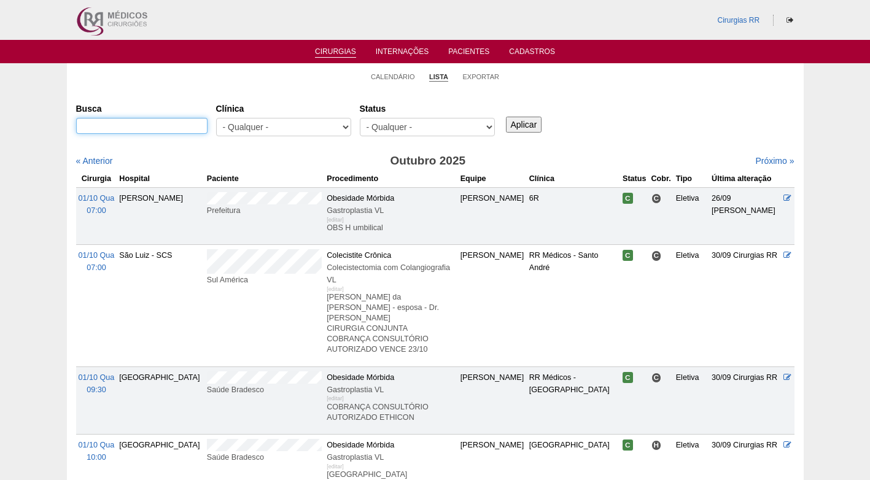
click at [197, 127] on input "Busca" at bounding box center [141, 126] width 131 height 16
paste input "[PERSON_NAME]"
type input "[PERSON_NAME]"
click at [533, 122] on input "Aplicar" at bounding box center [524, 125] width 36 height 16
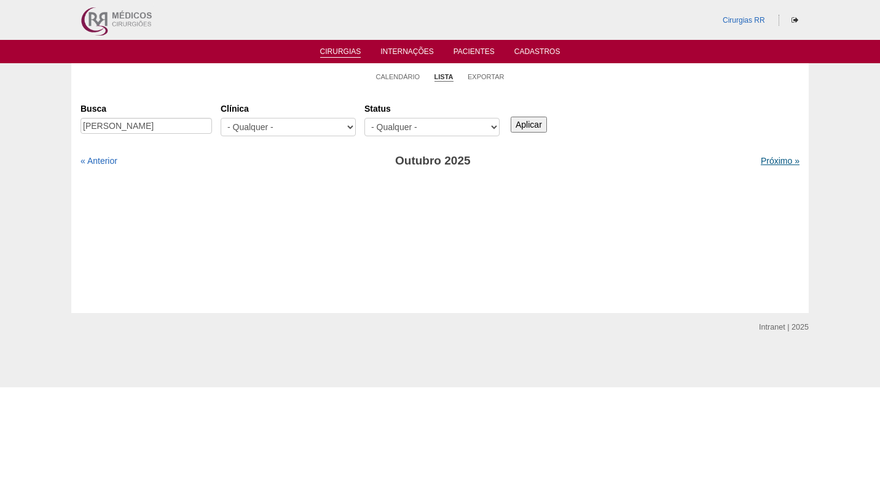
click at [768, 162] on link "Próximo »" at bounding box center [779, 161] width 39 height 10
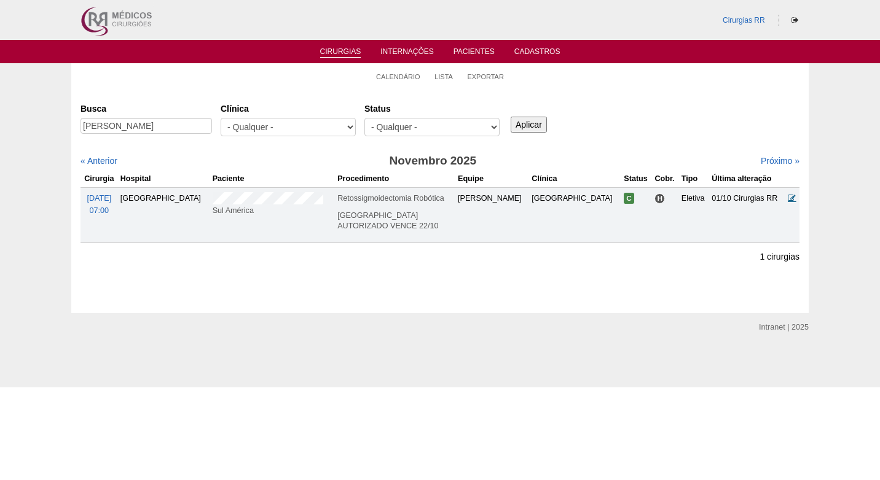
click at [790, 195] on icon at bounding box center [791, 198] width 8 height 8
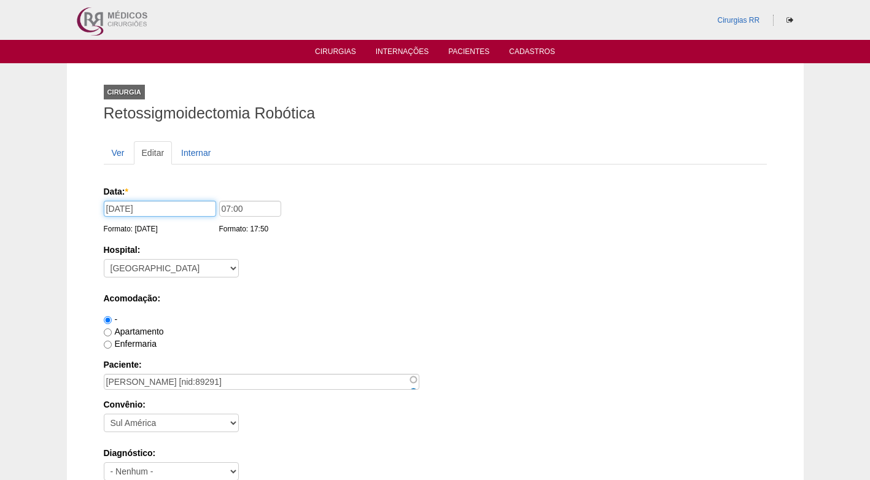
click at [116, 206] on input "[DATE]" at bounding box center [160, 209] width 112 height 16
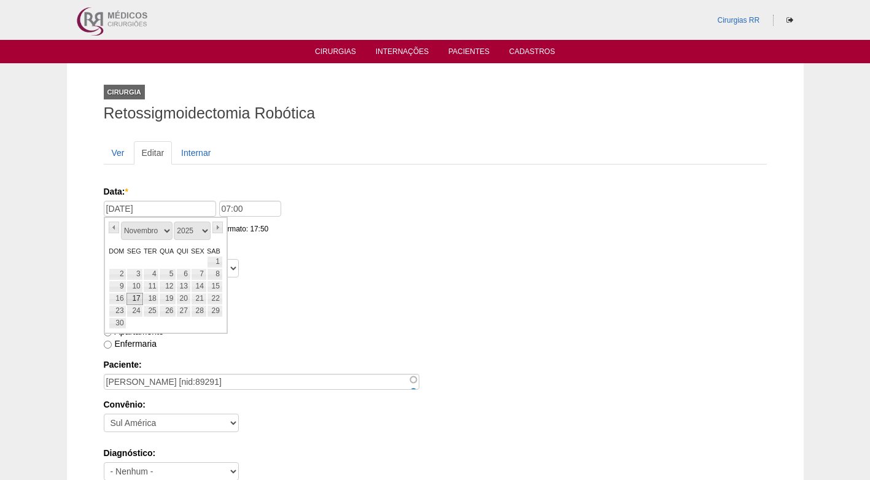
click at [137, 299] on link "17" at bounding box center [135, 299] width 17 height 12
type input "[DATE]"
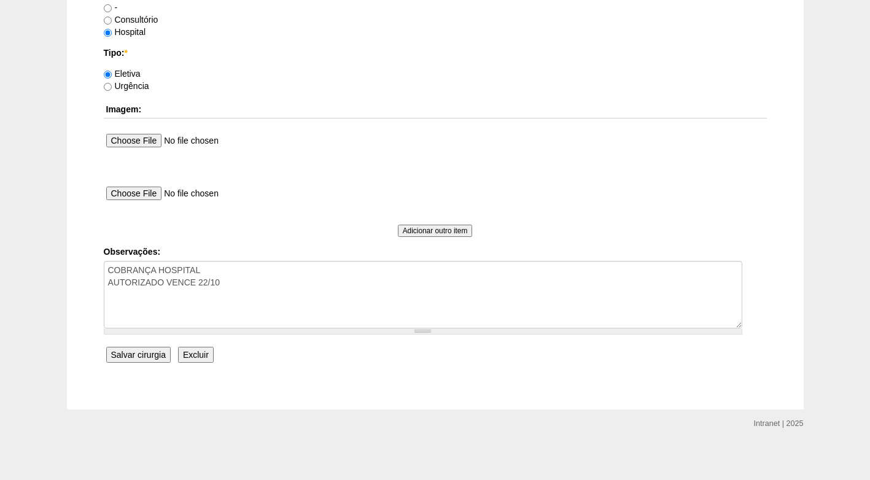
scroll to position [1103, 0]
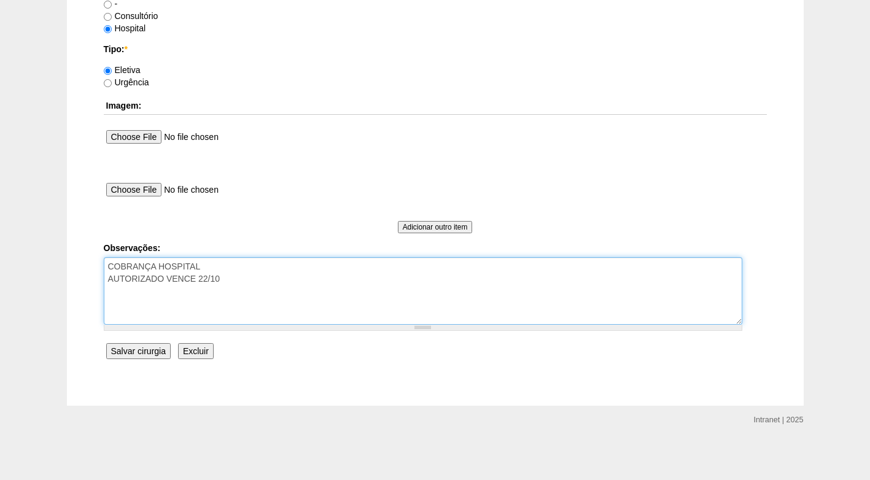
click at [252, 261] on textarea "COBRANÇA HOSPITAL AUTORIZADO VENCE 22/10" at bounding box center [423, 291] width 639 height 68
type textarea "COBRANÇA HOSPITAL - CONJ COM DR [PERSON_NAME] AUTORIZADO VENCE 22/10"
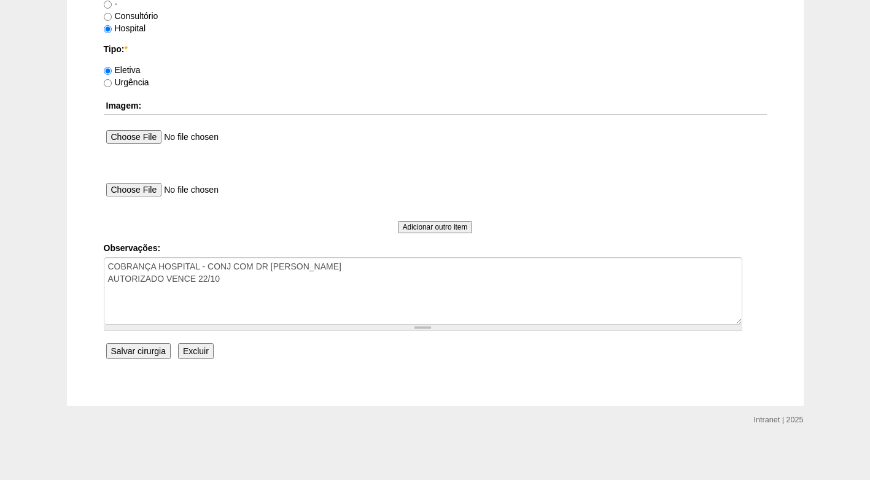
drag, startPoint x: 149, startPoint y: 354, endPoint x: 136, endPoint y: 357, distance: 13.3
click at [144, 357] on input "Salvar cirurgia" at bounding box center [138, 351] width 64 height 16
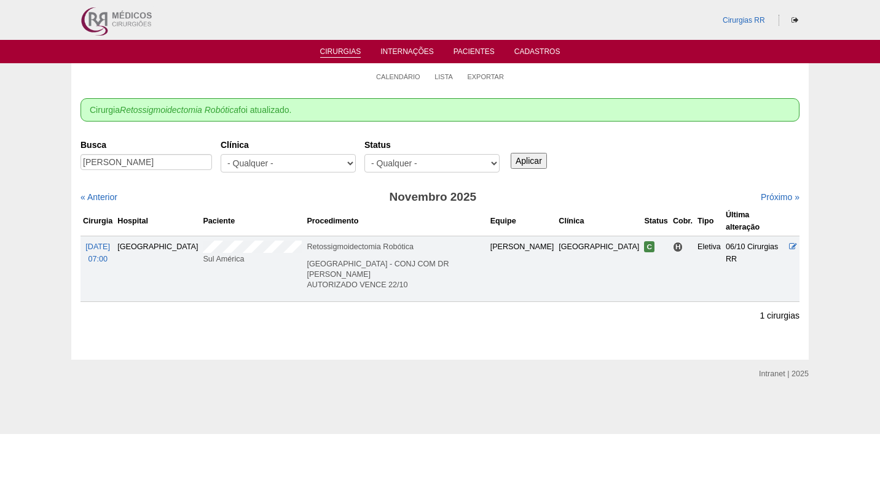
click at [790, 236] on td at bounding box center [792, 269] width 13 height 66
click at [792, 243] on icon at bounding box center [793, 247] width 8 height 8
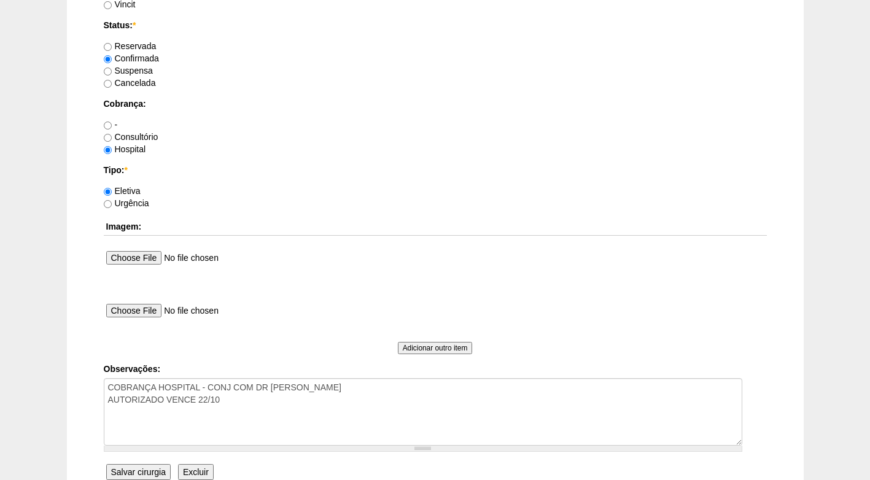
scroll to position [1103, 0]
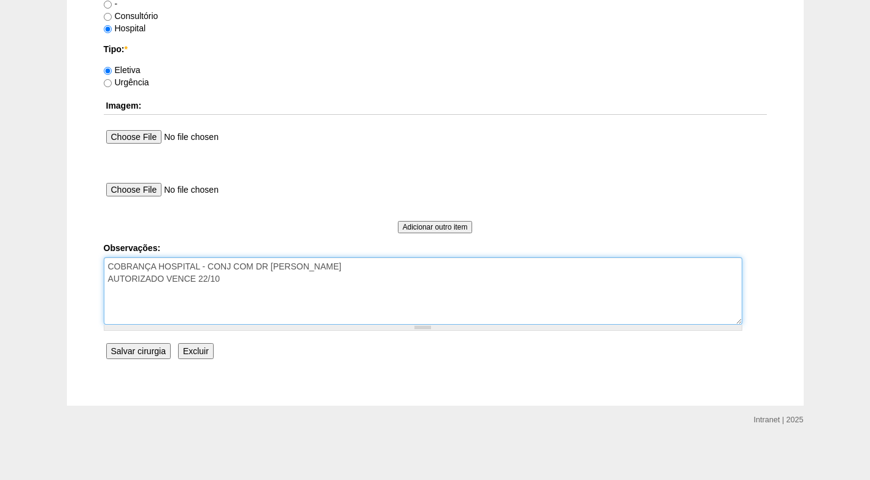
click at [318, 268] on textarea "COBRANÇA HOSPITAL - CONJ COM DR [PERSON_NAME] AUTORIZADO VENCE 22/10" at bounding box center [423, 291] width 639 height 68
paste textarea "BRC15809712"
type textarea "COBRANÇA HOSPITAL - CONJ COM DR DAVI BRC15809712 AUTORIZADO VENCE 22/10"
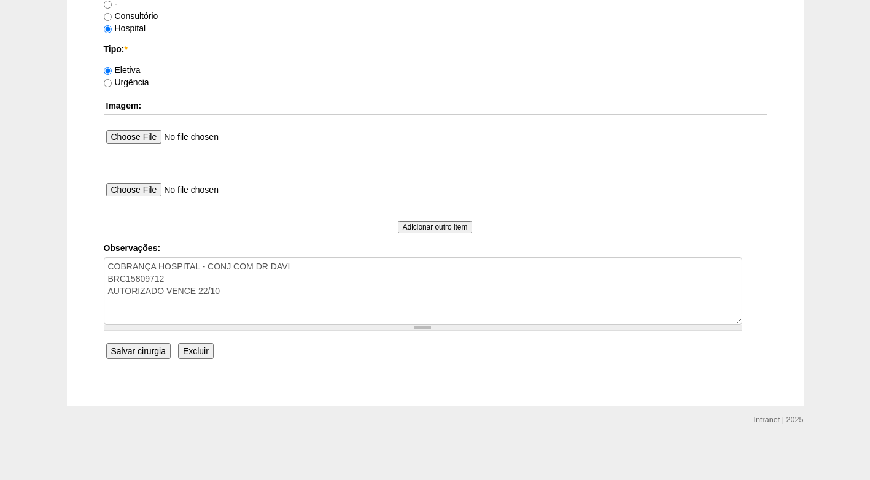
click at [145, 348] on input "Salvar cirurgia" at bounding box center [138, 351] width 64 height 16
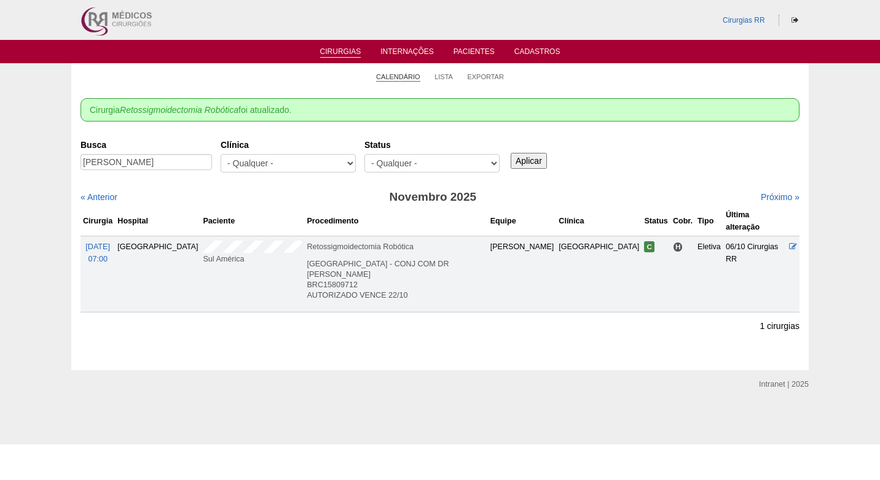
click at [397, 73] on link "Calendário" at bounding box center [398, 76] width 44 height 9
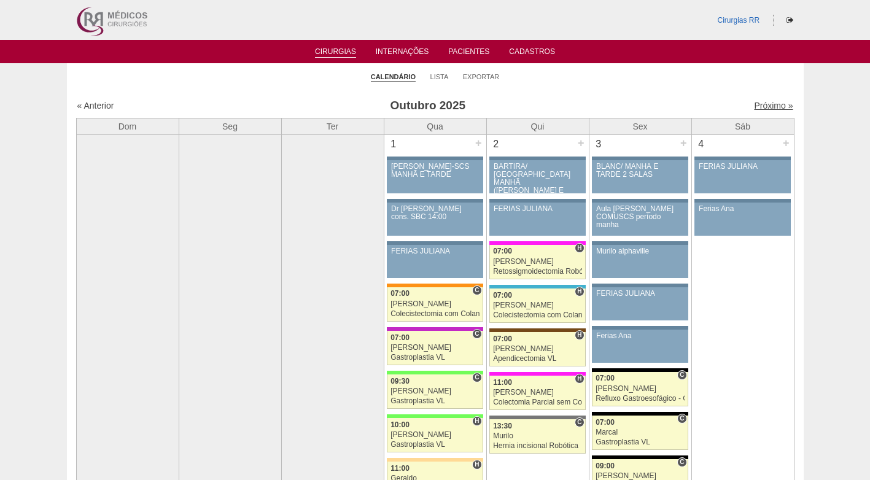
click at [754, 104] on link "Próximo »" at bounding box center [773, 106] width 39 height 10
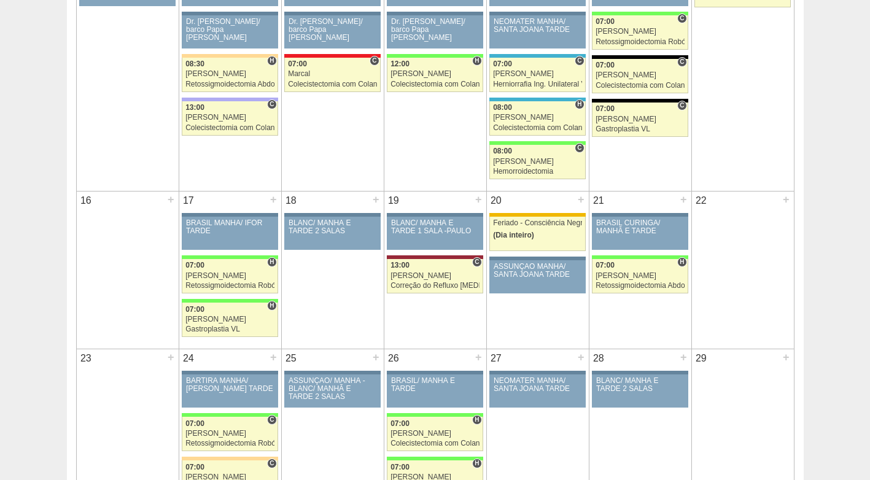
scroll to position [676, 0]
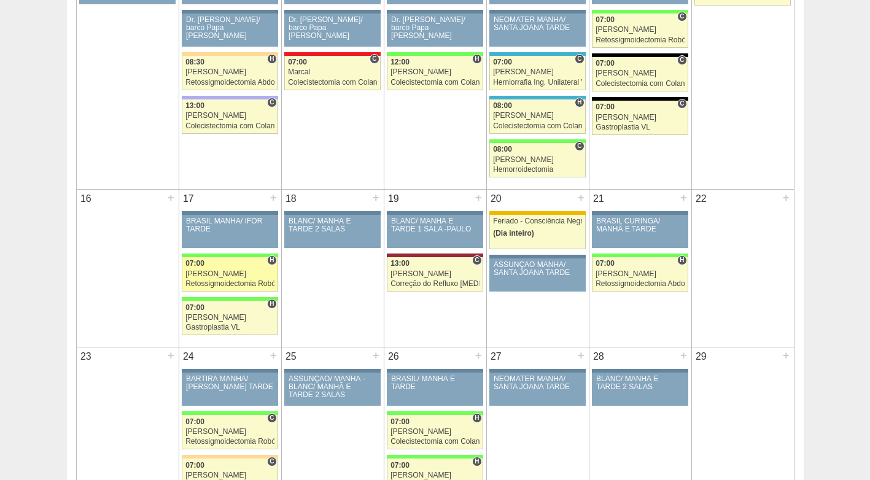
click at [227, 276] on div "[PERSON_NAME]" at bounding box center [229, 274] width 89 height 8
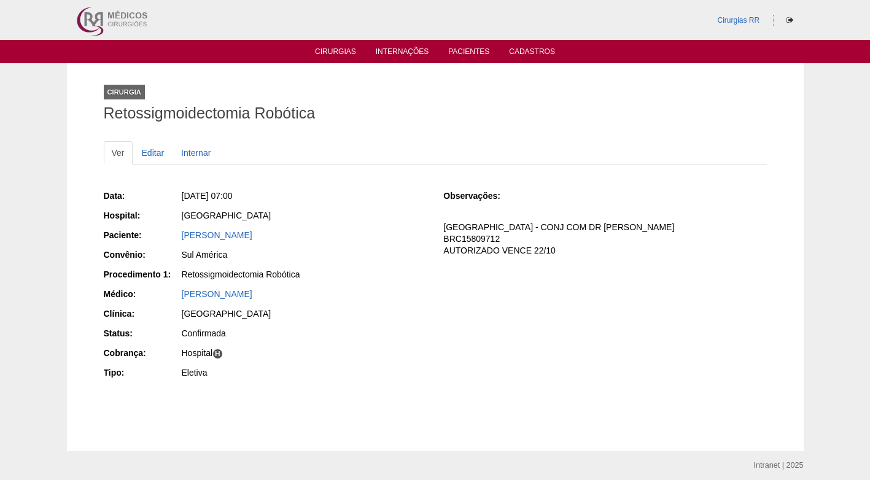
click at [306, 240] on div "[PERSON_NAME]" at bounding box center [304, 235] width 245 height 12
drag, startPoint x: 329, startPoint y: 256, endPoint x: 338, endPoint y: 257, distance: 8.8
click at [330, 257] on div "Sul América" at bounding box center [304, 255] width 245 height 12
drag, startPoint x: 400, startPoint y: 233, endPoint x: 391, endPoint y: 213, distance: 22.0
click at [400, 234] on div "LIVIA MIKA ARAKAKI" at bounding box center [304, 235] width 245 height 12
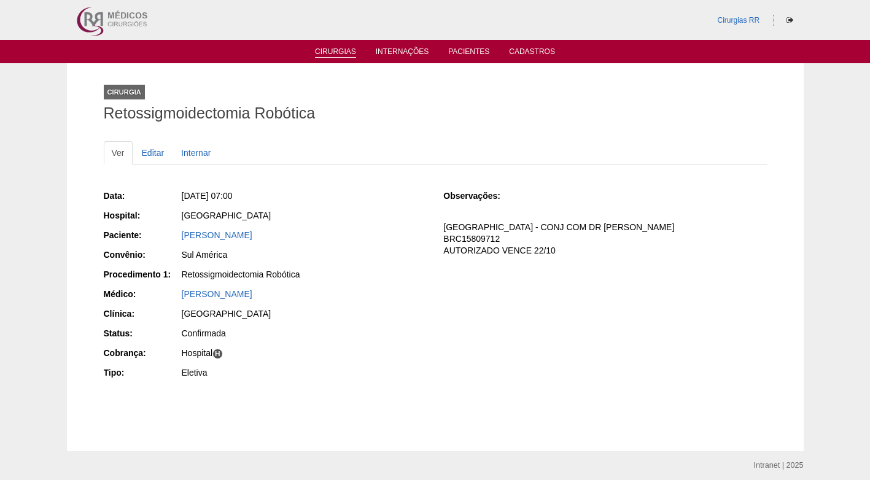
click at [335, 51] on link "Cirurgias" at bounding box center [335, 52] width 41 height 10
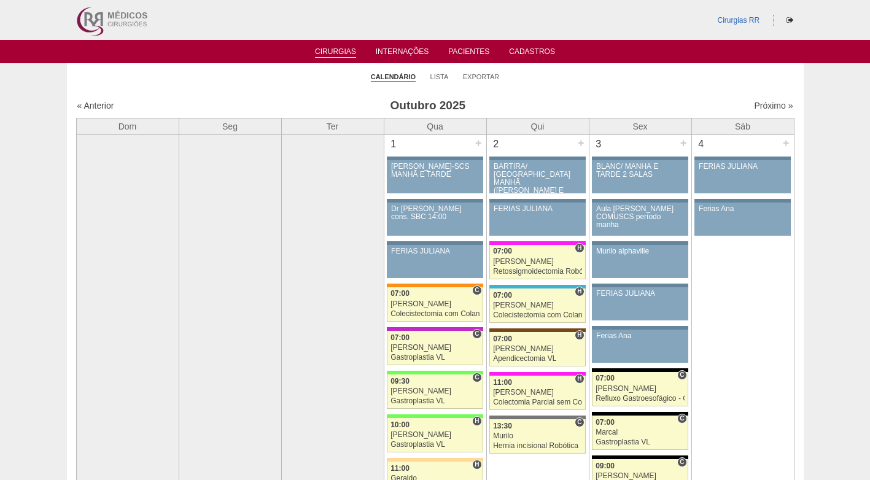
click at [620, 67] on ul "Calendário Lista Exportar" at bounding box center [435, 76] width 737 height 26
click at [638, 83] on ul "Calendário Lista Exportar" at bounding box center [435, 76] width 737 height 26
click at [442, 75] on link "Lista" at bounding box center [440, 76] width 18 height 9
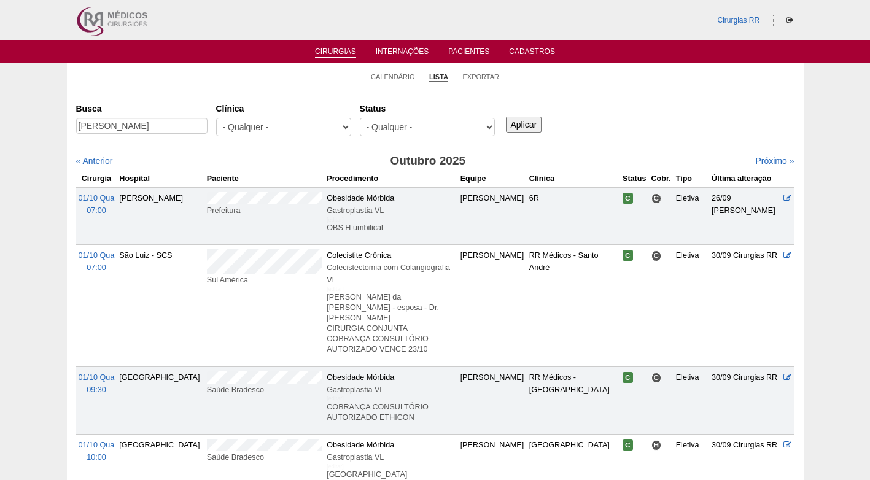
type input "JULIANA DE SOUZA NUNES"
click at [526, 122] on input "Aplicar" at bounding box center [524, 125] width 36 height 16
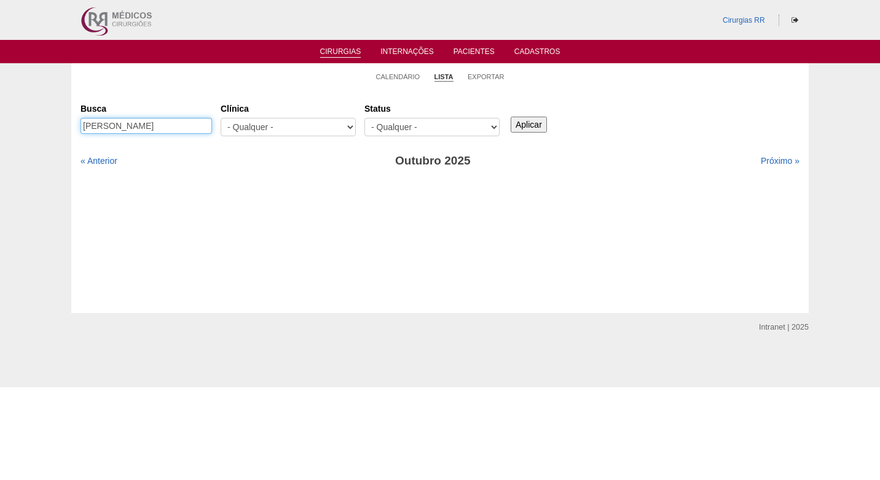
drag, startPoint x: 197, startPoint y: 123, endPoint x: 119, endPoint y: 127, distance: 78.1
click at [119, 127] on input "[PERSON_NAME]" at bounding box center [145, 126] width 131 height 16
type input "[PERSON_NAME]"
click at [544, 126] on input "Aplicar" at bounding box center [528, 125] width 36 height 16
click at [525, 118] on input "Aplicar" at bounding box center [528, 125] width 36 height 16
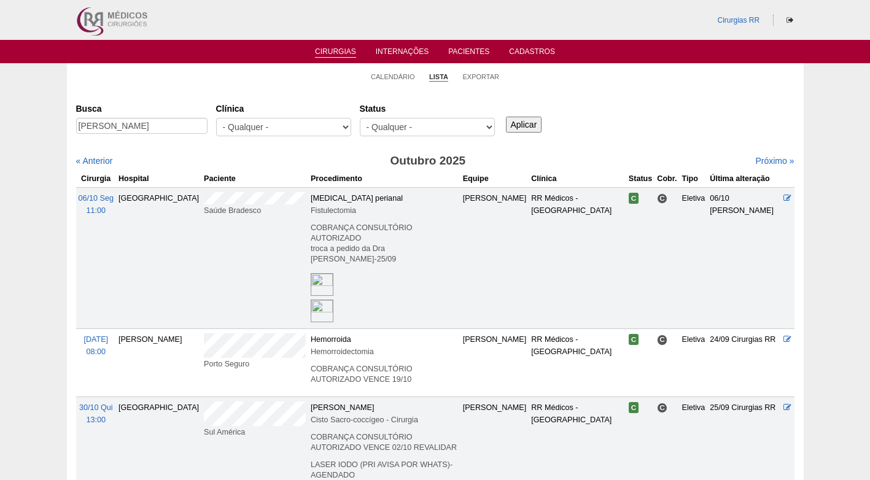
click at [614, 135] on div "Busca JULIANA Clínica - Qualquer - 6R Alphaville Assunção Bartira Brasil Christ…" at bounding box center [435, 120] width 719 height 44
click at [162, 122] on input "JULIANA" at bounding box center [141, 126] width 131 height 16
type input "J"
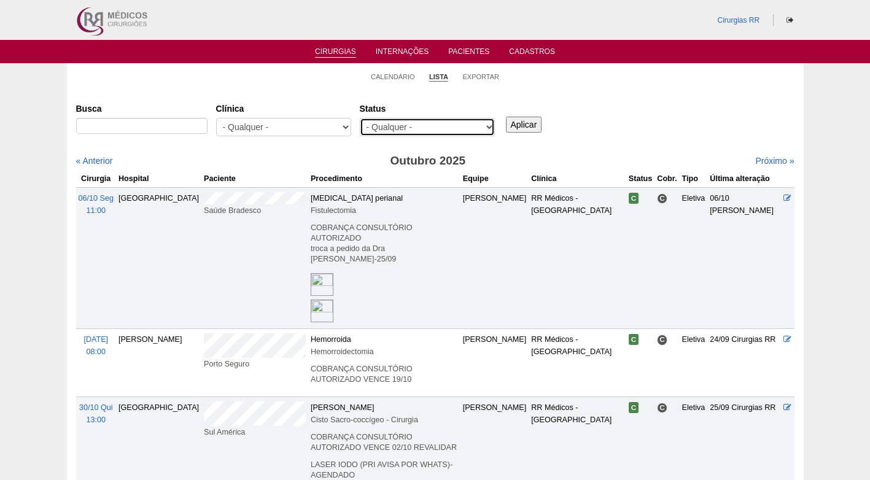
click at [383, 124] on select "- Qualquer - Reservada Confirmada Suspensa Cancelada" at bounding box center [427, 127] width 135 height 18
select select "resr"
click at [360, 118] on select "- Qualquer - Reservada Confirmada Suspensa Cancelada" at bounding box center [427, 127] width 135 height 18
click at [524, 129] on input "Aplicar" at bounding box center [524, 125] width 36 height 16
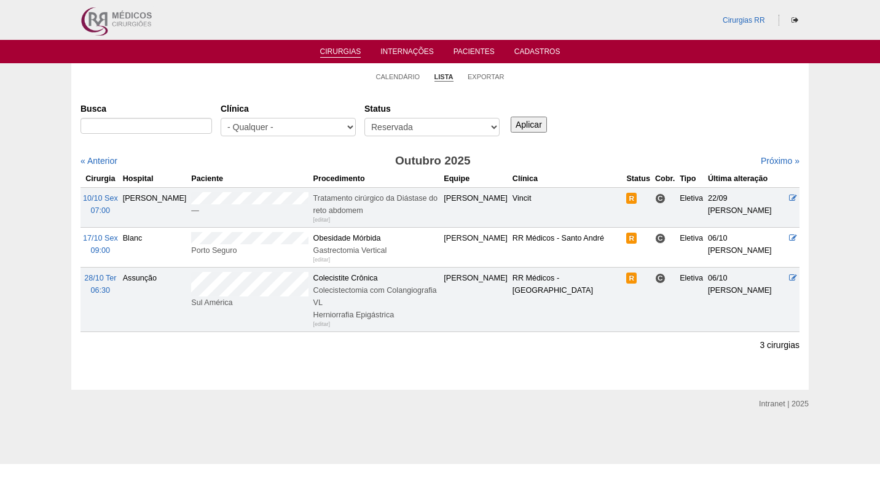
click at [620, 121] on div "Busca [GEOGRAPHIC_DATA] - Qualquer - 6R Alphaville Assunção Bartira Brasil Chri…" at bounding box center [439, 120] width 719 height 44
click at [639, 119] on div "Busca [GEOGRAPHIC_DATA] - Qualquer - 6R Alphaville Assunção Bartira Brasil Chri…" at bounding box center [439, 120] width 719 height 44
click at [664, 102] on div "Busca [GEOGRAPHIC_DATA] - Qualquer - 6R Alphaville Assunção Bartira Brasil Chri…" at bounding box center [439, 120] width 719 height 44
click at [668, 102] on div "Busca [GEOGRAPHIC_DATA] - Qualquer - 6R Alphaville Assunção Bartira Brasil Chri…" at bounding box center [439, 120] width 719 height 44
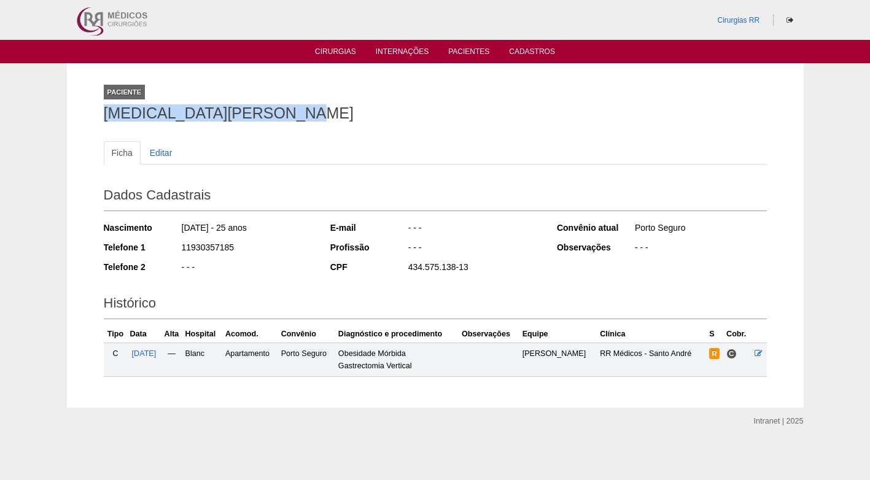
drag, startPoint x: 104, startPoint y: 116, endPoint x: 364, endPoint y: 114, distance: 260.4
click at [364, 114] on div "Paciente [MEDICAL_DATA][PERSON_NAME] Ficha Editar Dados Cadastrais Nascimento […" at bounding box center [436, 235] width 682 height 345
copy h1 "[MEDICAL_DATA][PERSON_NAME]"
click at [389, 115] on h1 "[MEDICAL_DATA][PERSON_NAME]" at bounding box center [435, 113] width 663 height 15
click at [346, 172] on div "Ficha Editar" at bounding box center [435, 159] width 663 height 36
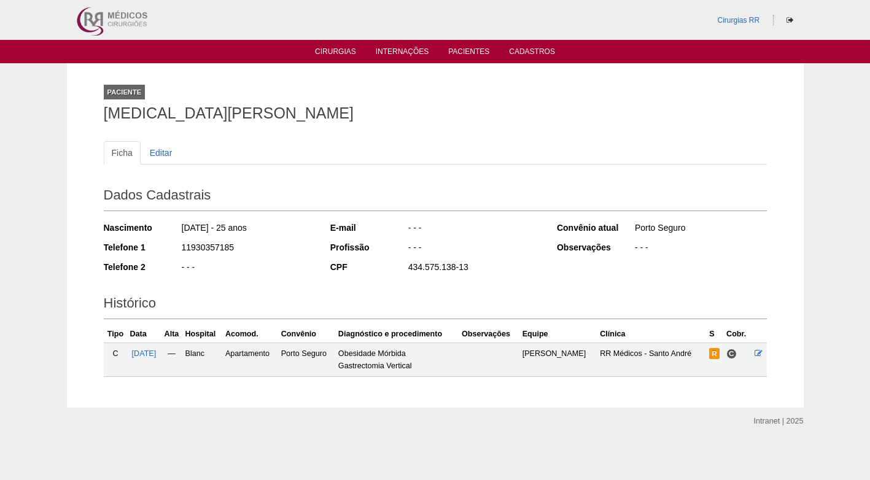
click at [287, 248] on div "11930357185" at bounding box center [247, 248] width 133 height 15
click at [426, 151] on ul "Ficha Editar" at bounding box center [435, 152] width 663 height 23
click at [757, 351] on icon at bounding box center [759, 354] width 8 height 8
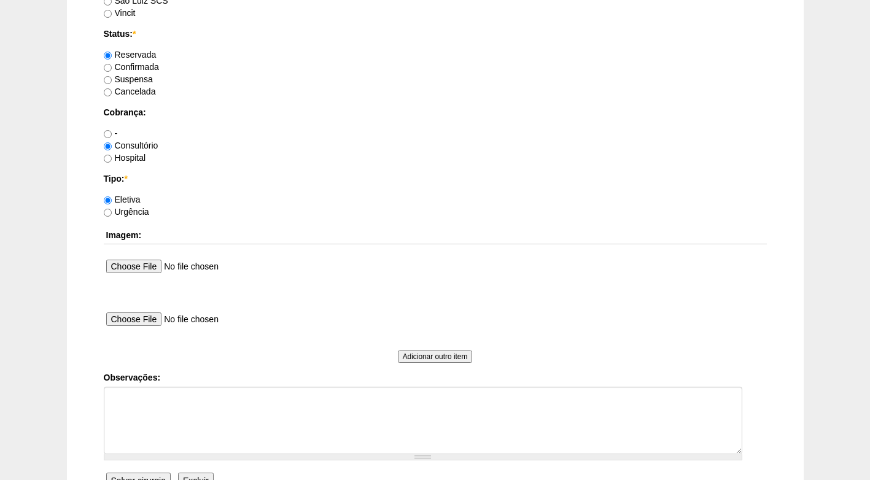
scroll to position [983, 0]
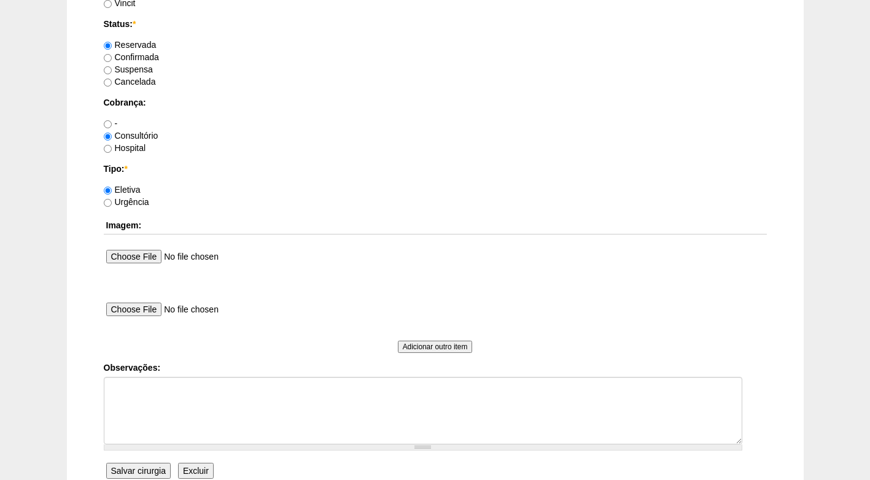
click at [151, 59] on label "Confirmada" at bounding box center [131, 57] width 55 height 10
click at [112, 59] on input "Confirmada" at bounding box center [108, 58] width 8 height 8
radio input "true"
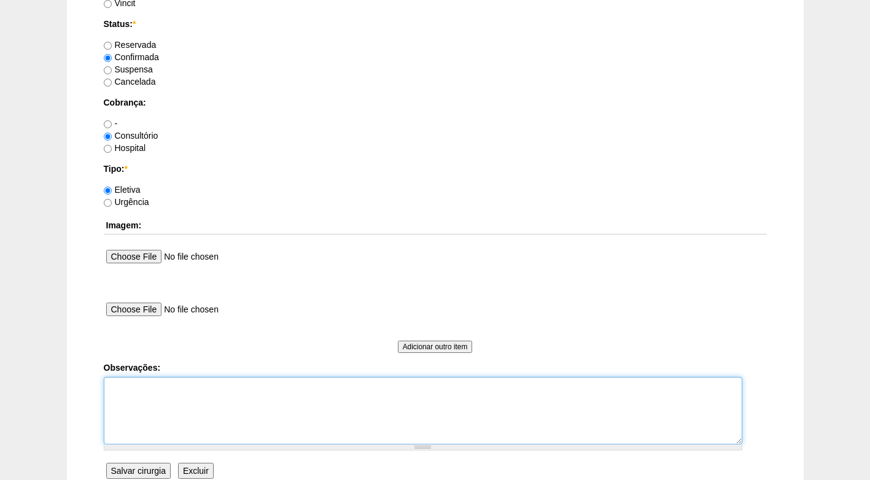
click at [183, 382] on textarea "Observações:" at bounding box center [423, 411] width 639 height 68
type textarea "f"
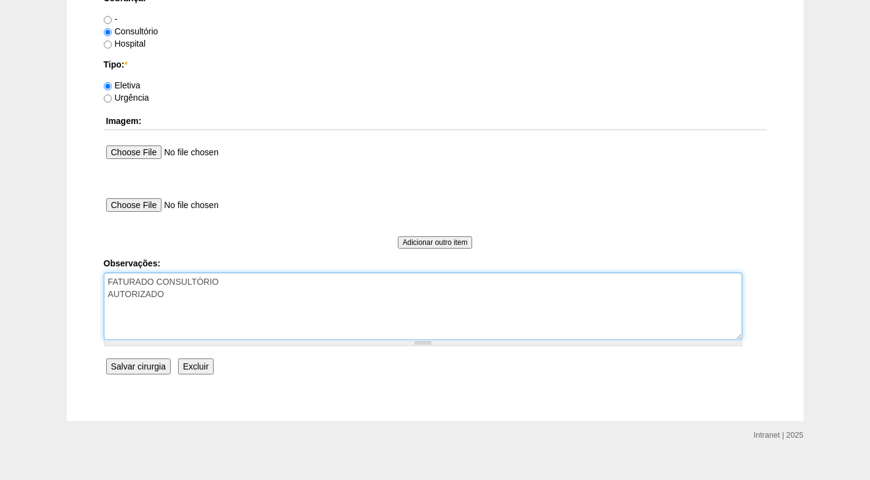
scroll to position [1103, 0]
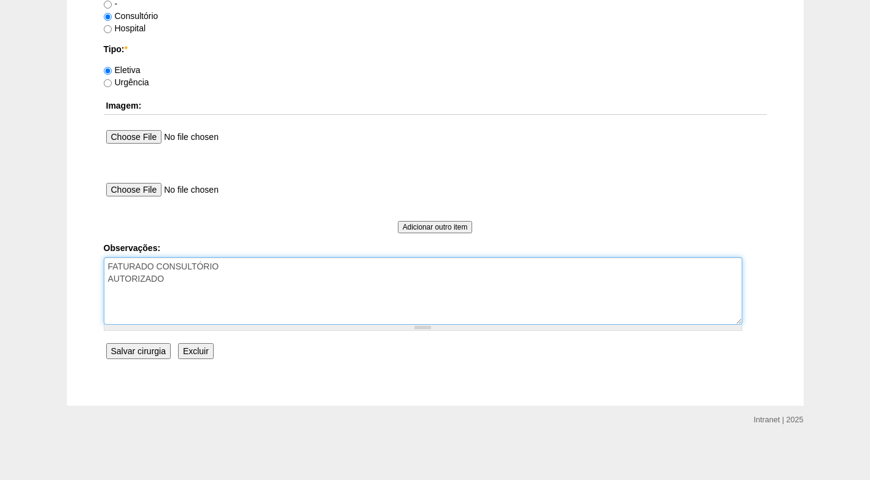
type textarea "FATURADO CONSULTÓRIO AUTORIZADO"
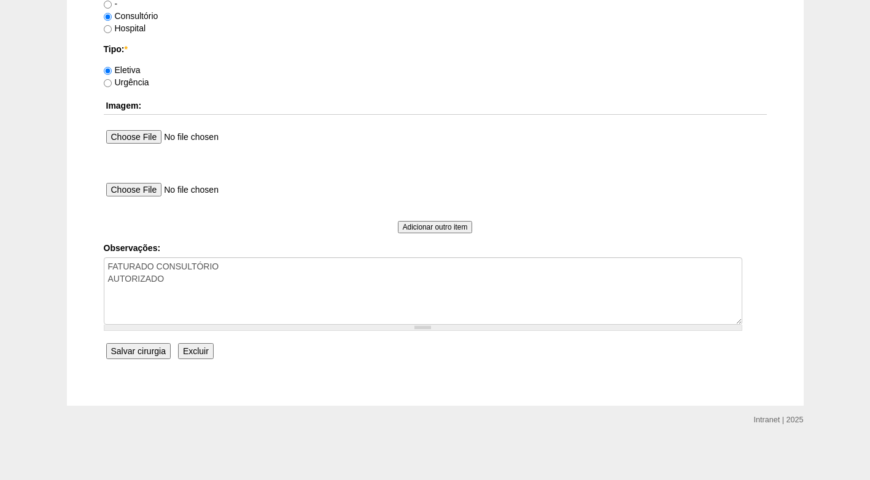
click at [139, 348] on input "Salvar cirurgia" at bounding box center [138, 351] width 64 height 16
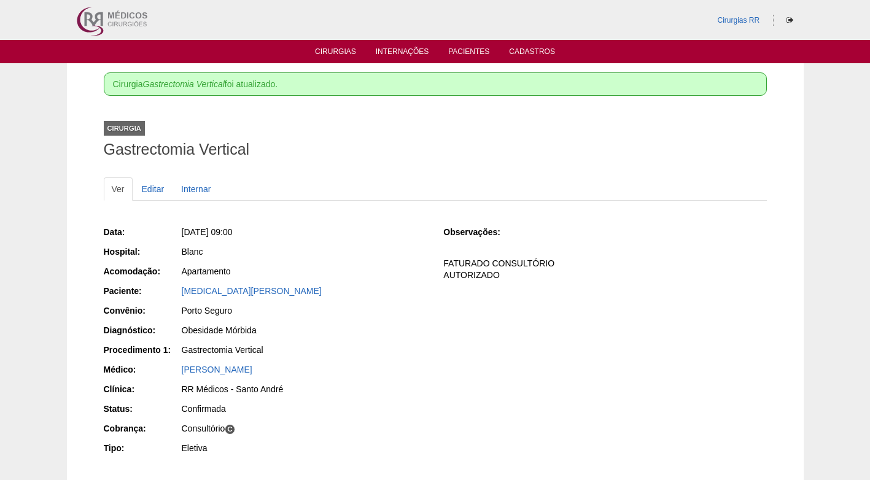
click at [412, 311] on div "Porto Seguro" at bounding box center [304, 311] width 245 height 12
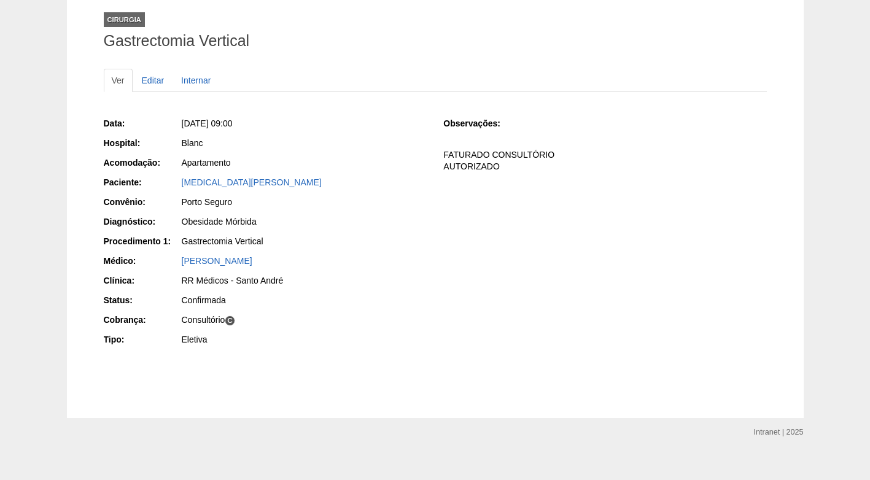
scroll to position [121, 0]
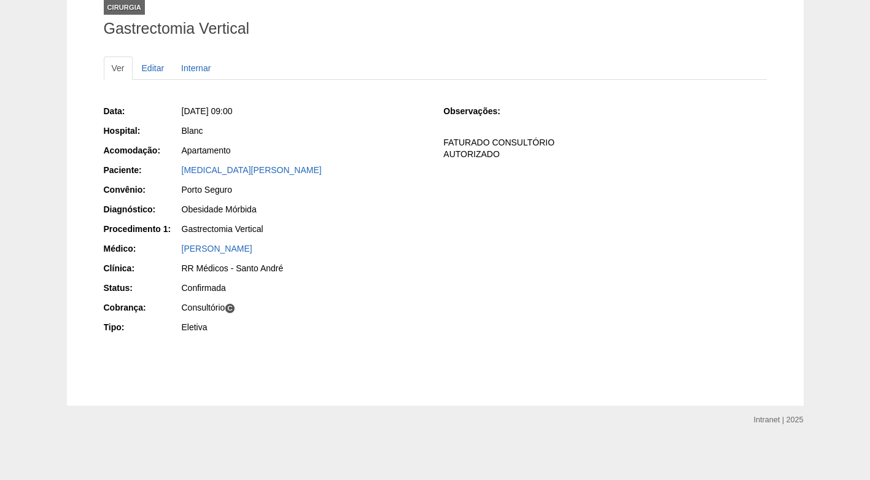
click at [519, 290] on div "Data: Sex, 17/10/2025 - 09:00 Hospital: Blanc Acomodação: Apartamento Paciente:…" at bounding box center [435, 221] width 663 height 240
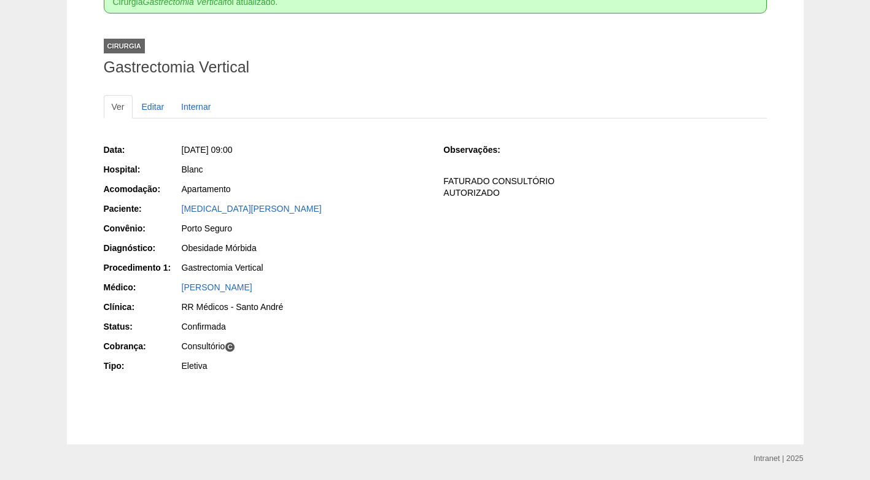
scroll to position [0, 0]
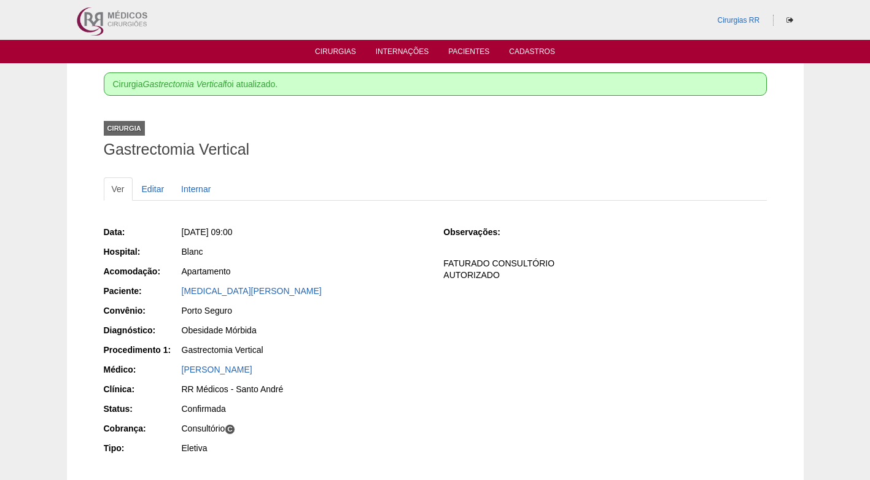
click at [619, 296] on div "Data: Sex, 17/10/2025 - 09:00 Hospital: Blanc Acomodação: Apartamento Paciente:…" at bounding box center [435, 342] width 663 height 240
click at [343, 49] on link "Cirurgias" at bounding box center [335, 52] width 41 height 10
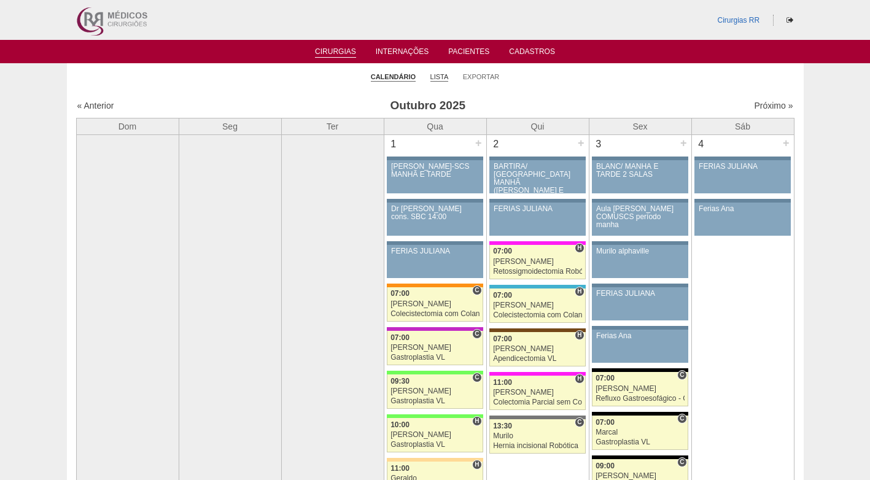
click at [447, 75] on link "Lista" at bounding box center [440, 76] width 18 height 9
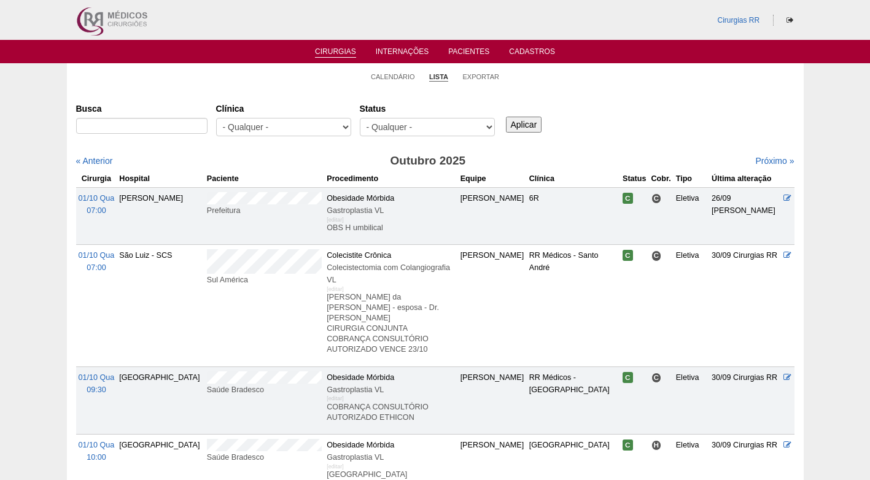
select select "resr"
click at [360, 118] on select "- Qualquer - Reservada Confirmada Suspensa Cancelada" at bounding box center [427, 127] width 135 height 18
click at [517, 119] on input "Aplicar" at bounding box center [524, 125] width 36 height 16
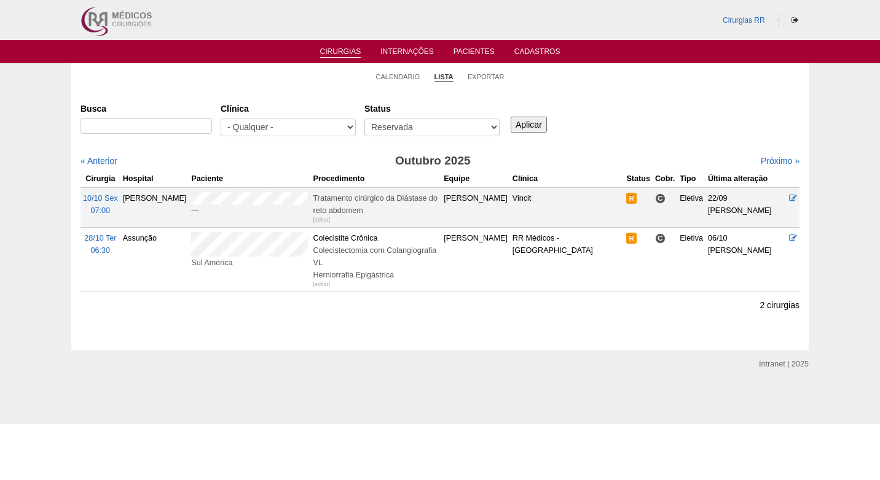
click at [660, 128] on div "Busca Clínica - Qualquer - 6R Alphaville Assunção Bartira Brasil Christovão da …" at bounding box center [439, 120] width 719 height 44
click at [765, 163] on link "Próximo »" at bounding box center [779, 161] width 39 height 10
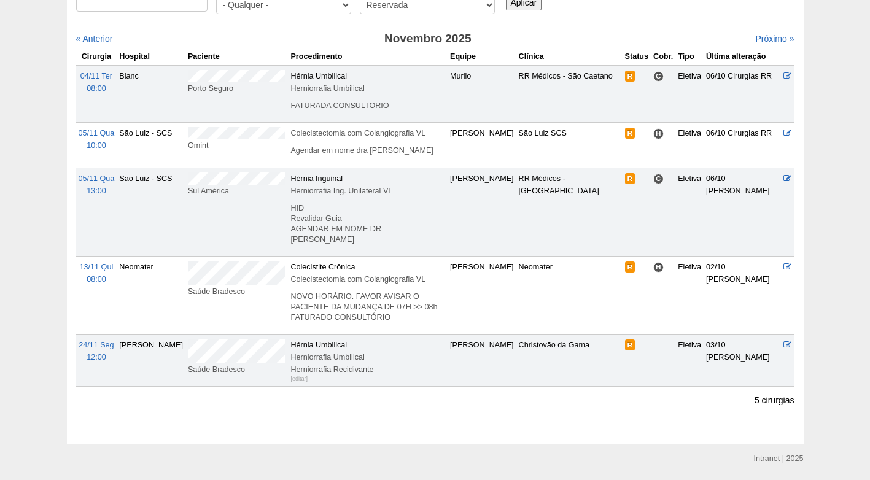
scroll to position [123, 0]
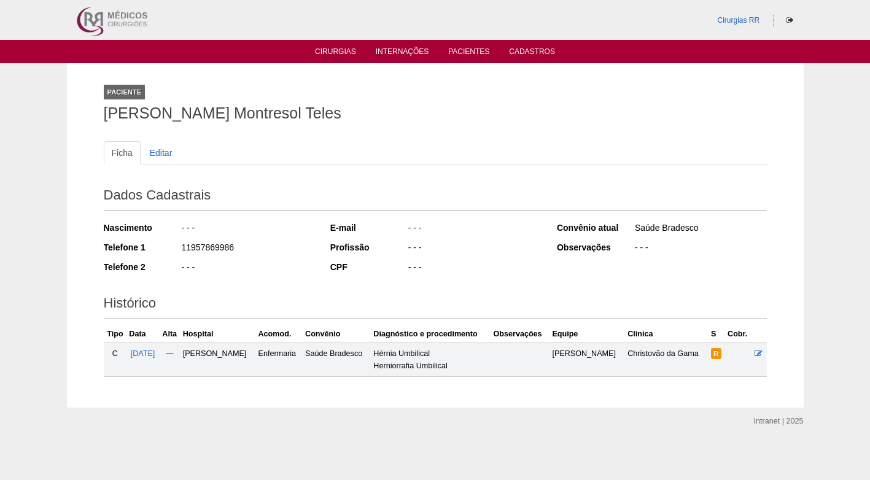
drag, startPoint x: 104, startPoint y: 111, endPoint x: 374, endPoint y: 114, distance: 269.7
click at [374, 114] on h1 "[PERSON_NAME] Montresol Teles" at bounding box center [435, 113] width 663 height 15
copy h1 "[PERSON_NAME] Montresol Teles"
click at [489, 125] on div "Paciente [PERSON_NAME] Montresol Teles" at bounding box center [435, 100] width 663 height 57
click at [259, 254] on div "11957869986" at bounding box center [247, 248] width 133 height 15
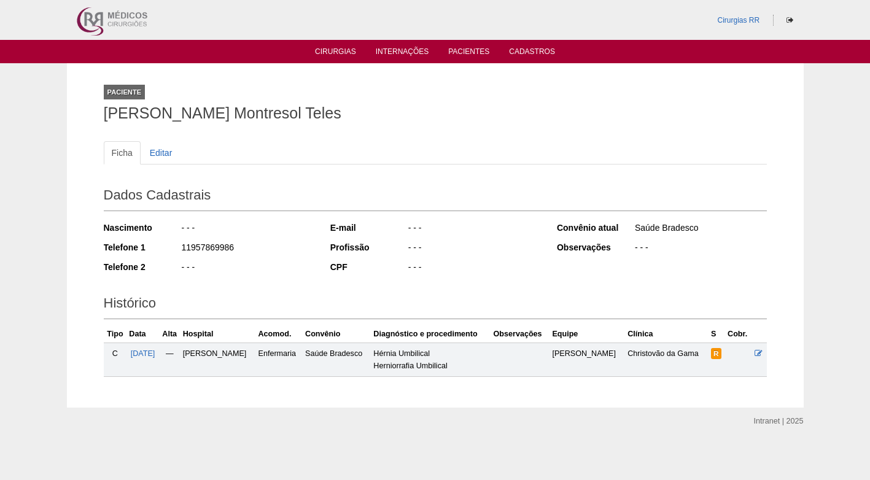
drag, startPoint x: 239, startPoint y: 248, endPoint x: 182, endPoint y: 248, distance: 56.5
click at [182, 248] on div "11957869986" at bounding box center [247, 248] width 133 height 15
copy div "11957869986"
click at [760, 355] on icon at bounding box center [759, 354] width 8 height 8
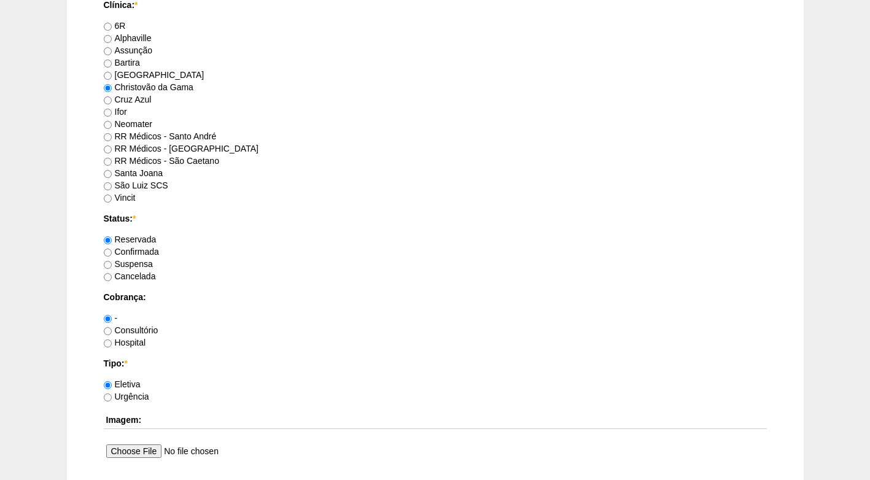
scroll to position [799, 0]
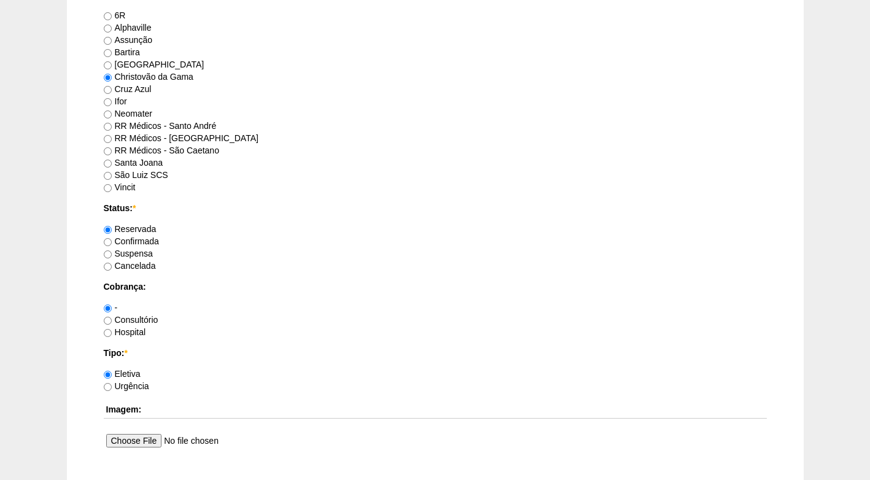
click at [148, 240] on label "Confirmada" at bounding box center [131, 241] width 55 height 10
click at [112, 240] on input "Confirmada" at bounding box center [108, 242] width 8 height 8
radio input "true"
click at [126, 332] on label "Hospital" at bounding box center [125, 332] width 42 height 10
click at [112, 332] on input "Hospital" at bounding box center [108, 333] width 8 height 8
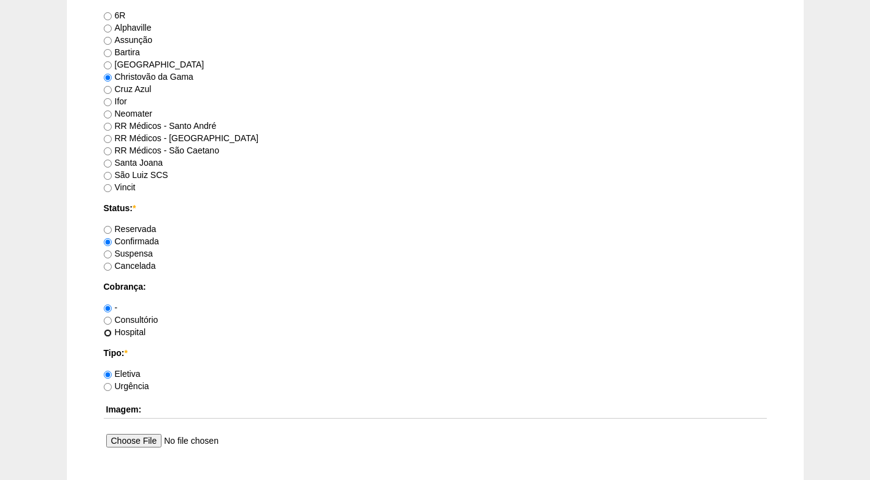
radio input "true"
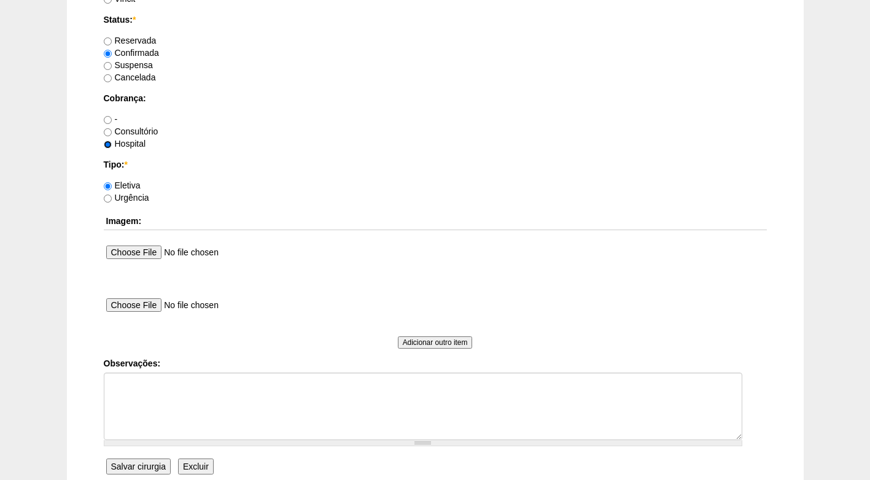
scroll to position [1044, 0]
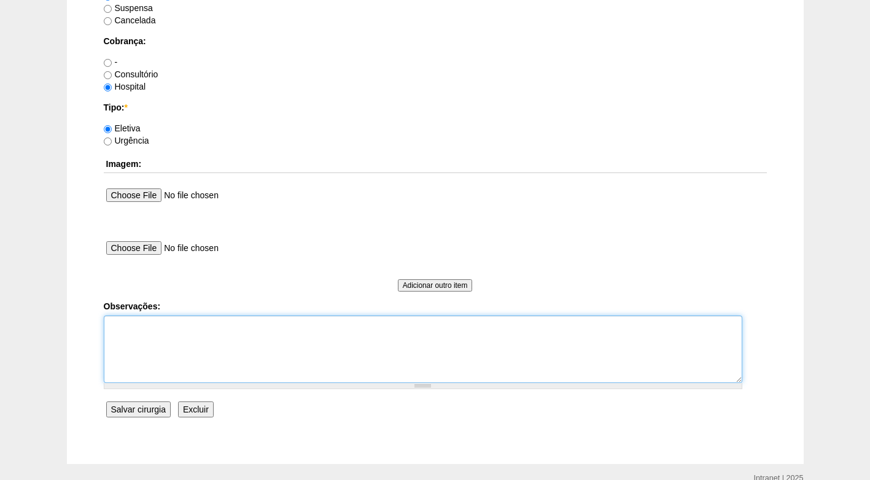
click at [166, 332] on textarea "Observações:" at bounding box center [423, 350] width 639 height 68
type textarea "FATURADO HOSPITAL"
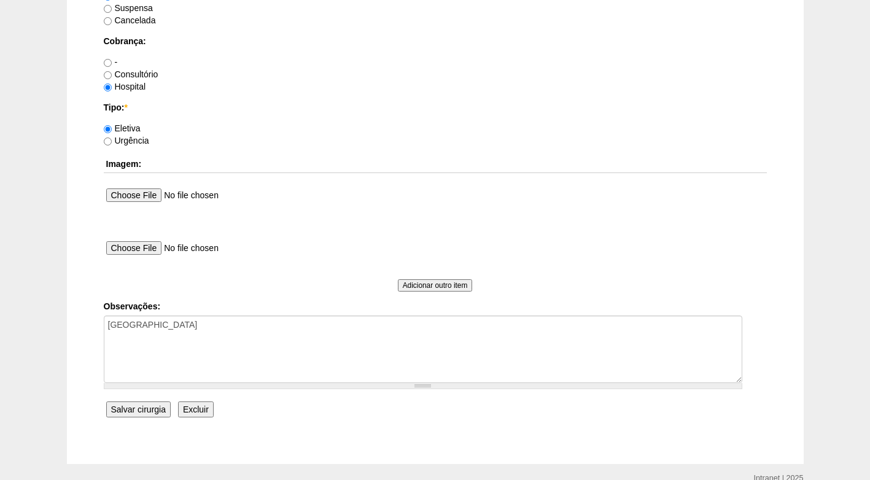
click at [158, 408] on input "Salvar cirurgia" at bounding box center [138, 410] width 64 height 16
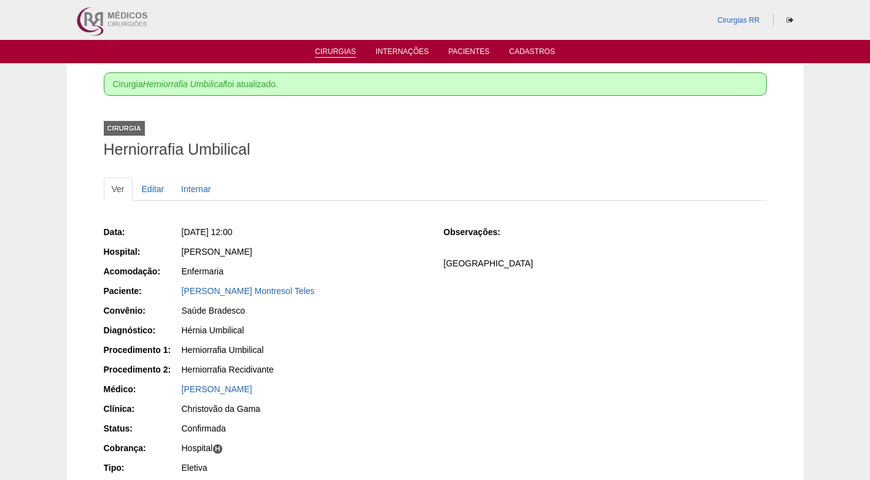
click at [322, 49] on link "Cirurgias" at bounding box center [335, 52] width 41 height 10
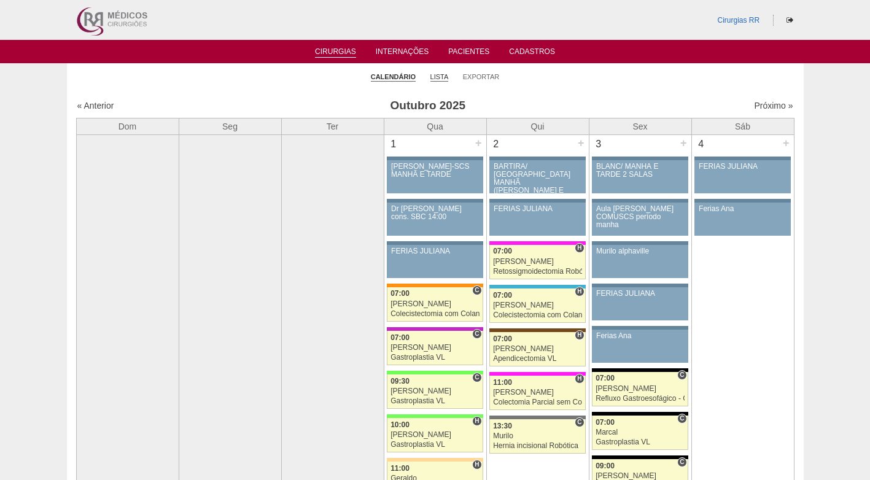
click at [447, 76] on link "Lista" at bounding box center [440, 76] width 18 height 9
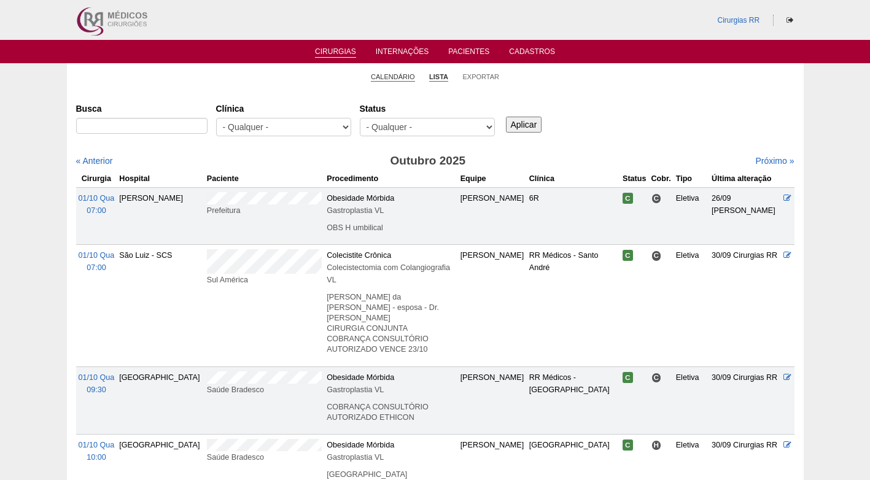
click at [378, 77] on link "Calendário" at bounding box center [393, 76] width 44 height 9
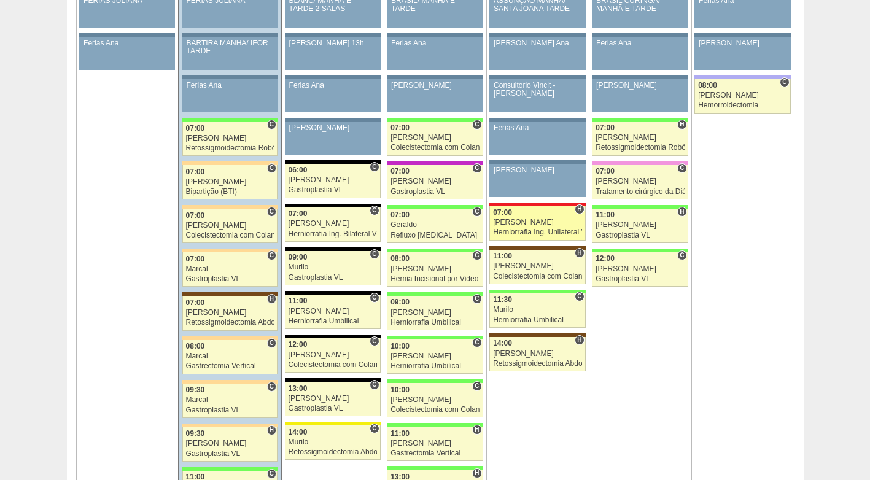
scroll to position [737, 0]
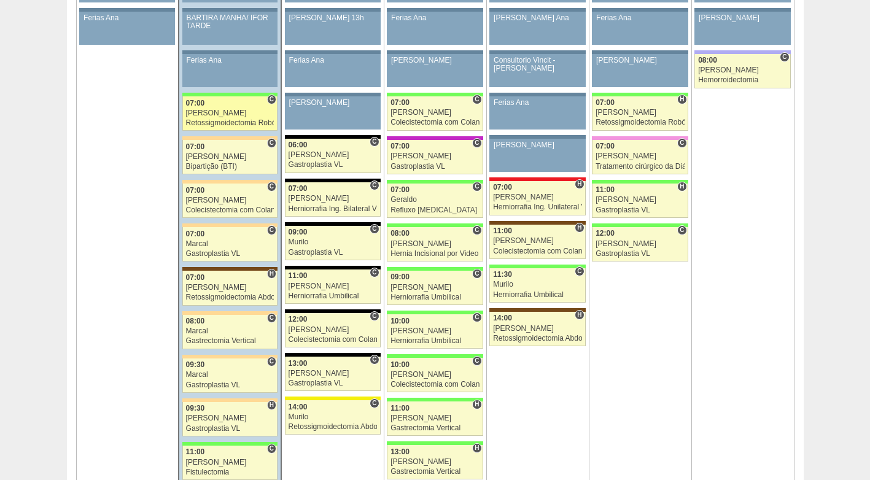
click at [208, 117] on link "88338 Cirurgias RR C 07:00 Bruno Retossigmoidectomia Robótica Hospital Brasil R…" at bounding box center [229, 113] width 95 height 34
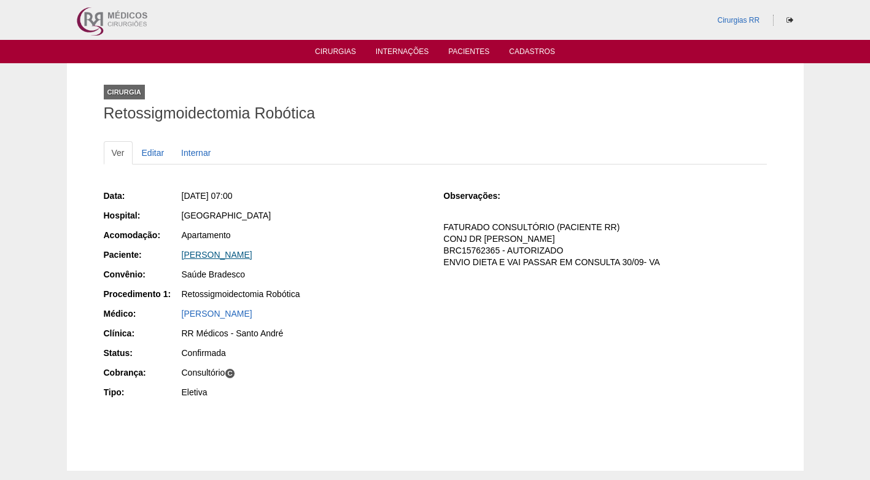
click at [252, 253] on link "[PERSON_NAME]" at bounding box center [217, 255] width 71 height 10
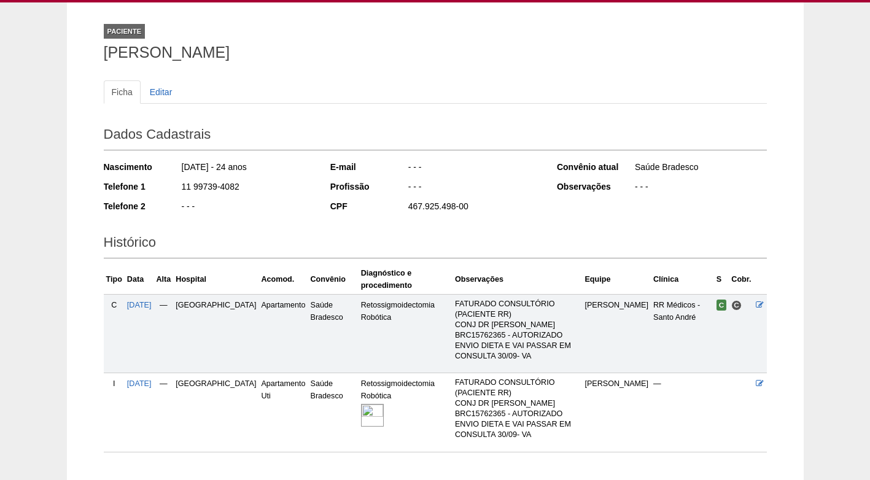
scroll to position [61, 0]
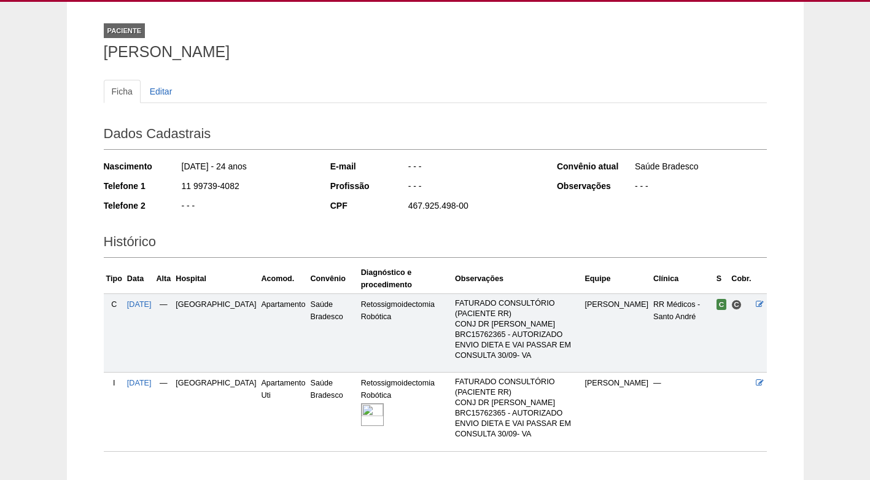
click at [361, 404] on img at bounding box center [372, 415] width 23 height 23
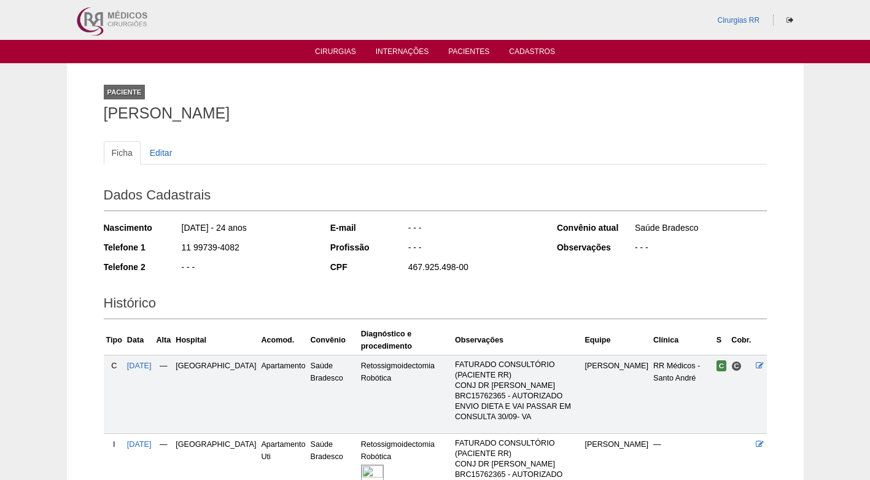
scroll to position [61, 0]
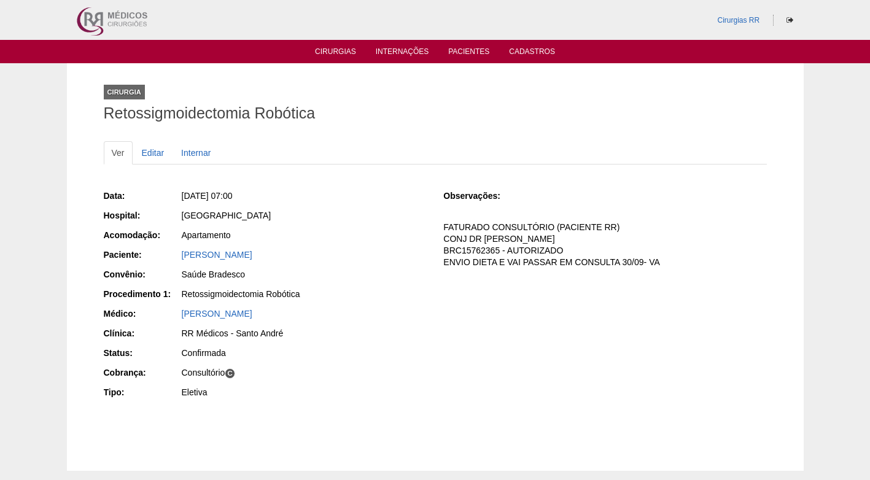
click at [380, 134] on div "Ver Editar Internar Data: Seg, 06/10/2025 - 07:00 Hospital: Brasil Acomodação: …" at bounding box center [435, 284] width 663 height 311
click at [358, 202] on div "Seg, 06/10/2025 - 07:00" at bounding box center [304, 197] width 246 height 15
click at [358, 197] on div "Seg, 06/10/2025 - 07:00" at bounding box center [304, 196] width 245 height 12
click at [354, 203] on div "Seg, 06/10/2025 - 07:00" at bounding box center [304, 197] width 246 height 15
click at [383, 204] on div "Seg, 06/10/2025 - 07:00" at bounding box center [304, 197] width 246 height 15
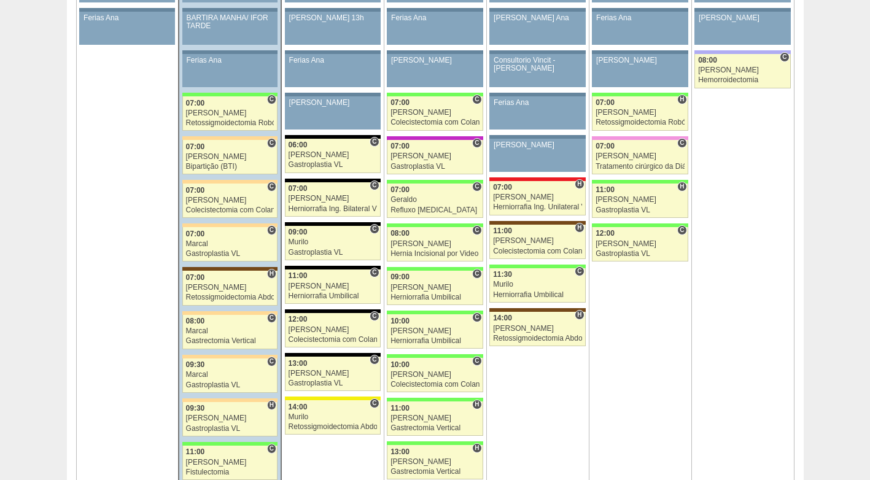
scroll to position [737, 0]
click at [214, 162] on link "88480 Felipe Rossi C 07:00 Felipe Rossi Bipartição (BTI) Hospital Bartira RR Mé…" at bounding box center [229, 157] width 95 height 34
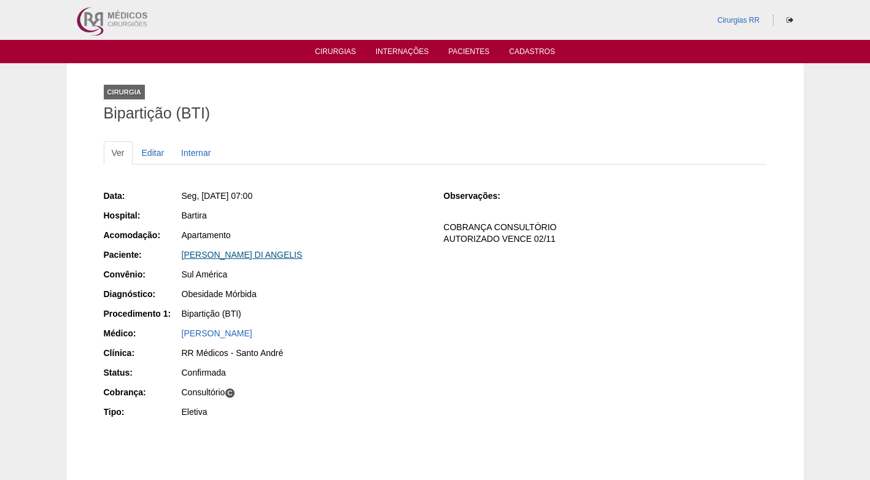
click at [259, 256] on link "[PERSON_NAME] DI ANGELIS" at bounding box center [242, 255] width 121 height 10
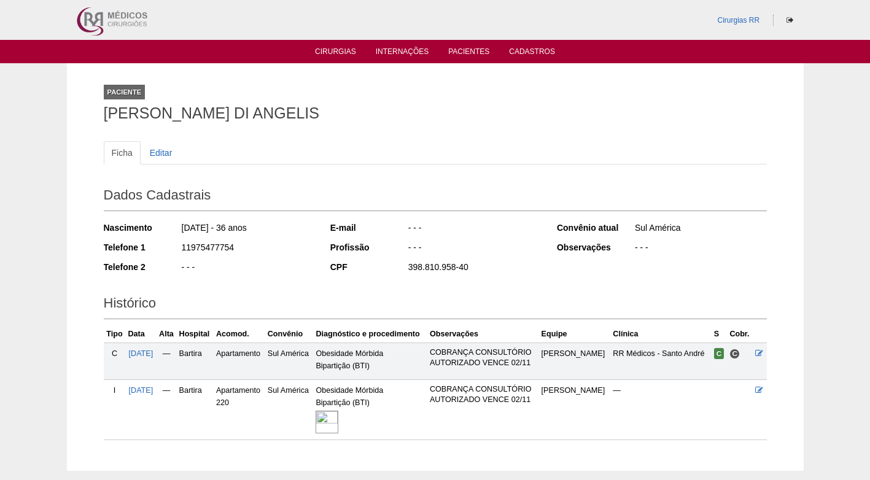
drag, startPoint x: 241, startPoint y: 250, endPoint x: 181, endPoint y: 249, distance: 60.2
click at [181, 249] on div "11975477754" at bounding box center [247, 248] width 133 height 15
copy div "11975477754"
click at [266, 249] on div "11975477754" at bounding box center [247, 248] width 133 height 15
drag, startPoint x: 230, startPoint y: 126, endPoint x: 225, endPoint y: 120, distance: 7.9
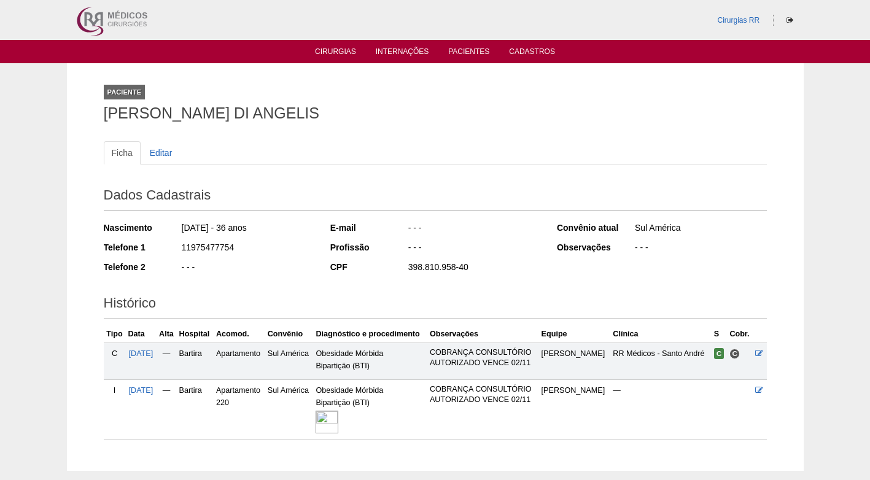
click at [230, 127] on div "Paciente LEONARDO ABRANTES DI ANGELIS" at bounding box center [435, 100] width 663 height 57
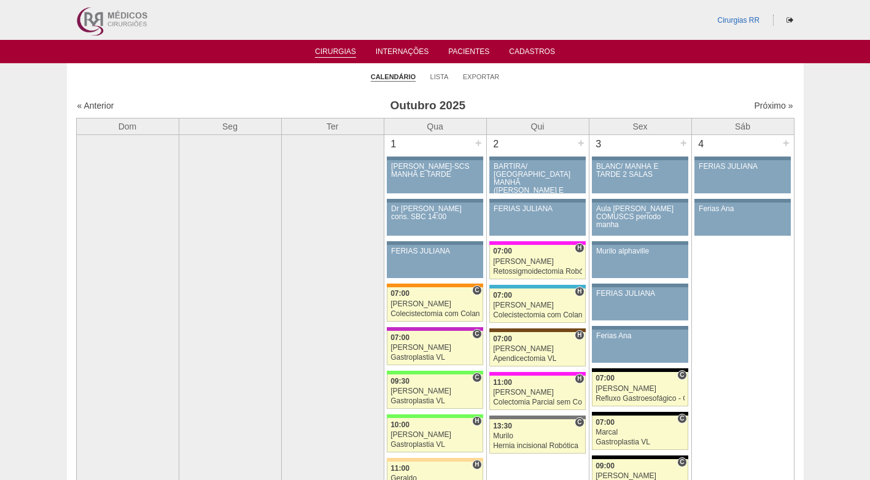
scroll to position [737, 0]
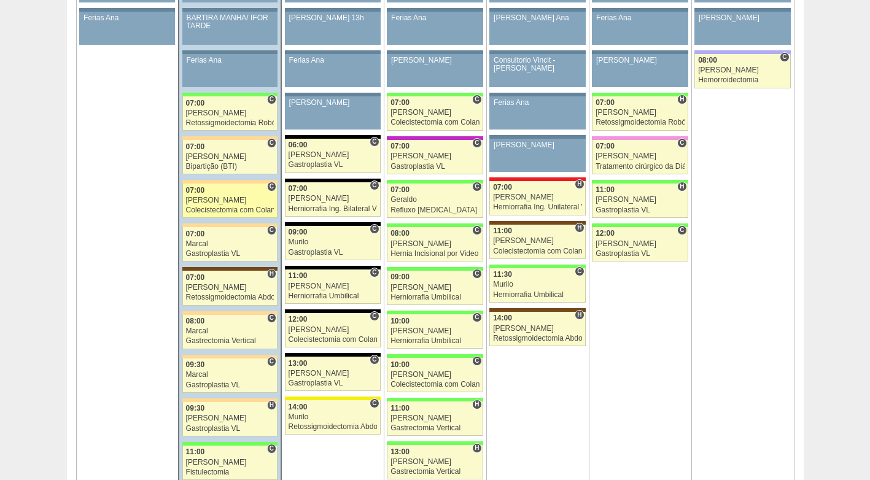
click at [222, 205] on link "88719 [PERSON_NAME] C 07:00 [PERSON_NAME] Colecistectomia com Colangiografia VL…" at bounding box center [229, 201] width 95 height 34
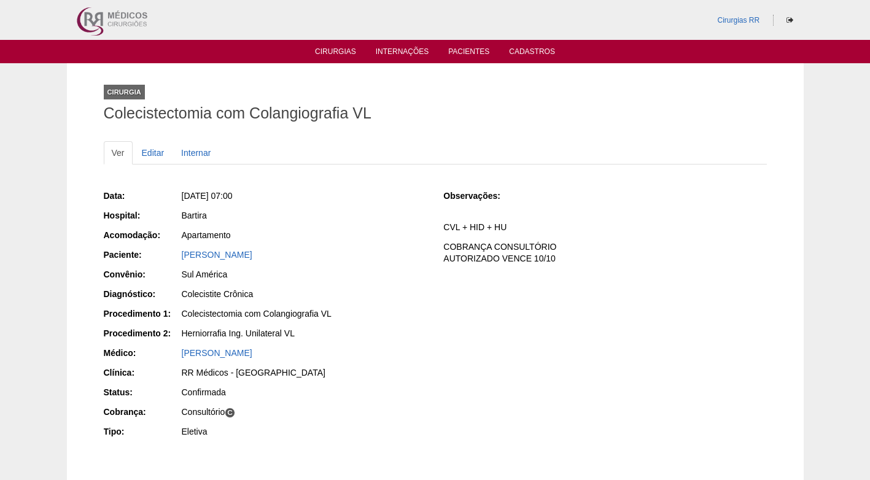
click at [233, 248] on div "Data: Seg, 06/10/2025 - 07:00 Hospital: Bartira Acomodação: Apartamento Pacient…" at bounding box center [265, 315] width 323 height 260
click at [241, 254] on link "ALEXANDRE MUNHOZ" at bounding box center [217, 255] width 71 height 10
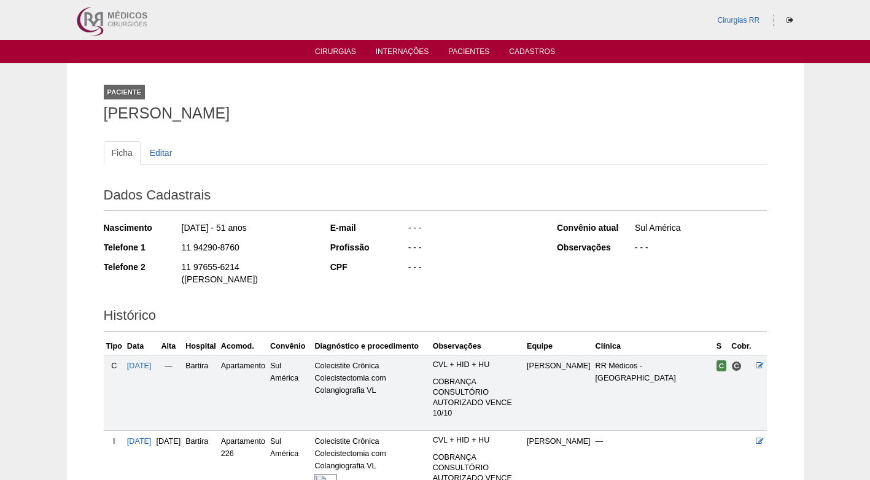
drag, startPoint x: 243, startPoint y: 250, endPoint x: 181, endPoint y: 243, distance: 62.5
click at [181, 243] on div "11 94290-8760" at bounding box center [247, 248] width 133 height 15
copy div "11 94290-8760"
click at [296, 264] on div "11 97655-6214 ([PERSON_NAME])" at bounding box center [247, 275] width 133 height 28
drag, startPoint x: 256, startPoint y: 152, endPoint x: 50, endPoint y: 75, distance: 219.6
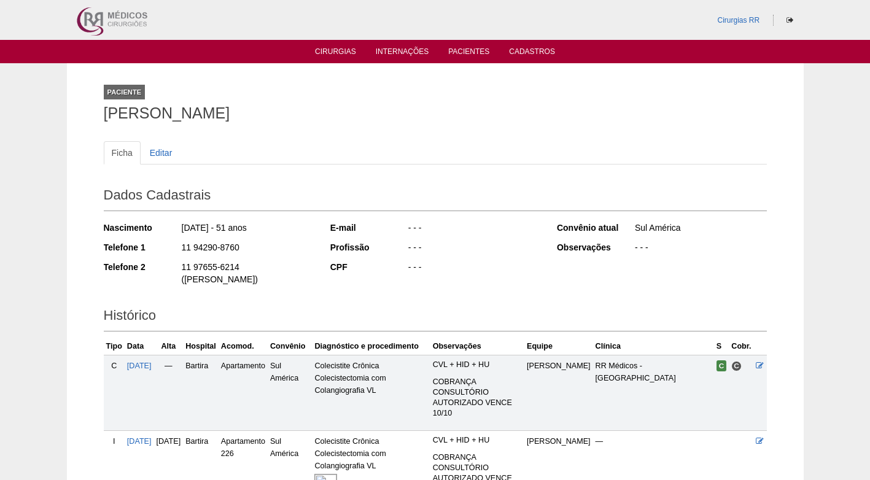
click at [249, 152] on ul "Ficha Editar" at bounding box center [435, 152] width 663 height 23
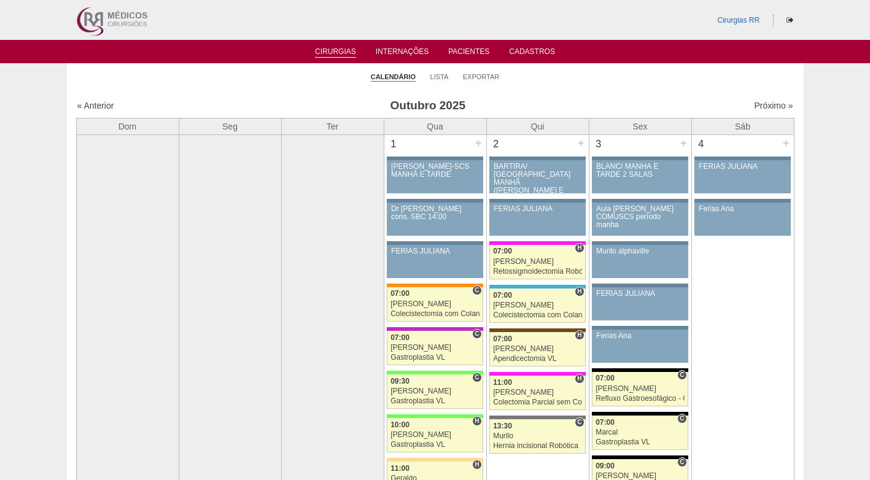
scroll to position [737, 0]
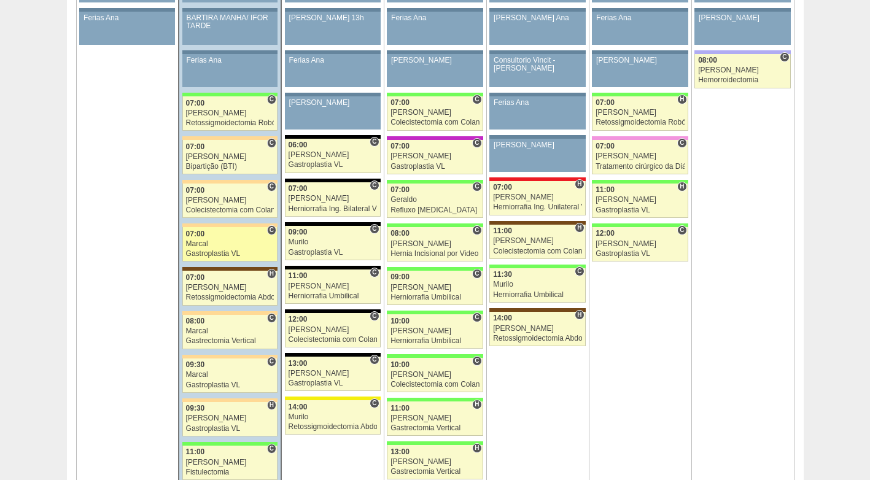
click at [218, 249] on link "88935 Marcal C 07:00 Marcal Gastroplastia VL Hospital Bartira RR Médicos - São …" at bounding box center [229, 244] width 95 height 34
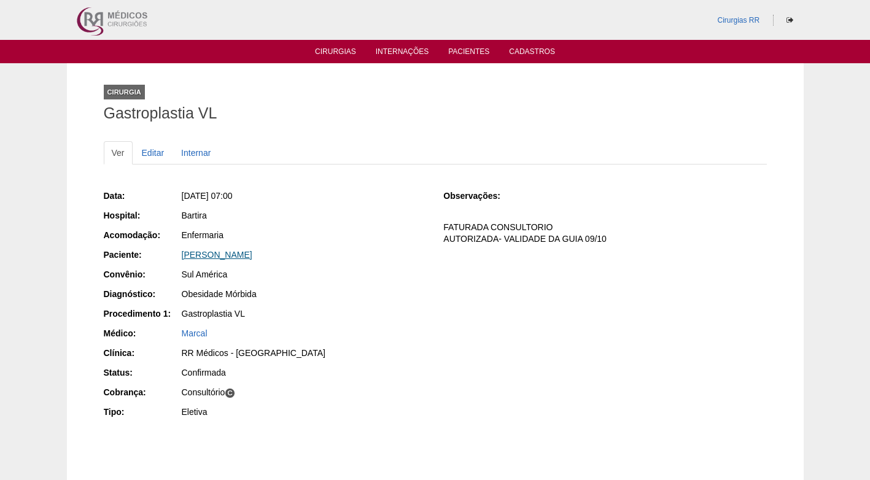
click at [223, 254] on link "[PERSON_NAME]" at bounding box center [217, 255] width 71 height 10
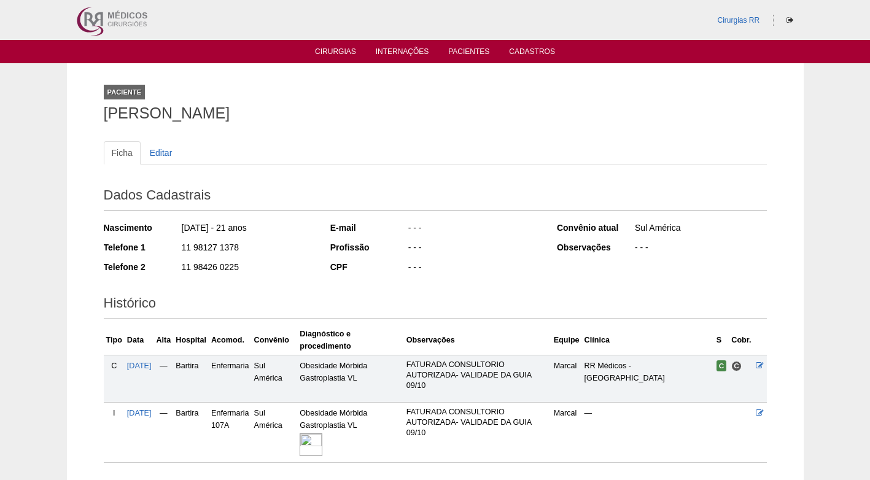
drag, startPoint x: 247, startPoint y: 246, endPoint x: 173, endPoint y: 257, distance: 74.5
click at [173, 257] on div "Nascimento [DATE] - 21 anos Telefone 1 11 98127 1378 Telefone 2 11 98426 0225" at bounding box center [209, 251] width 210 height 68
copy div "Telefone 2"
click at [264, 257] on div "Nascimento [DATE] - 21 anos Telefone 1 11 98127 1378 Telefone 2 11 98426 0225" at bounding box center [209, 251] width 210 height 68
drag, startPoint x: 245, startPoint y: 248, endPoint x: 174, endPoint y: 249, distance: 70.6
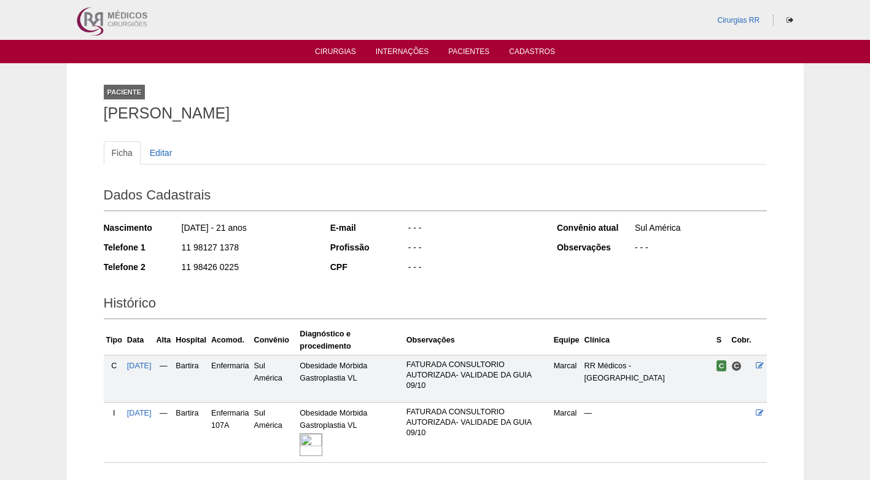
click at [174, 249] on div "Telefone 1 11 98127 1378" at bounding box center [209, 248] width 210 height 15
copy div "11 98127 1378"
click at [286, 251] on div "11 98127 1378" at bounding box center [247, 248] width 133 height 15
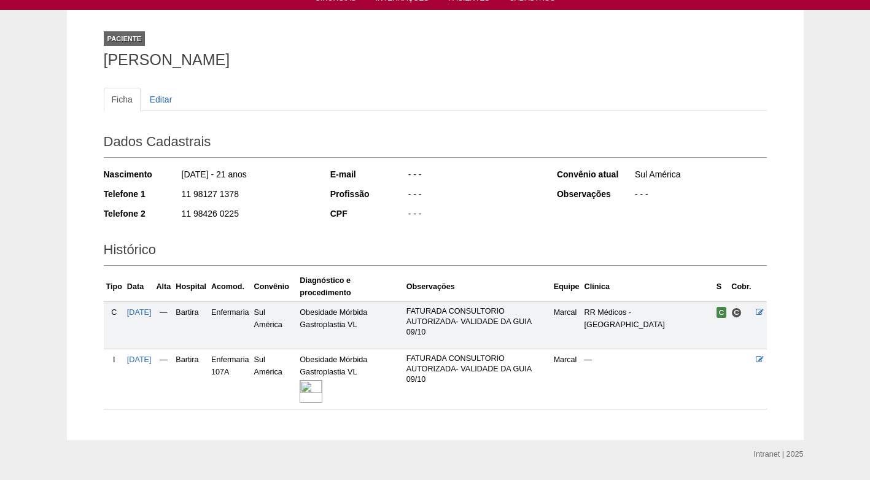
scroll to position [26, 0]
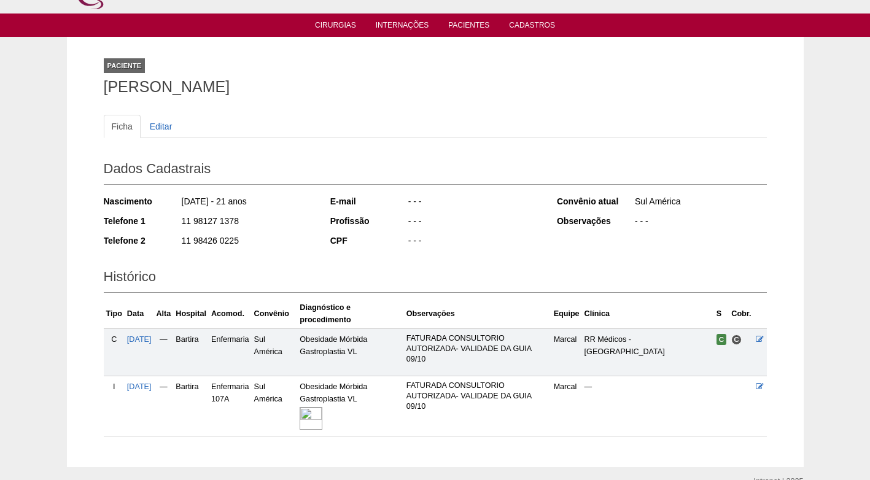
click at [372, 171] on h2 "Dados Cadastrais" at bounding box center [435, 171] width 663 height 28
click at [291, 245] on div "11 98426 0225" at bounding box center [247, 242] width 133 height 15
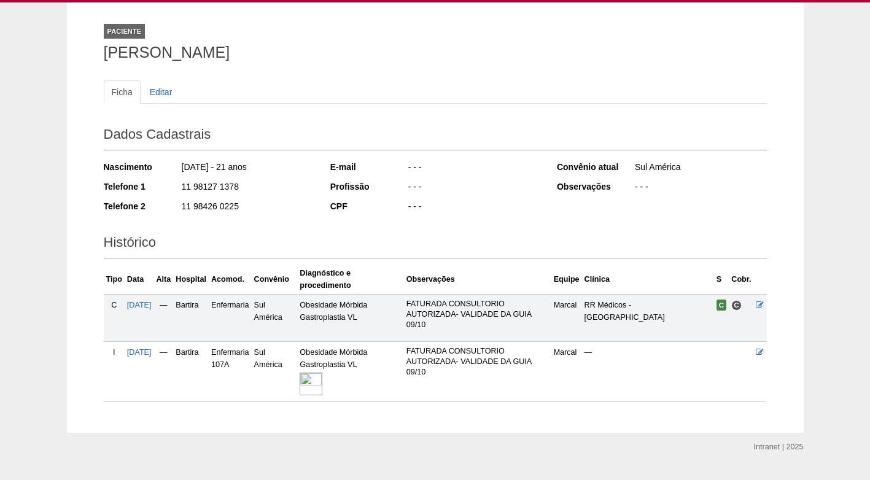
scroll to position [61, 0]
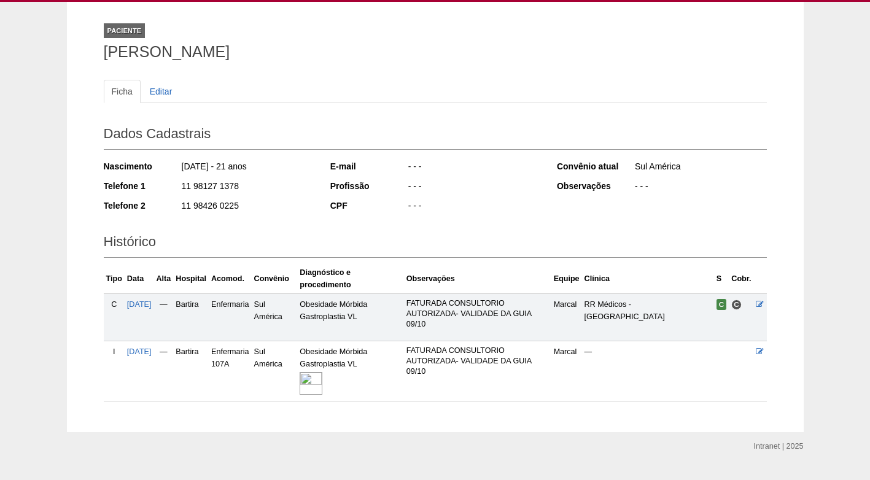
click at [289, 246] on h2 "Histórico" at bounding box center [435, 244] width 663 height 28
click at [292, 240] on h2 "Histórico" at bounding box center [435, 244] width 663 height 28
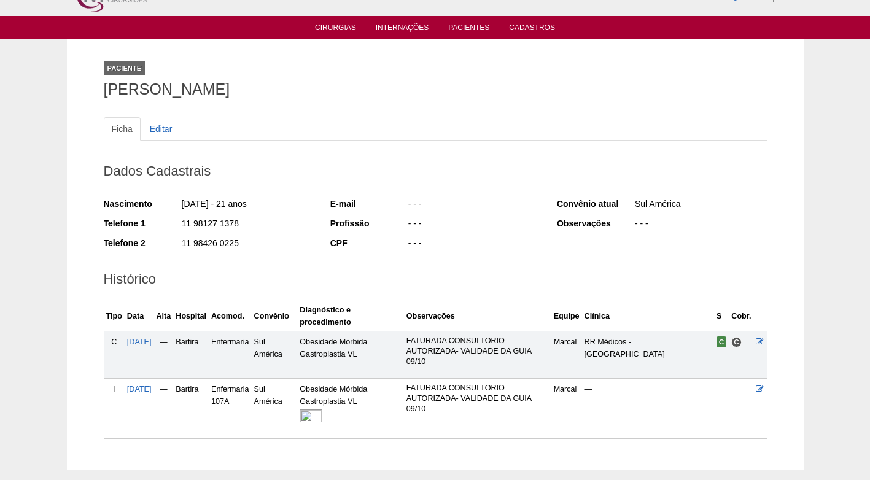
scroll to position [0, 0]
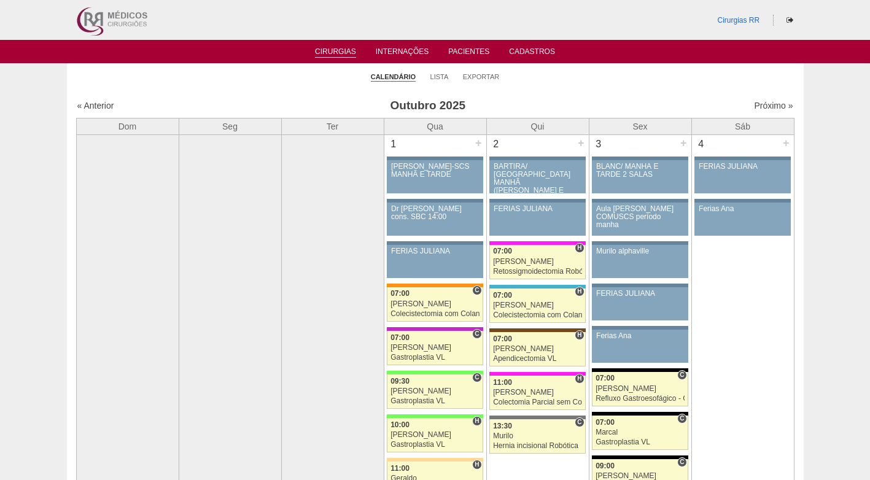
scroll to position [737, 0]
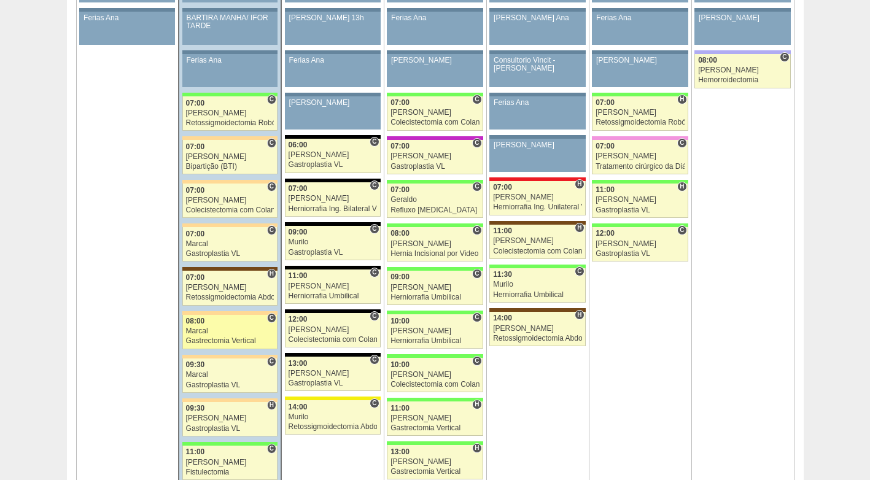
click at [219, 324] on div "08:00" at bounding box center [230, 322] width 88 height 8
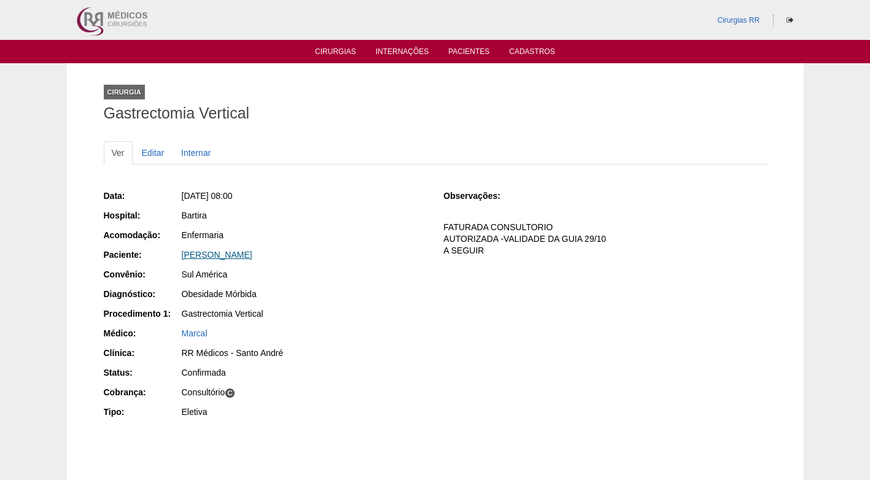
click at [202, 256] on link "[PERSON_NAME]" at bounding box center [217, 255] width 71 height 10
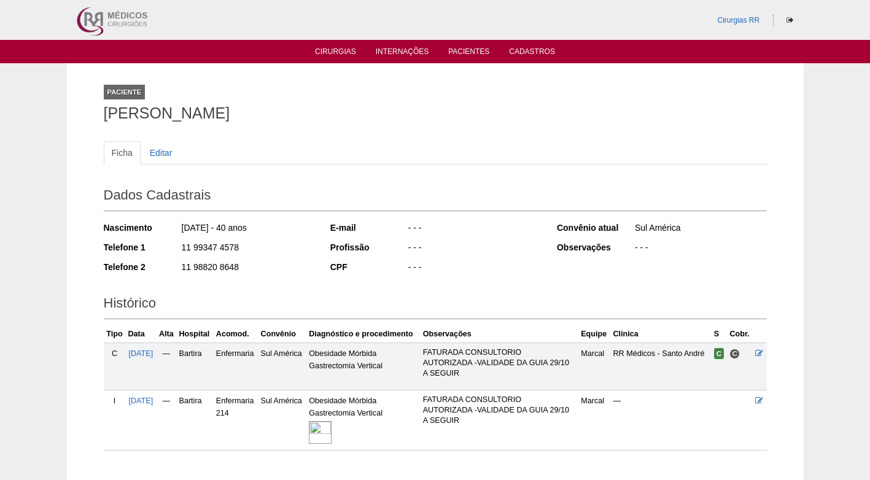
drag, startPoint x: 241, startPoint y: 248, endPoint x: 176, endPoint y: 256, distance: 65.6
click at [176, 256] on div "Telefone 1 11 99347 4578" at bounding box center [209, 248] width 210 height 15
copy div "11 99347 4578"
click at [260, 239] on div "Nascimento 03/10/1985 - 40 anos Telefone 1 11 99347 4578 Telefone 2 11 98820 86…" at bounding box center [209, 251] width 210 height 68
click at [327, 161] on ul "Ficha Editar" at bounding box center [435, 152] width 663 height 23
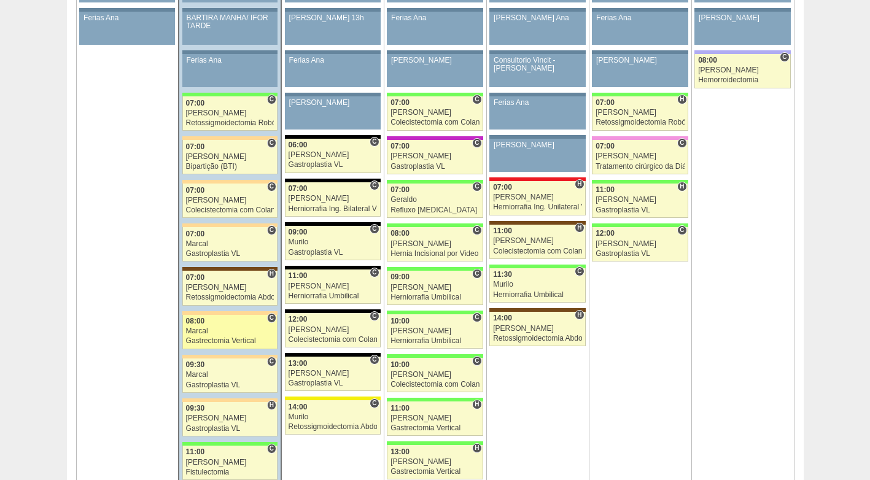
scroll to position [737, 0]
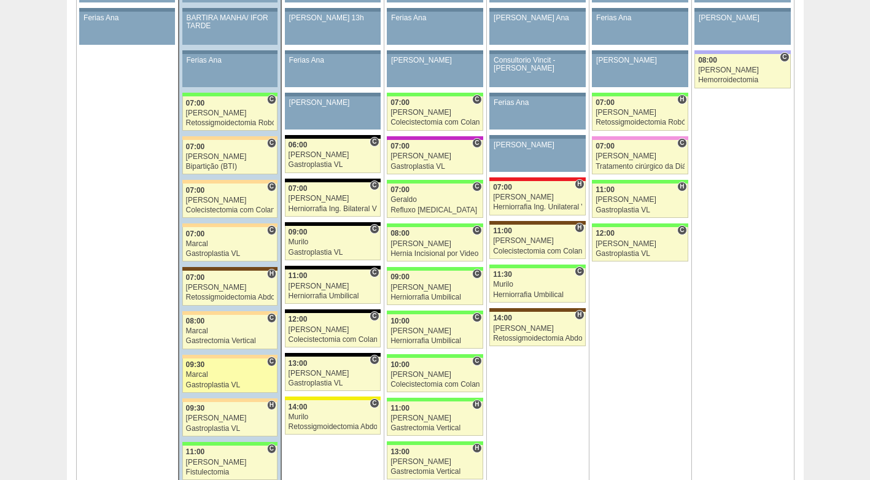
click at [228, 386] on div "Gastroplastia VL" at bounding box center [230, 385] width 88 height 8
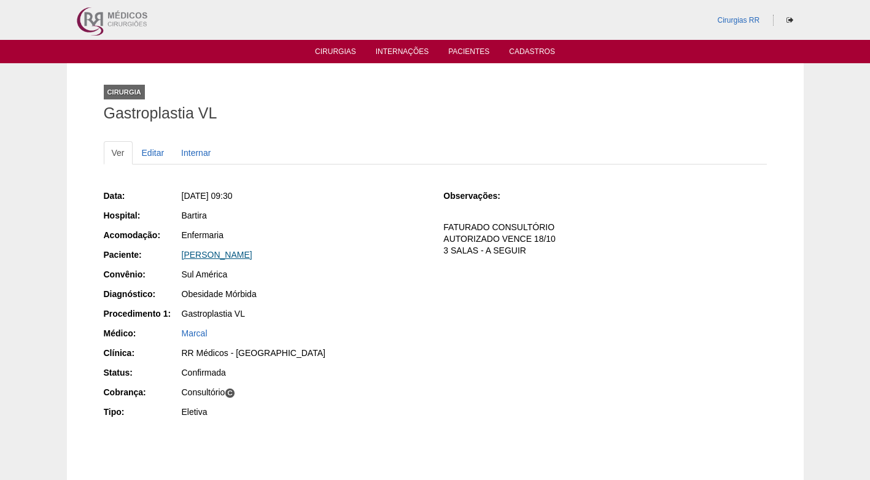
click at [226, 254] on link "[PERSON_NAME]" at bounding box center [217, 255] width 71 height 10
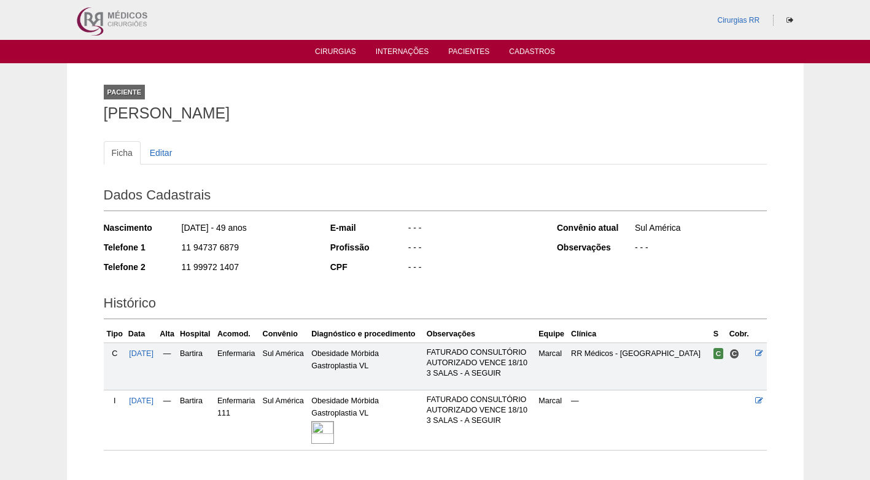
drag, startPoint x: 240, startPoint y: 245, endPoint x: 149, endPoint y: 245, distance: 91.5
click at [149, 245] on div "Telefone 1 11 94737 6879" at bounding box center [209, 248] width 210 height 15
click at [275, 245] on div "11 94737 6879" at bounding box center [247, 248] width 133 height 15
click at [335, 138] on div "Ficha Editar Dados Cadastrais Nascimento 21/04/1976 - 49 anos Telefone 1 11 947…" at bounding box center [435, 290] width 663 height 322
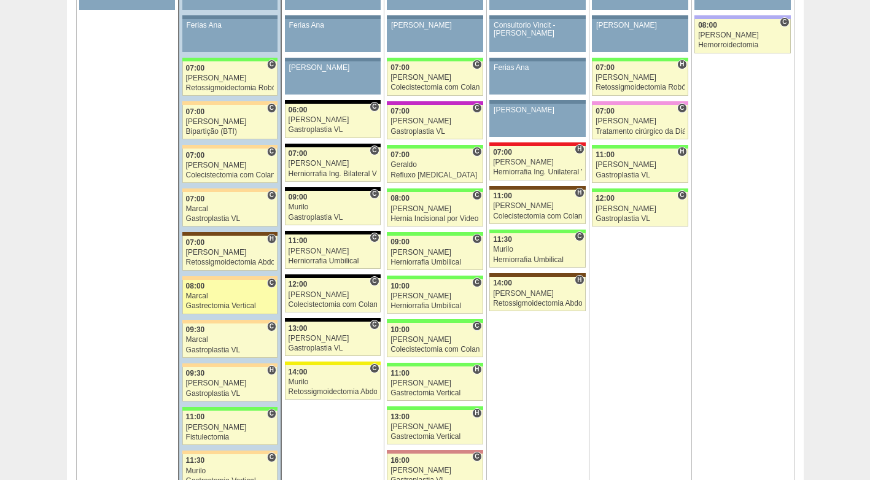
scroll to position [799, 0]
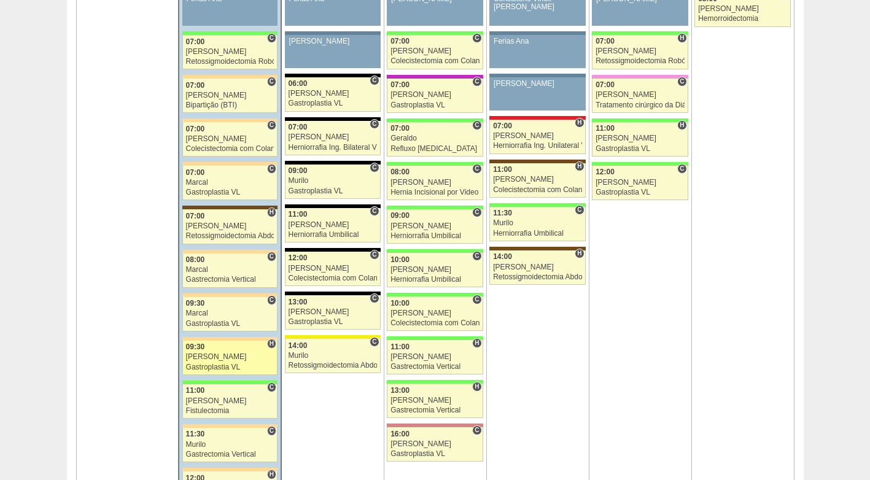
click at [213, 359] on div "Felipe Rossi" at bounding box center [230, 357] width 88 height 8
click at [217, 354] on div "[PERSON_NAME]" at bounding box center [230, 357] width 88 height 8
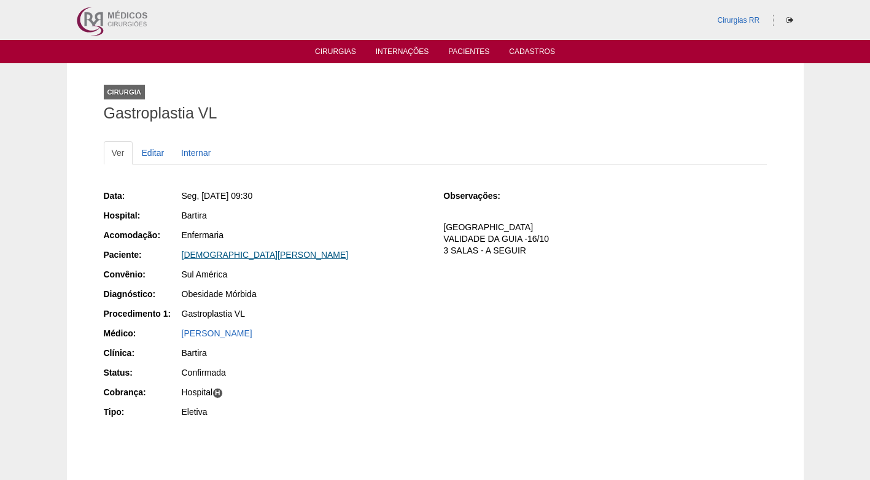
click at [222, 254] on link "[DEMOGRAPHIC_DATA] [PERSON_NAME]" at bounding box center [265, 255] width 167 height 10
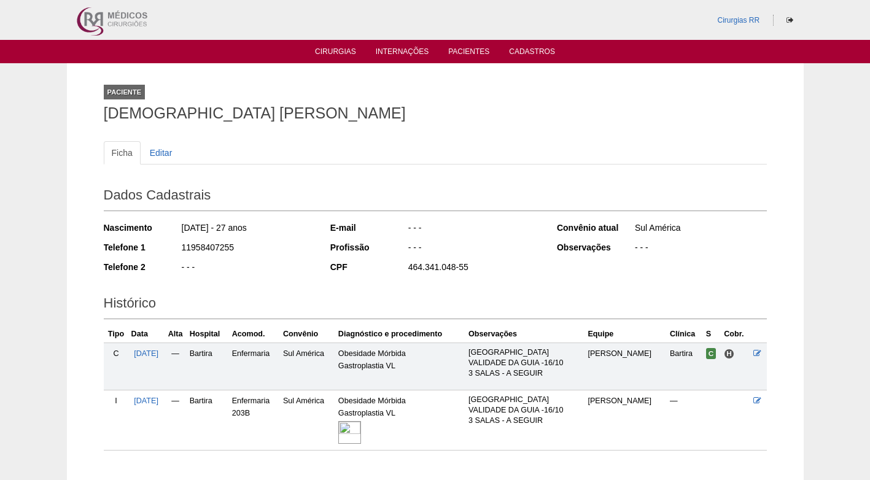
drag, startPoint x: 235, startPoint y: 249, endPoint x: 174, endPoint y: 253, distance: 60.3
click at [174, 253] on div "Telefone 1 11958407255" at bounding box center [209, 248] width 210 height 15
copy div "11958407255"
click at [241, 252] on div "11958407255" at bounding box center [247, 248] width 133 height 15
click at [224, 255] on div "11958407255" at bounding box center [247, 248] width 133 height 15
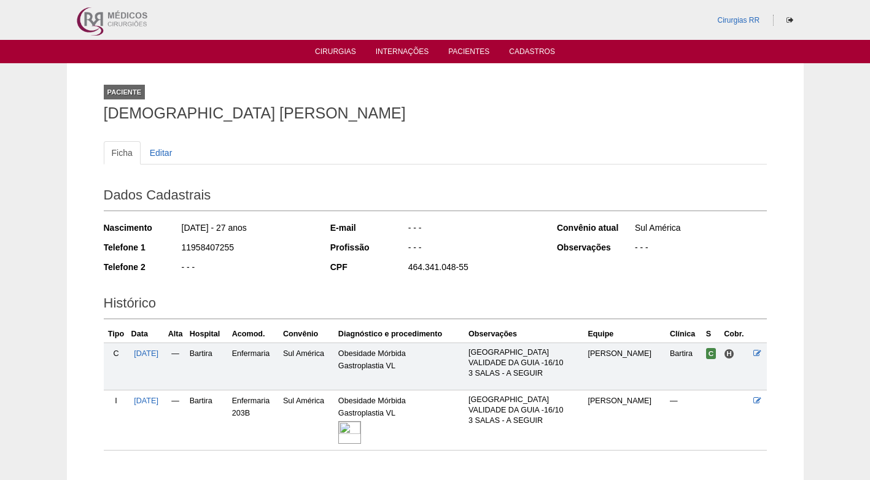
drag, startPoint x: 233, startPoint y: 247, endPoint x: 174, endPoint y: 249, distance: 58.4
click at [174, 249] on div "Telefone 1 11958407255" at bounding box center [209, 248] width 210 height 15
copy div "11958407255"
click at [273, 157] on ul "Ficha Editar" at bounding box center [435, 152] width 663 height 23
click at [443, 156] on ul "Ficha Editar" at bounding box center [435, 152] width 663 height 23
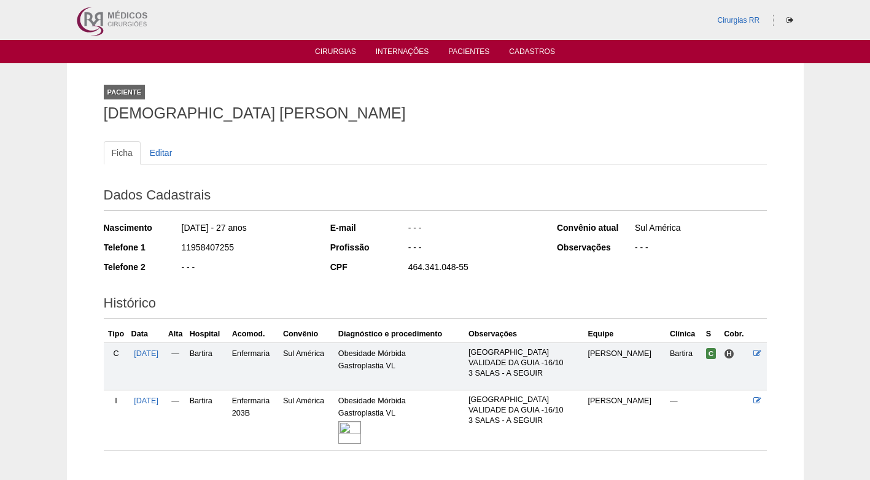
click at [321, 139] on div "Ficha Editar Dados Cadastrais Nascimento 20/08/1998 - 27 anos Telefone 1 119584…" at bounding box center [435, 290] width 663 height 322
click at [230, 136] on div "Ficha Editar Dados Cadastrais Nascimento 20/08/1998 - 27 anos Telefone 1 119584…" at bounding box center [435, 290] width 663 height 322
click at [236, 156] on ul "Ficha Editar" at bounding box center [435, 152] width 663 height 23
click at [299, 267] on div "- - -" at bounding box center [247, 268] width 133 height 15
click at [216, 134] on div "Ficha Editar Dados Cadastrais Nascimento 20/08/1998 - 27 anos Telefone 1 119584…" at bounding box center [435, 290] width 663 height 322
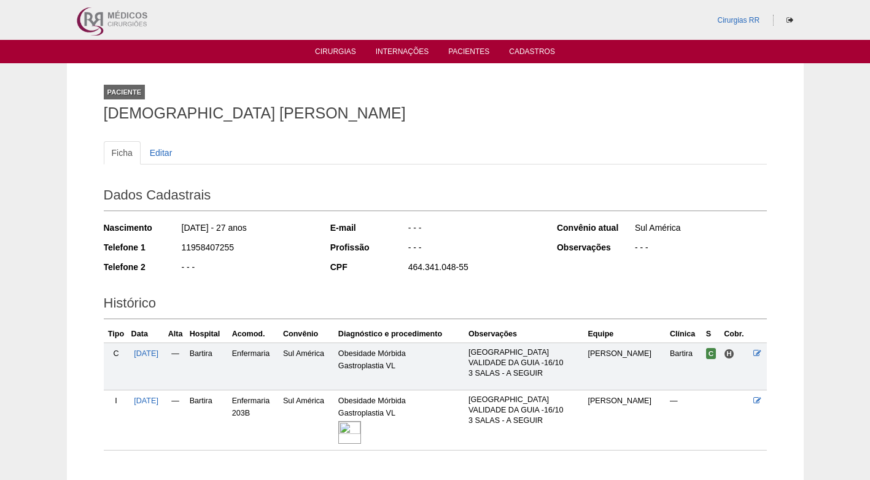
click at [240, 109] on h1 "THAIS HILARIO SOUZA DOS SANTOS" at bounding box center [435, 113] width 663 height 15
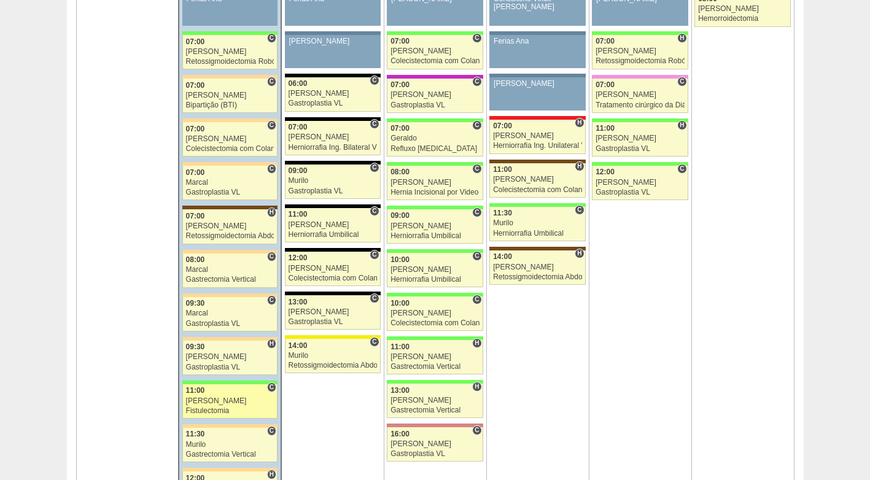
scroll to position [860, 0]
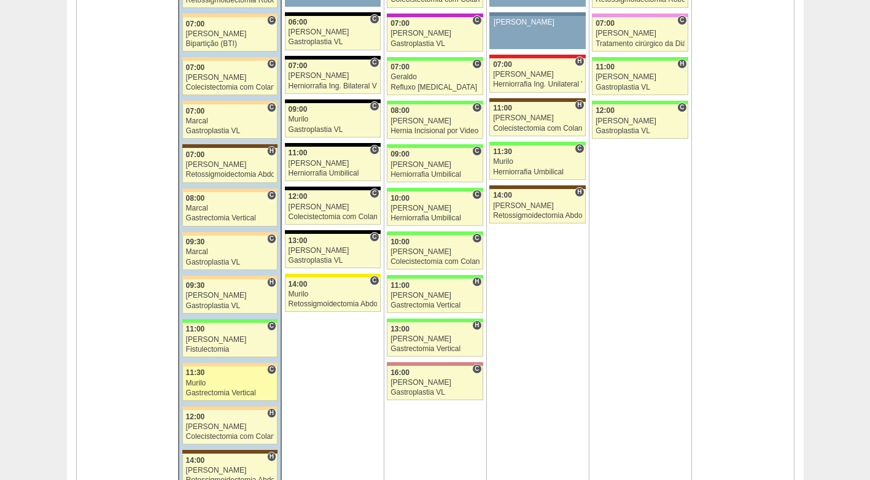
click at [231, 385] on div "Murilo" at bounding box center [230, 384] width 88 height 8
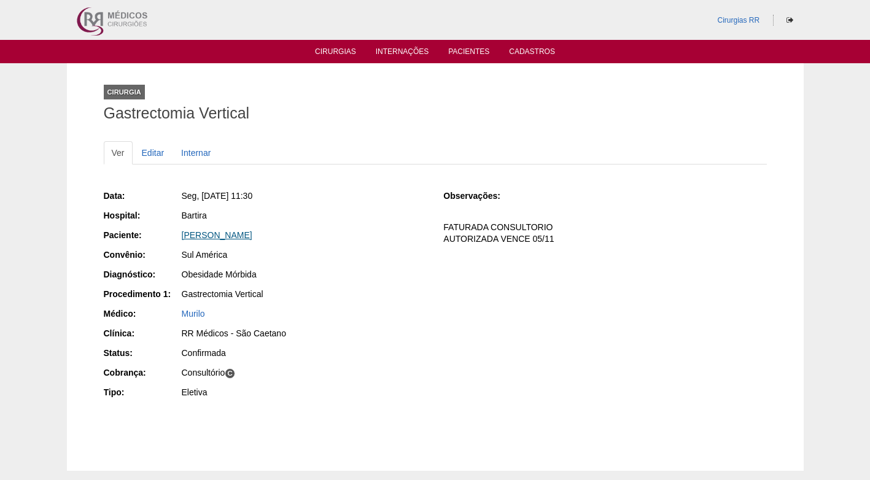
click at [229, 237] on link "[PERSON_NAME]" at bounding box center [217, 235] width 71 height 10
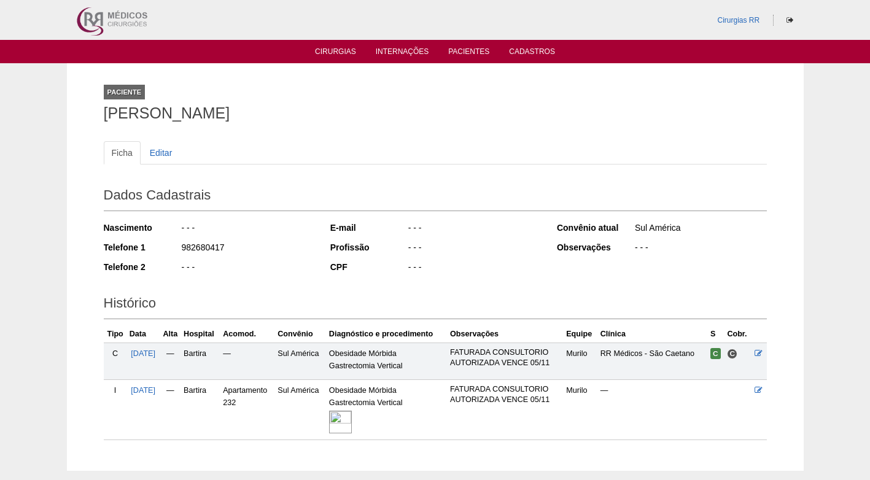
drag, startPoint x: 231, startPoint y: 249, endPoint x: 178, endPoint y: 251, distance: 53.5
click at [178, 251] on div "Telefone 1 982680417" at bounding box center [209, 248] width 210 height 15
copy div "982680417"
click at [285, 241] on div "982680417" at bounding box center [247, 248] width 133 height 15
click at [300, 279] on div "Nascimento - - - Telefone 1 982680417 Telefone 2 - - -" at bounding box center [209, 251] width 210 height 68
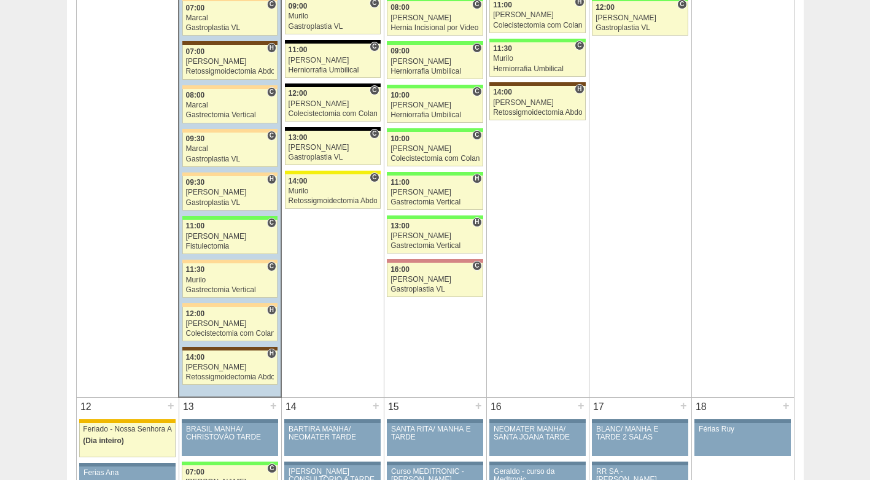
scroll to position [983, 0]
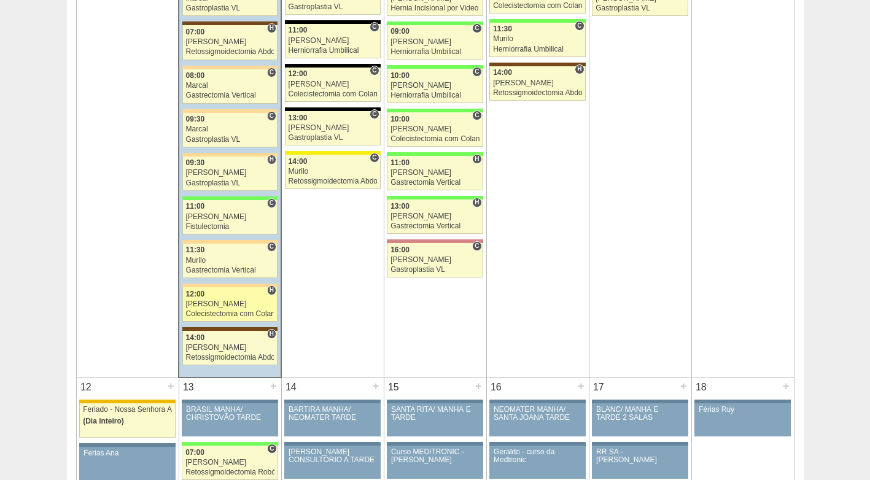
click at [209, 301] on div "[PERSON_NAME]" at bounding box center [230, 304] width 88 height 8
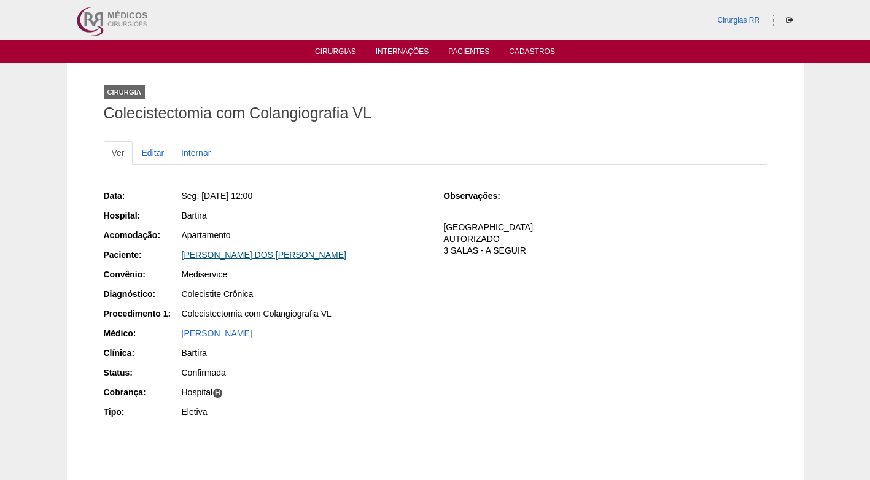
click at [225, 254] on link "[PERSON_NAME] DOS [PERSON_NAME]" at bounding box center [264, 255] width 165 height 10
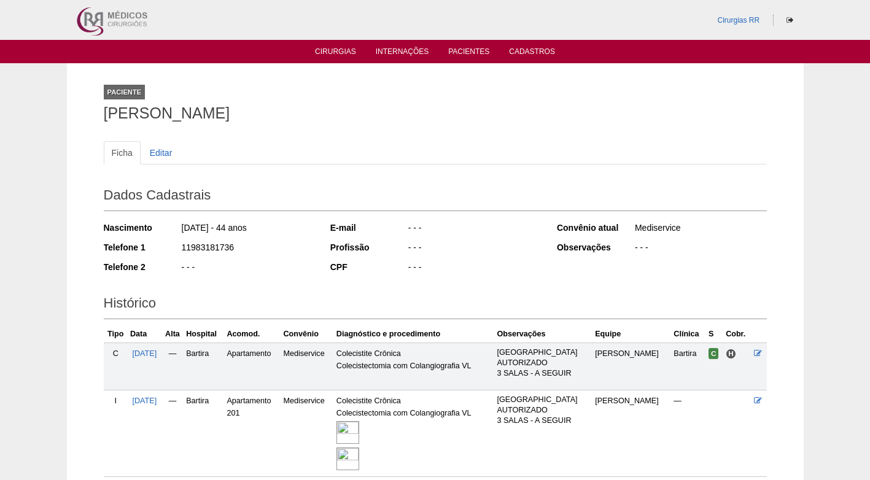
drag, startPoint x: 228, startPoint y: 249, endPoint x: 154, endPoint y: 252, distance: 75.0
click at [154, 252] on div "Telefone 1 11983181736" at bounding box center [209, 248] width 210 height 15
copy div "11983181736"
click at [285, 266] on div "- - -" at bounding box center [247, 268] width 133 height 15
click at [273, 317] on h2 "Histórico" at bounding box center [435, 305] width 663 height 28
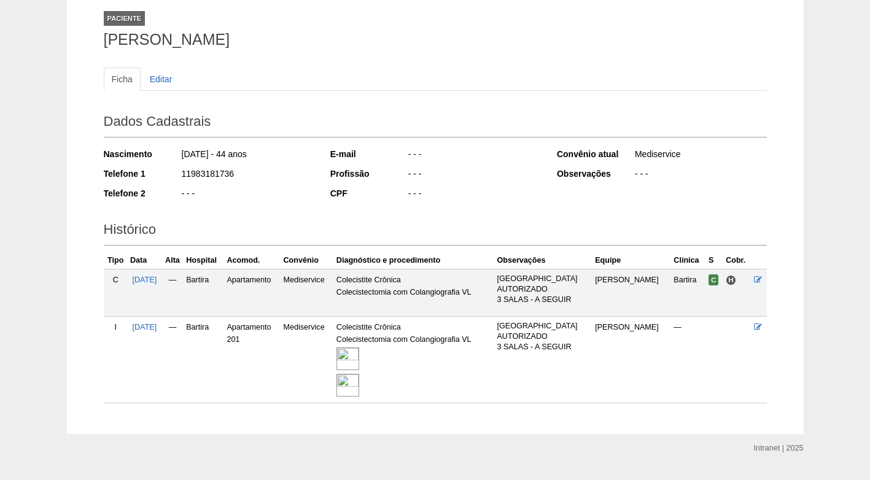
scroll to position [102, 0]
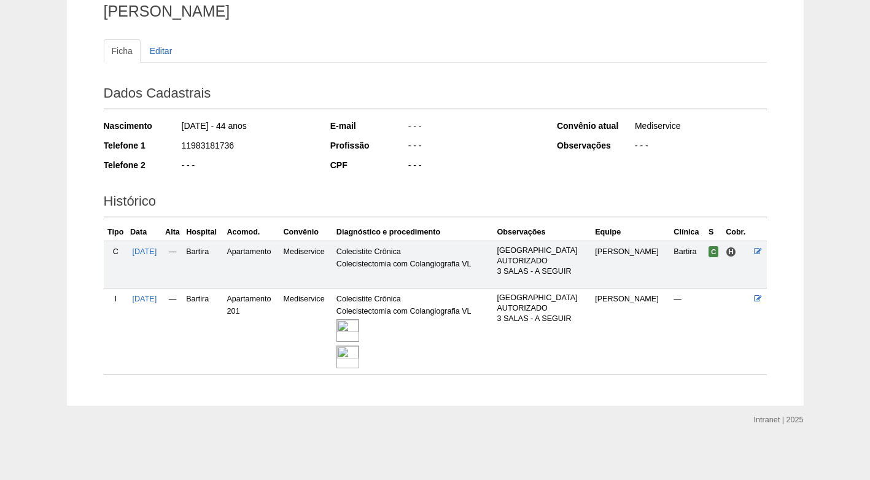
drag, startPoint x: 232, startPoint y: 145, endPoint x: 179, endPoint y: 147, distance: 52.9
click at [179, 147] on div "Telefone 1 11983181736" at bounding box center [209, 146] width 210 height 15
copy div "11983181736"
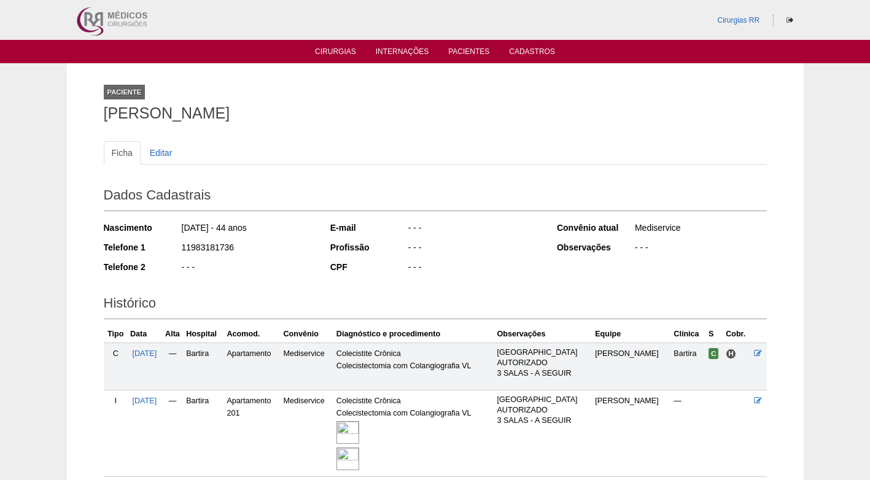
drag, startPoint x: 232, startPoint y: 117, endPoint x: 101, endPoint y: 117, distance: 130.8
click at [101, 117] on div "Paciente SILVIA HELENA DOS SANTOS Ficha Editar Dados Cadastrais Nascimento 20/0…" at bounding box center [436, 285] width 682 height 445
copy h1 "SILVIA HELENA DOS SANTOS"
click at [375, 147] on ul "Ficha Editar" at bounding box center [435, 152] width 663 height 23
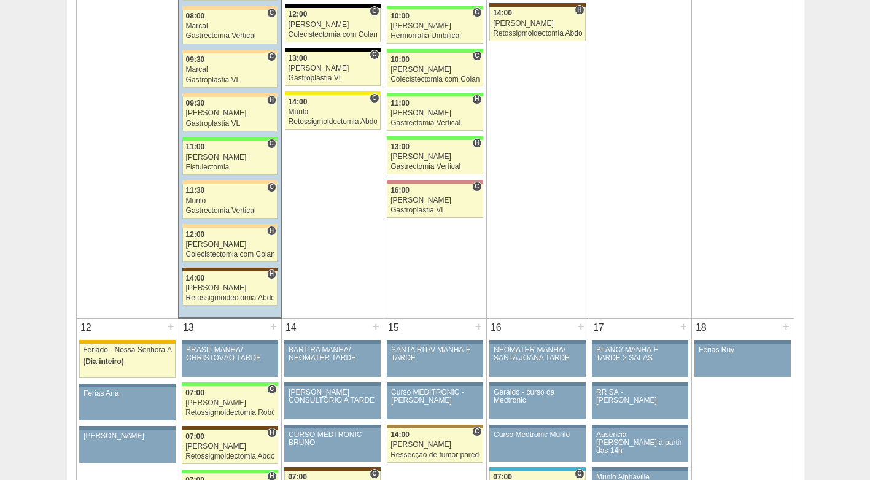
scroll to position [1044, 0]
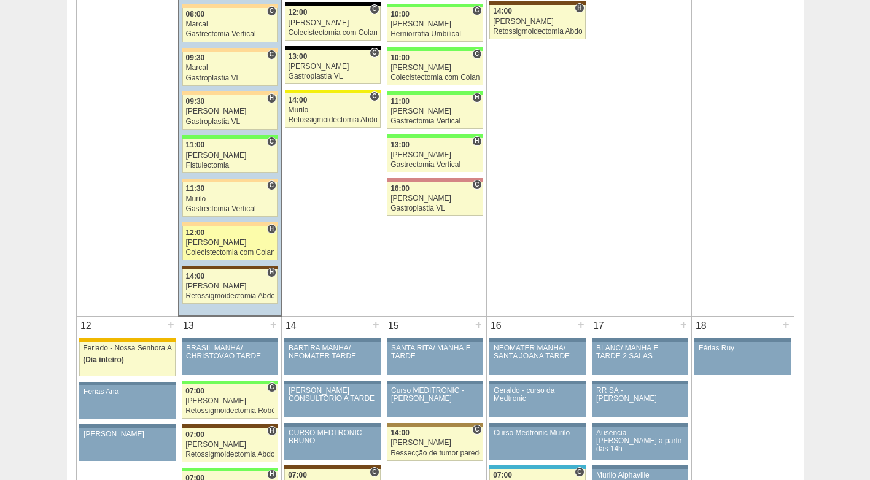
click at [219, 249] on div "Colecistectomia com Colangiografia VL" at bounding box center [230, 253] width 88 height 8
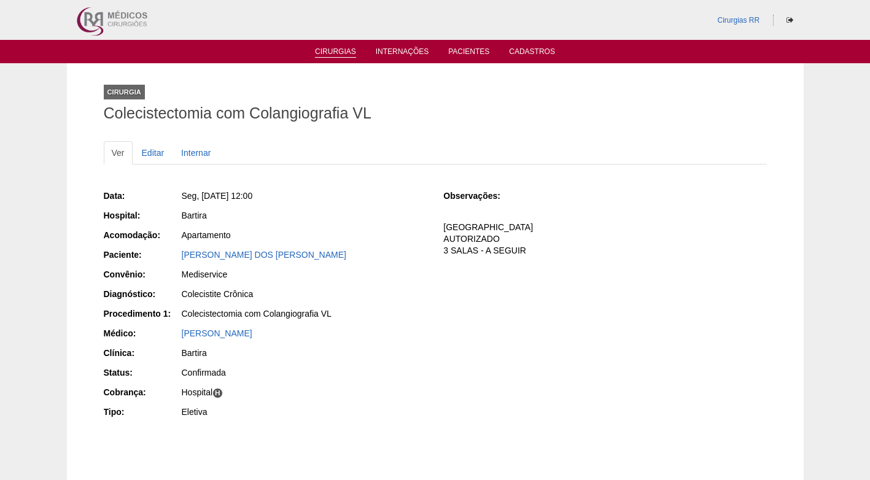
click at [332, 50] on link "Cirurgias" at bounding box center [335, 52] width 41 height 10
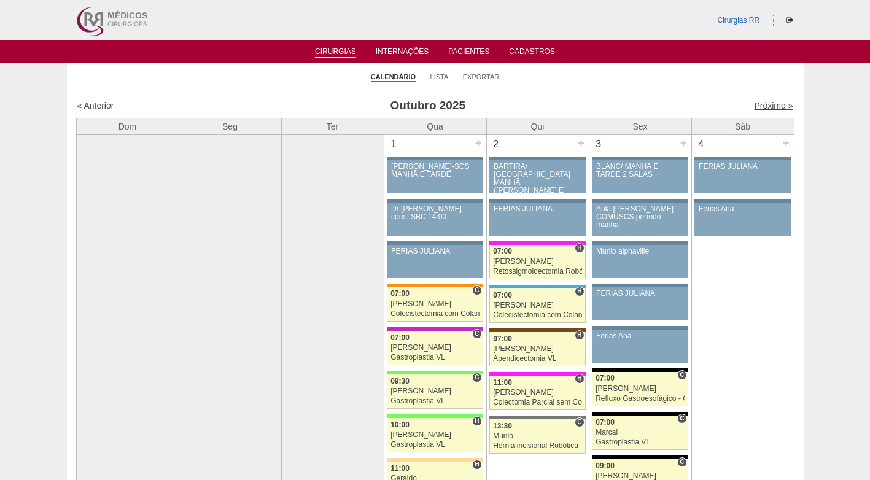
click at [757, 105] on link "Próximo »" at bounding box center [773, 106] width 39 height 10
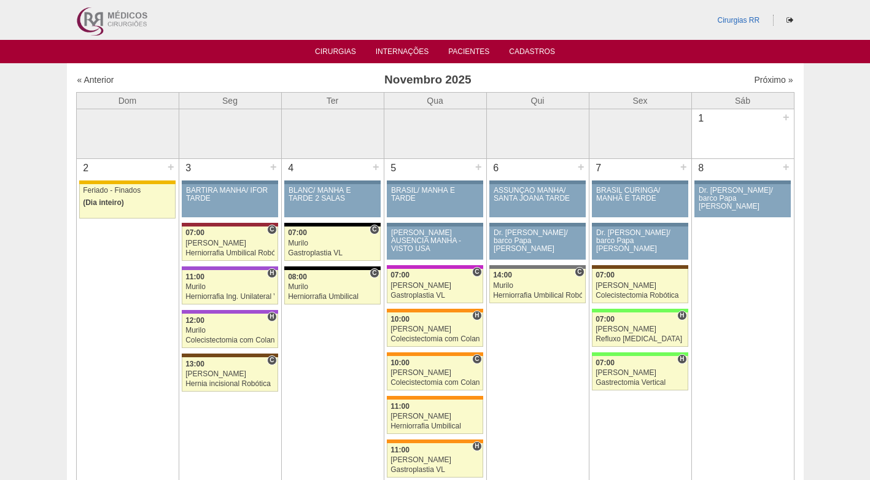
click at [99, 86] on div "« Anterior" at bounding box center [163, 80] width 172 height 12
click at [103, 79] on link "« Anterior" at bounding box center [95, 80] width 37 height 10
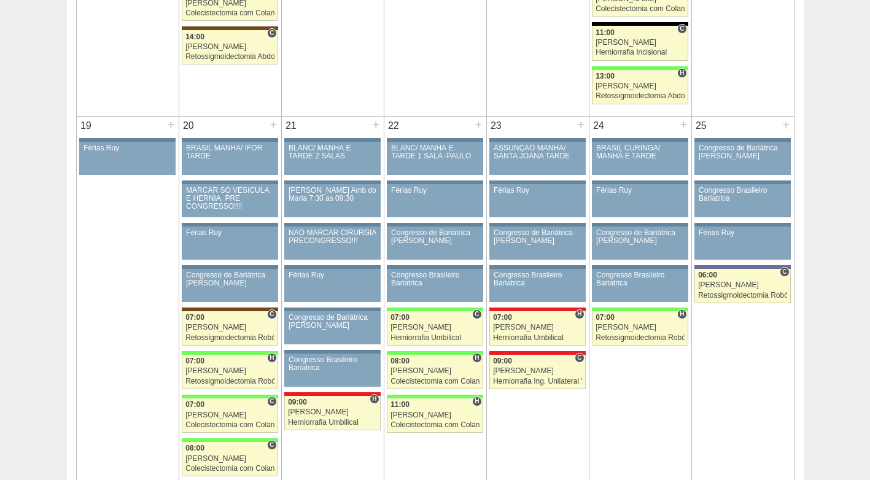
scroll to position [1843, 0]
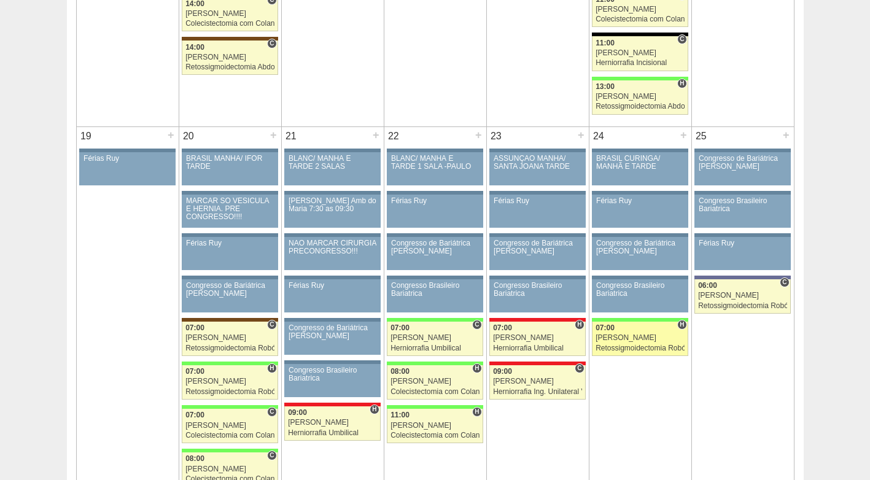
click at [640, 333] on link "87191 Cirurgias RR H 07:00 Bruno Retossigmoidectomia Robótica Hospital Brasil B…" at bounding box center [640, 339] width 96 height 34
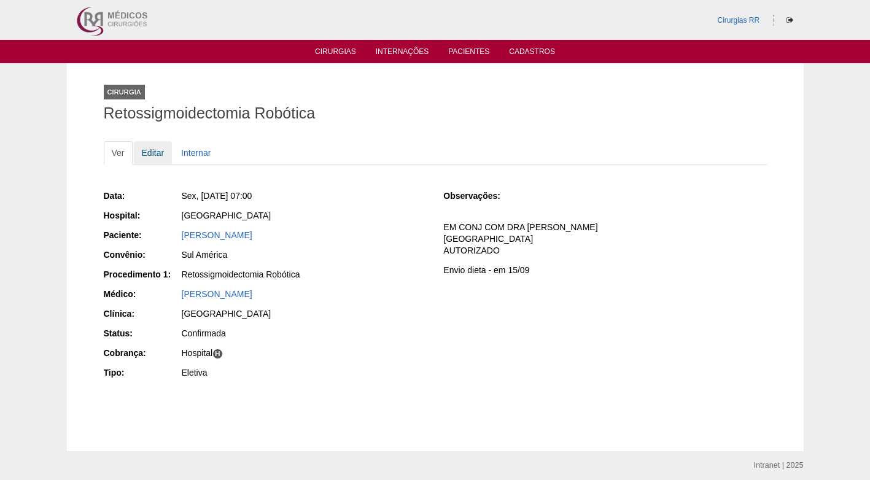
click at [155, 154] on link "Editar" at bounding box center [153, 152] width 39 height 23
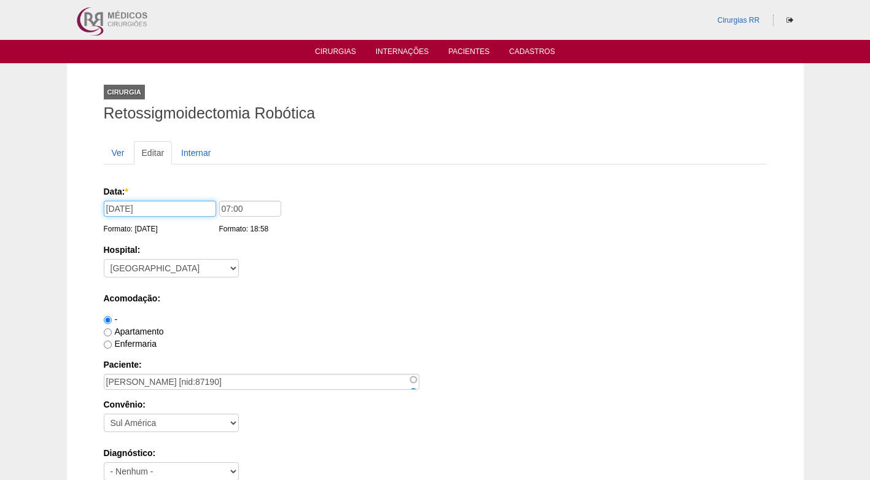
click at [166, 209] on input "24/10/2025" at bounding box center [160, 209] width 112 height 16
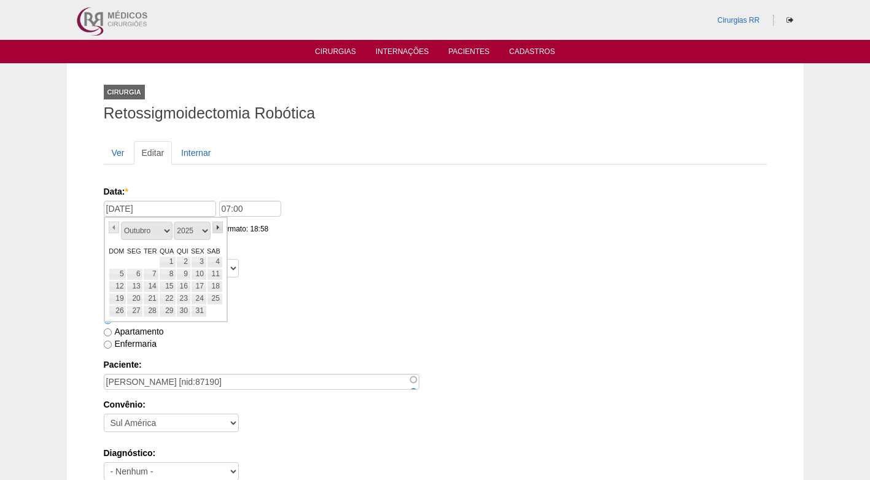
click at [217, 225] on link "»" at bounding box center [218, 228] width 11 height 12
click at [199, 310] on link "28" at bounding box center [199, 311] width 16 height 12
type input "28/11/2025"
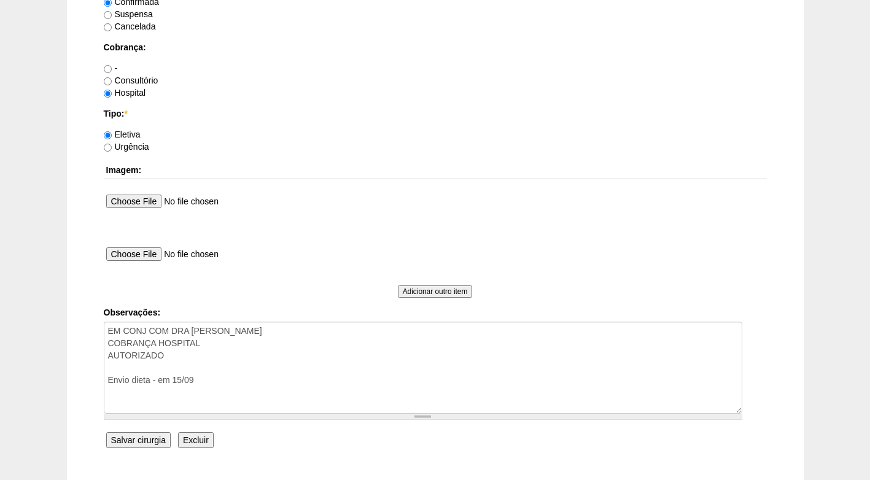
scroll to position [1044, 0]
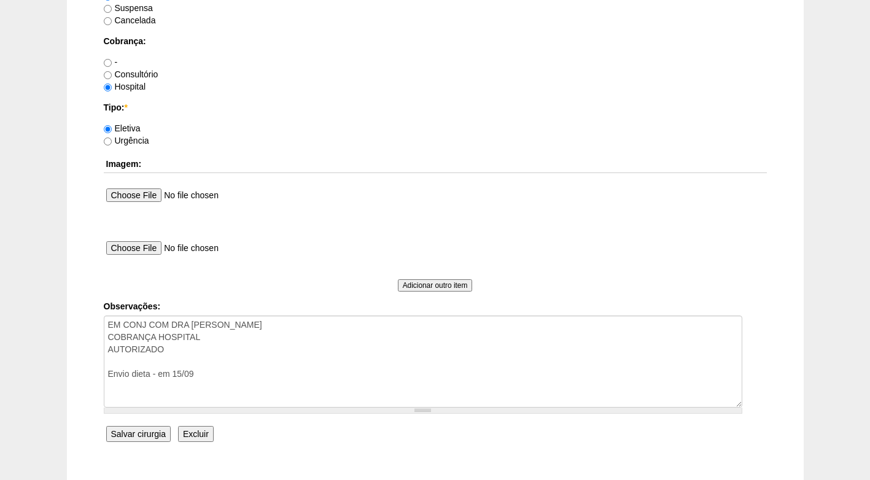
click at [156, 432] on input "Salvar cirurgia" at bounding box center [138, 434] width 64 height 16
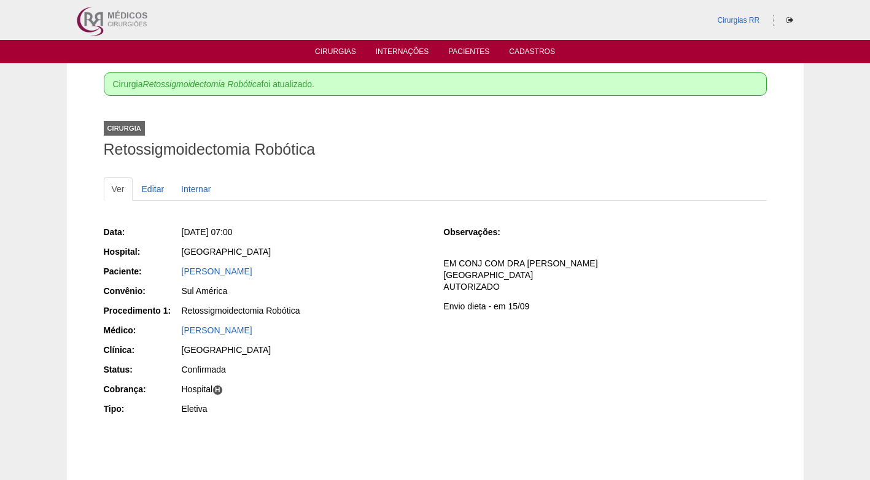
click at [345, 279] on div "ROXANA RIVAS PACHECO" at bounding box center [304, 272] width 246 height 15
drag, startPoint x: 321, startPoint y: 266, endPoint x: 176, endPoint y: 271, distance: 144.4
click at [176, 271] on div "Paciente: ROXANA RIVAS PACHECO" at bounding box center [265, 272] width 323 height 15
copy div "Paciente: ROXANA RIVAS PACHECO"
click at [423, 265] on div "ROXANA RIVAS PACHECO" at bounding box center [304, 271] width 245 height 12
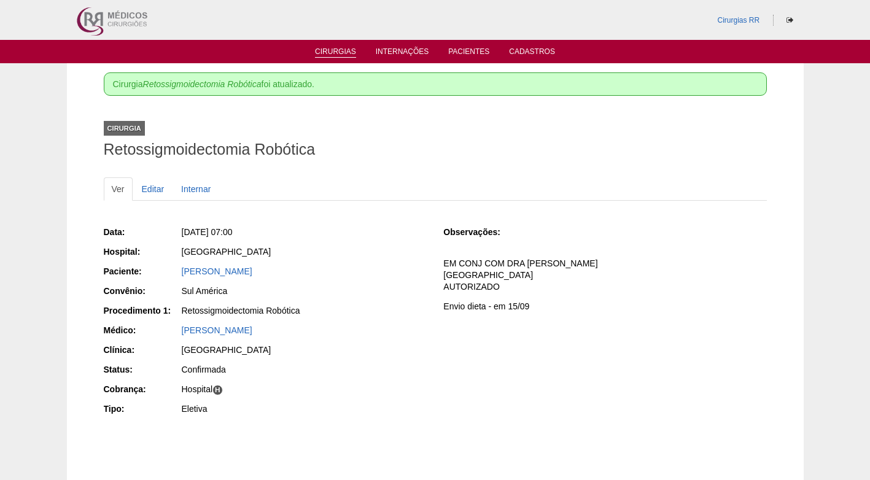
click at [322, 49] on link "Cirurgias" at bounding box center [335, 52] width 41 height 10
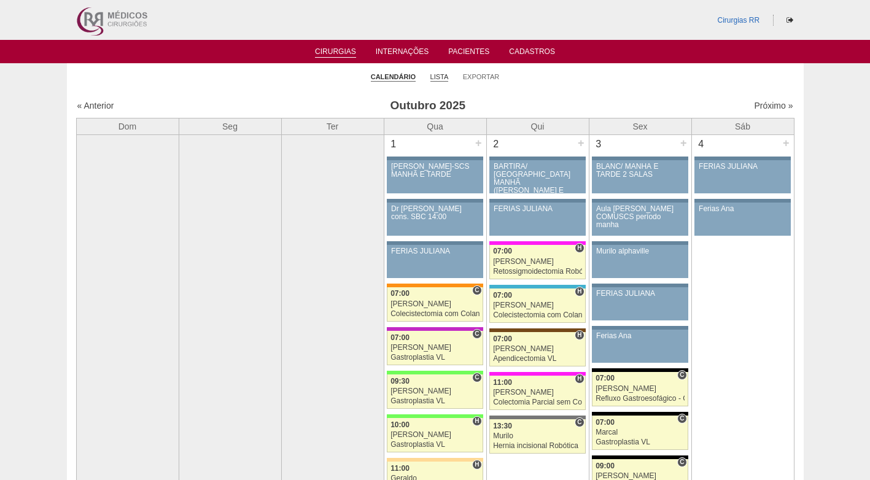
click at [446, 73] on link "Lista" at bounding box center [440, 76] width 18 height 9
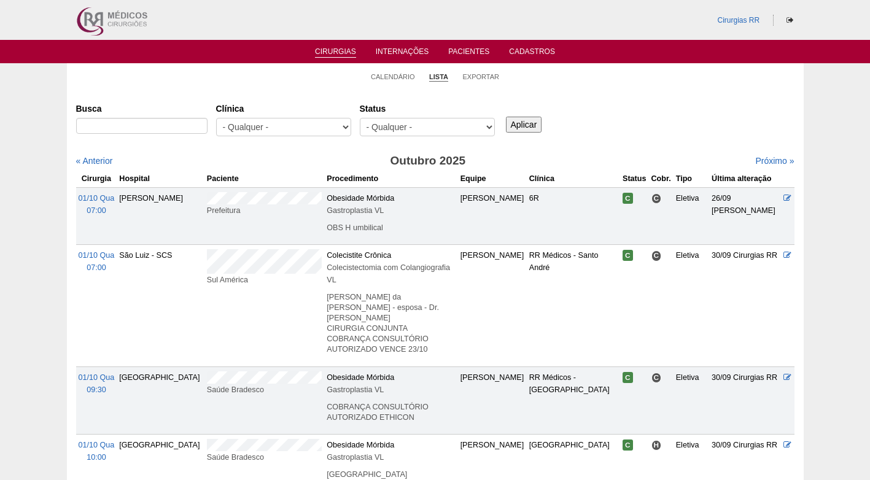
click at [159, 132] on div at bounding box center [141, 129] width 131 height 22
click at [157, 125] on input "Busca" at bounding box center [141, 126] width 131 height 16
paste input "Fernanda Midori"
type input "Fernanda Midori"
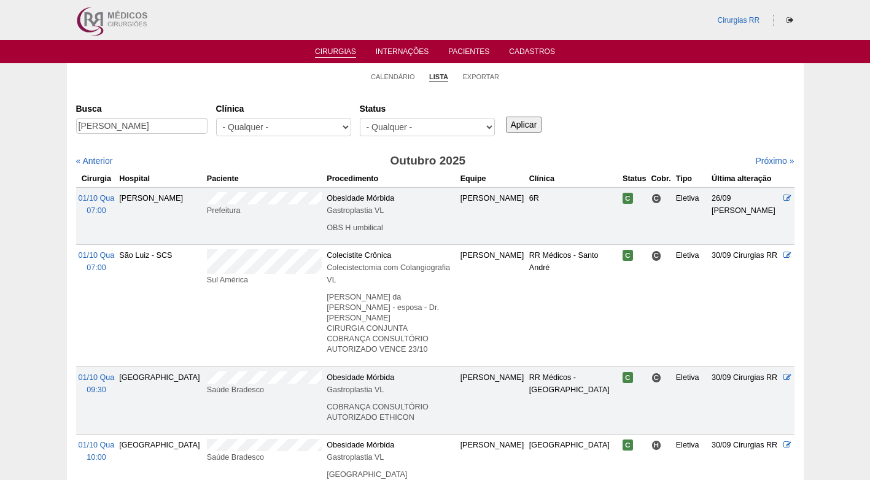
click at [520, 127] on input "Aplicar" at bounding box center [524, 125] width 36 height 16
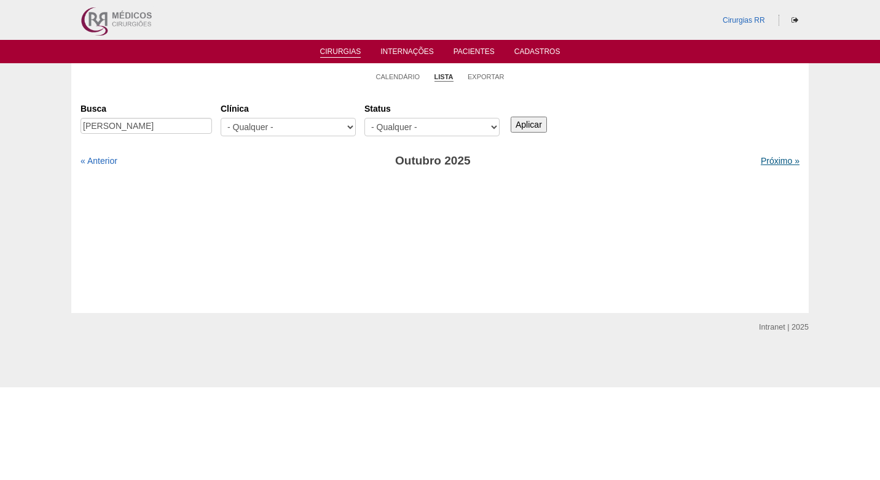
click at [779, 162] on link "Próximo »" at bounding box center [779, 161] width 39 height 10
click at [173, 125] on input "[PERSON_NAME]" at bounding box center [145, 126] width 131 height 16
type input "[PERSON_NAME]"
click at [510, 117] on input "Aplicar" at bounding box center [528, 125] width 36 height 16
click at [96, 157] on div "Busca [PERSON_NAME] [GEOGRAPHIC_DATA] - Qualquer - 6R Alphaville Assunção Barti…" at bounding box center [439, 134] width 719 height 72
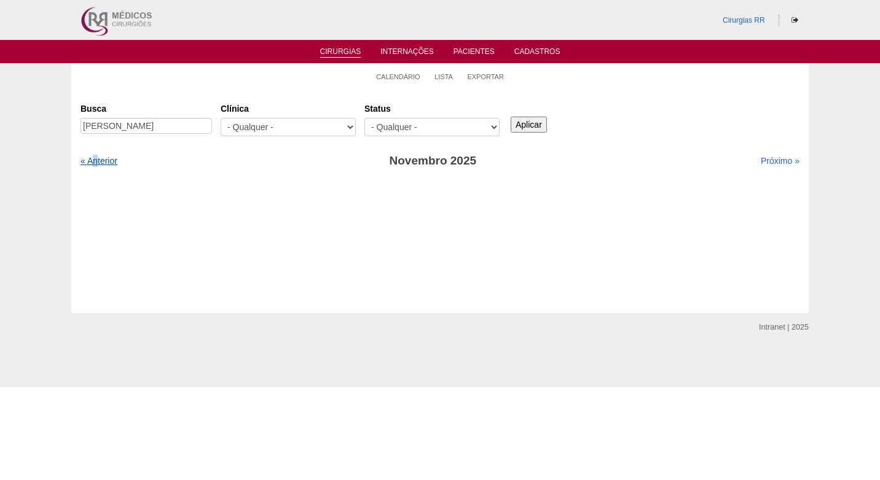
click at [100, 162] on link "« Anterior" at bounding box center [98, 161] width 37 height 10
drag, startPoint x: 324, startPoint y: 86, endPoint x: 319, endPoint y: 83, distance: 6.3
click at [324, 85] on ul "Calendário Lista Exportar" at bounding box center [439, 76] width 737 height 26
